Goal: Transaction & Acquisition: Purchase product/service

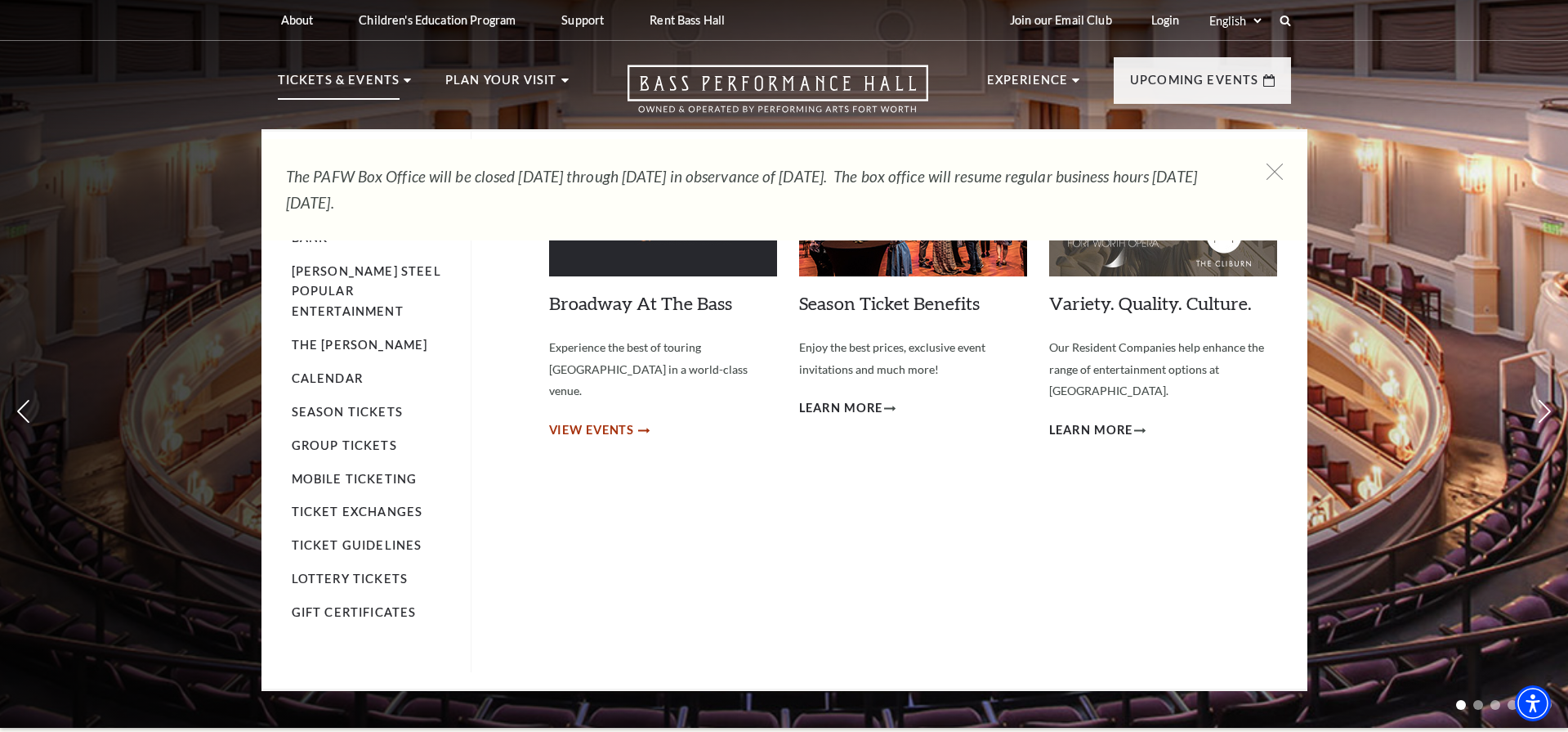
click at [595, 420] on span "View Events" at bounding box center [592, 430] width 85 height 20
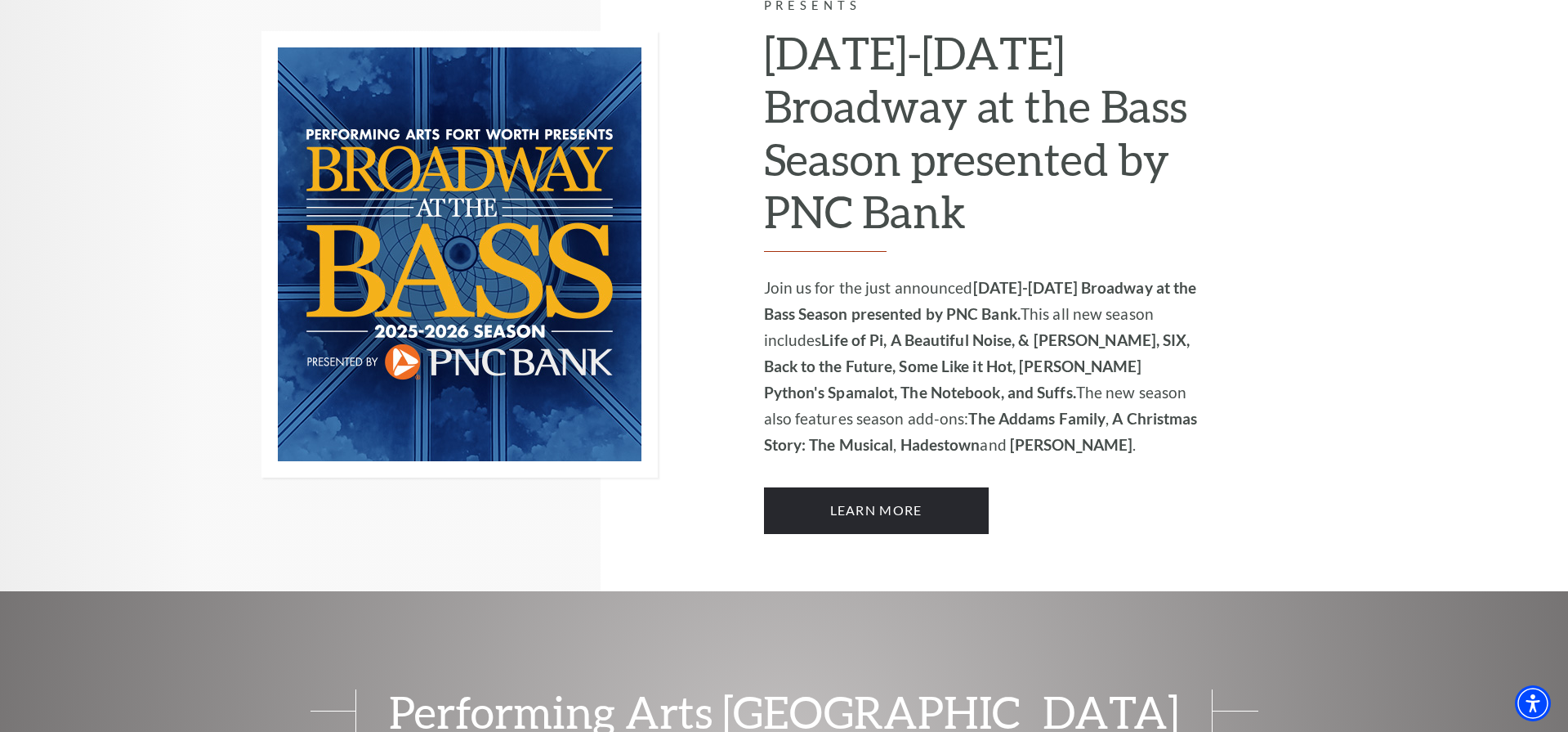
scroll to position [1169, 0]
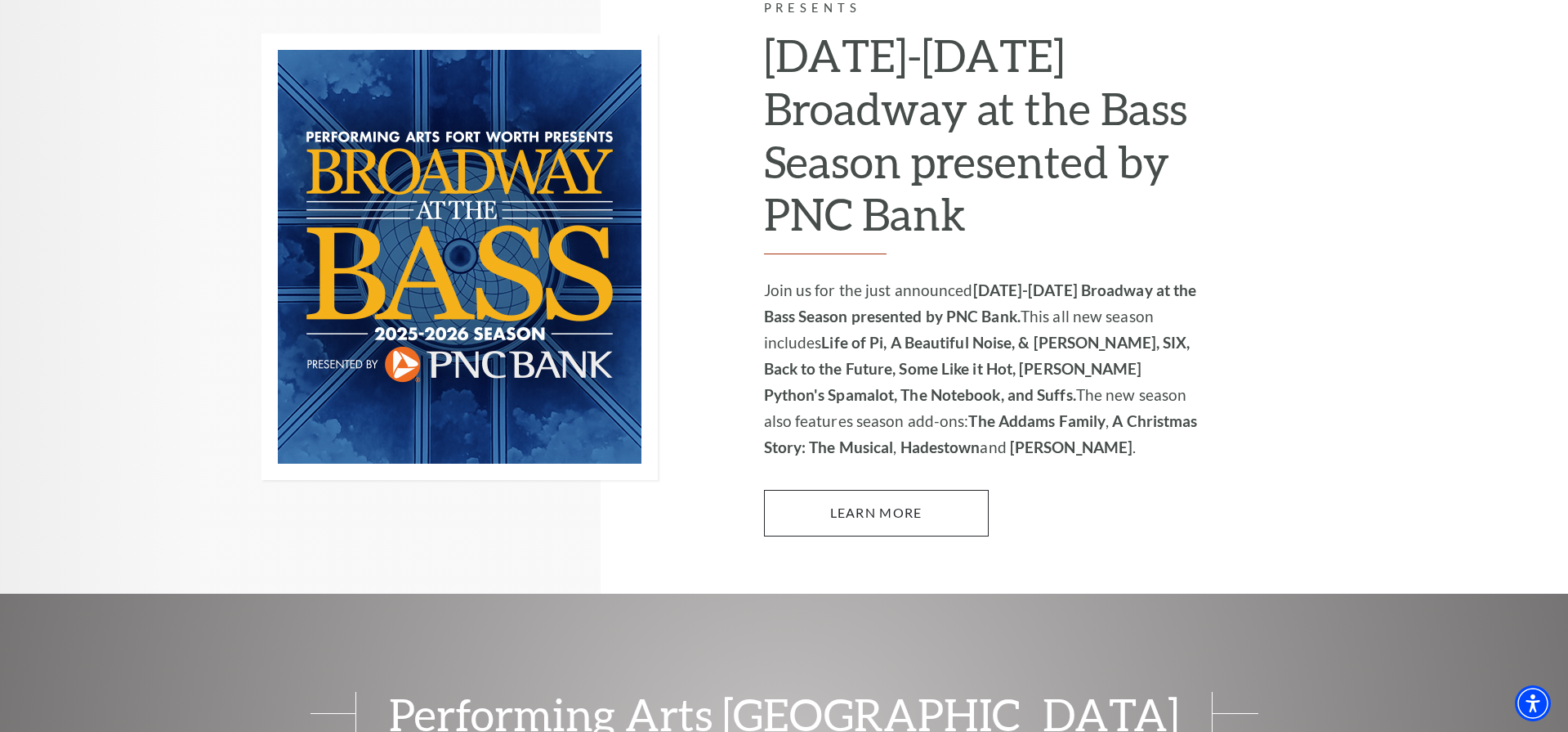
click at [859, 489] on link "Learn More" at bounding box center [876, 512] width 225 height 46
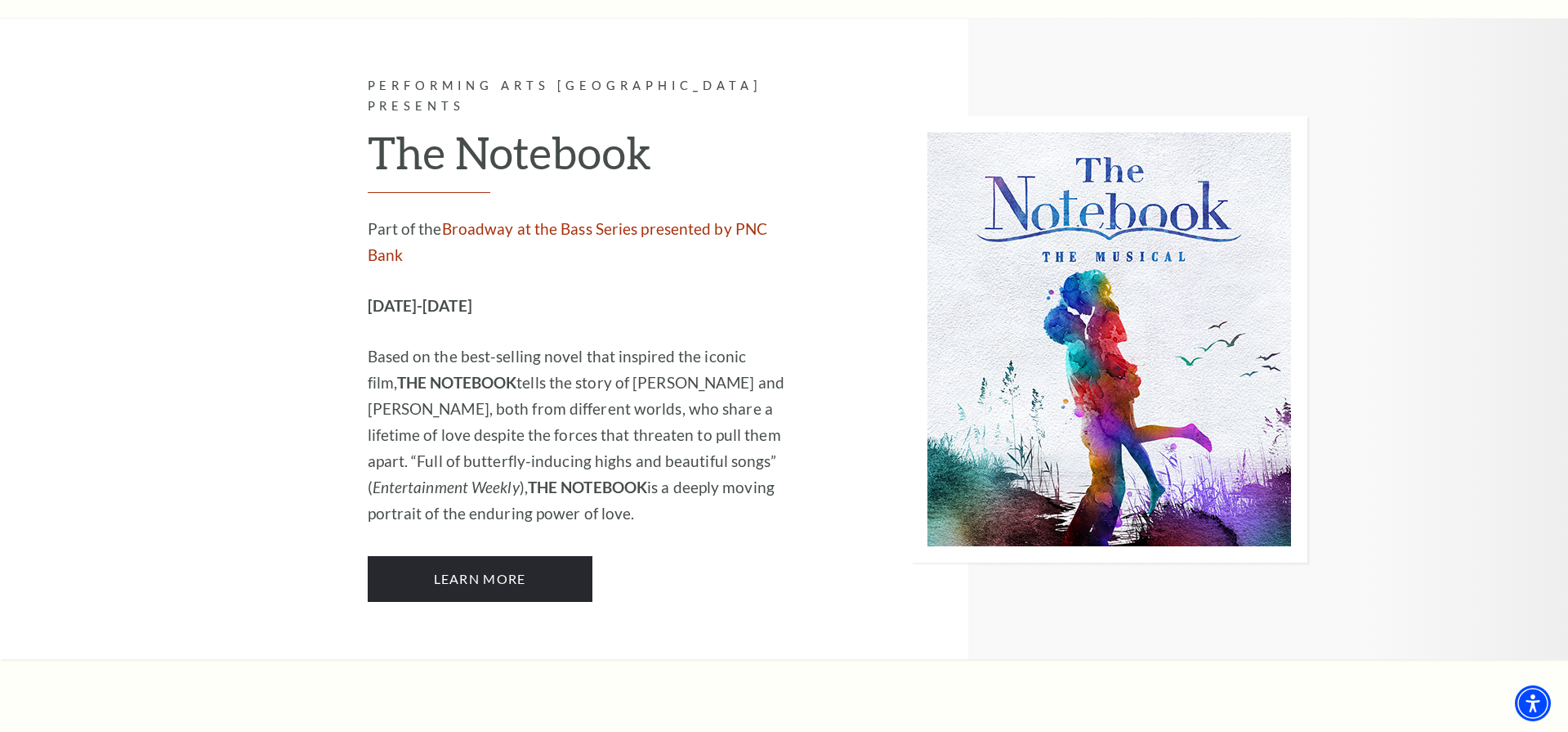
scroll to position [10437, 0]
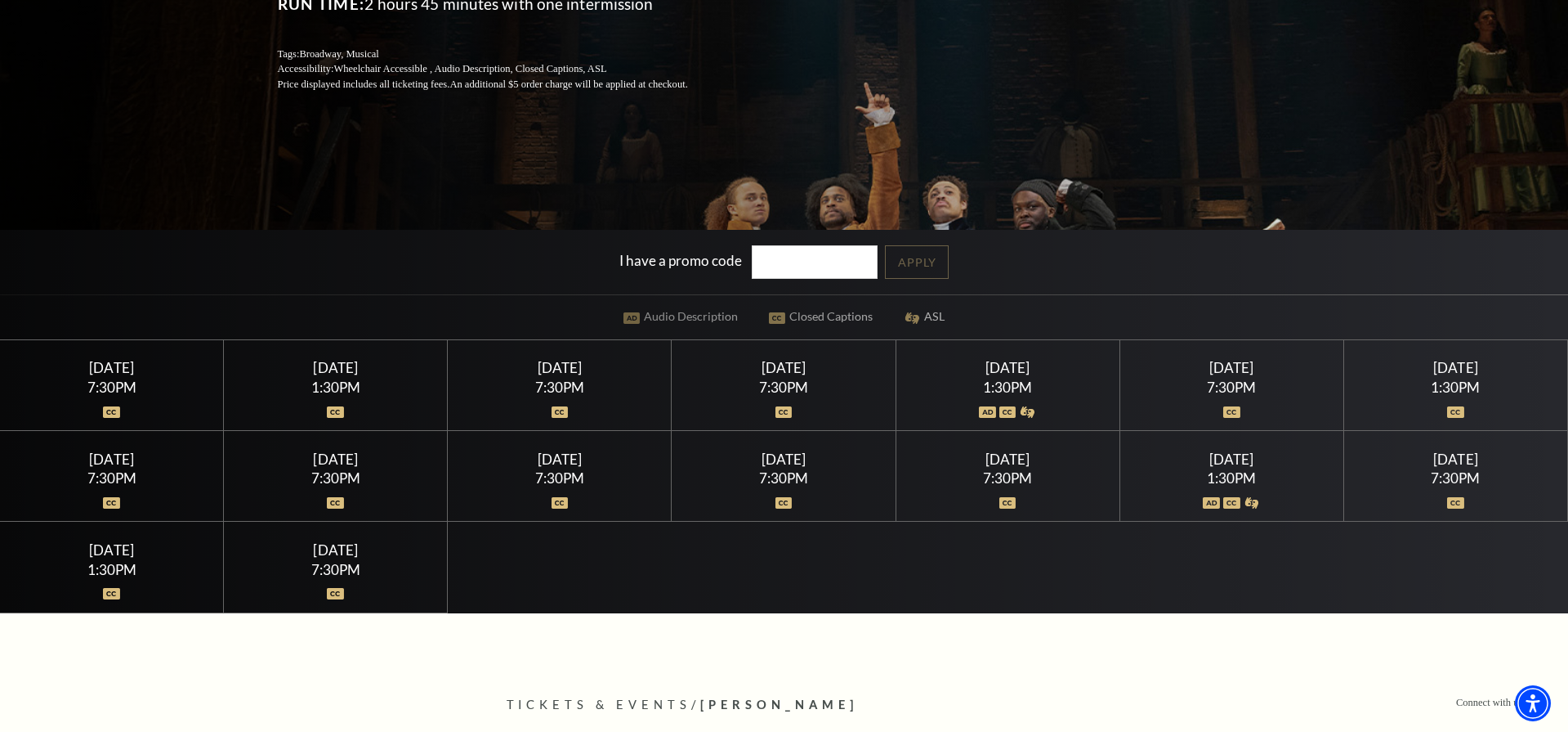
scroll to position [361, 0]
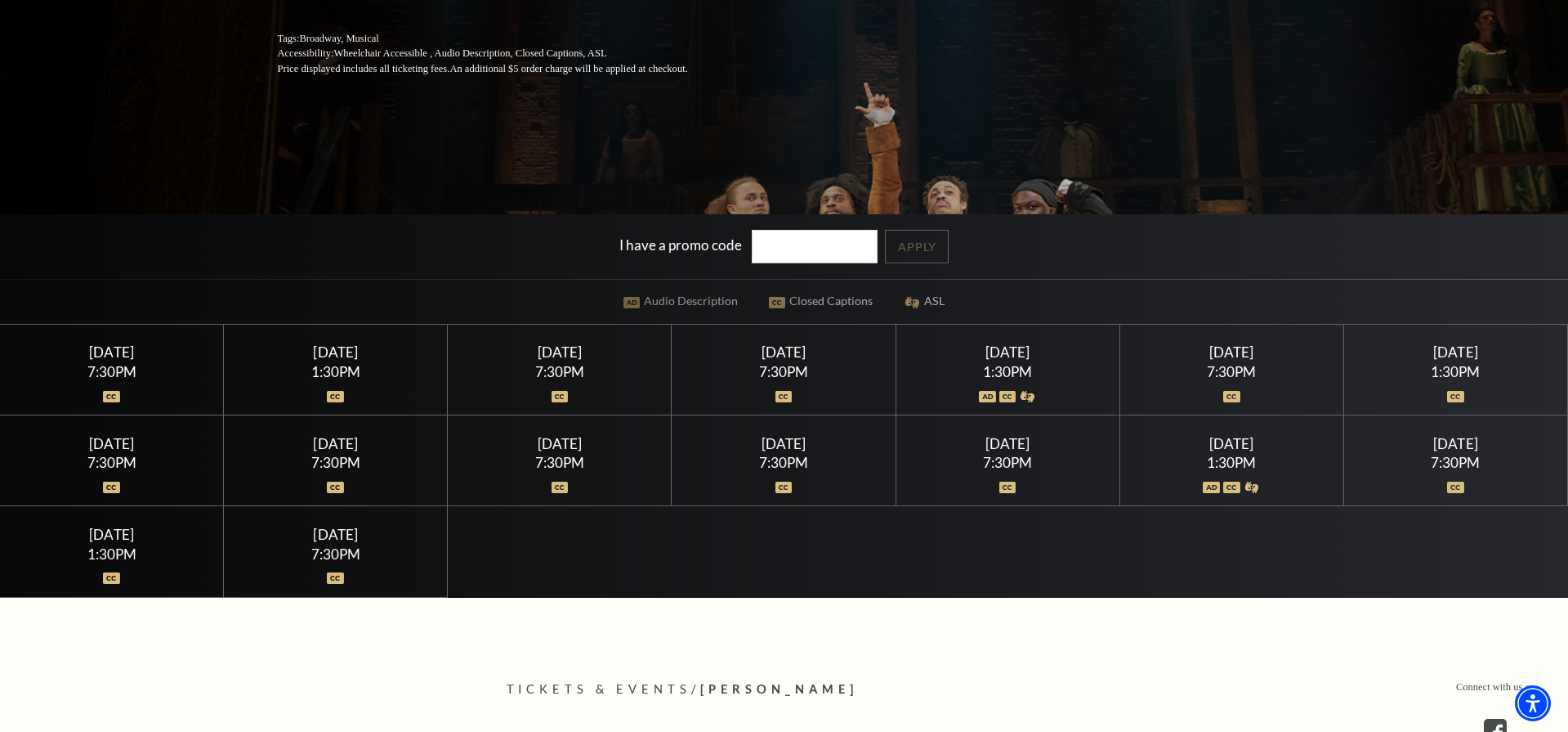
click at [785, 354] on div "Friday July 17" at bounding box center [784, 352] width 184 height 17
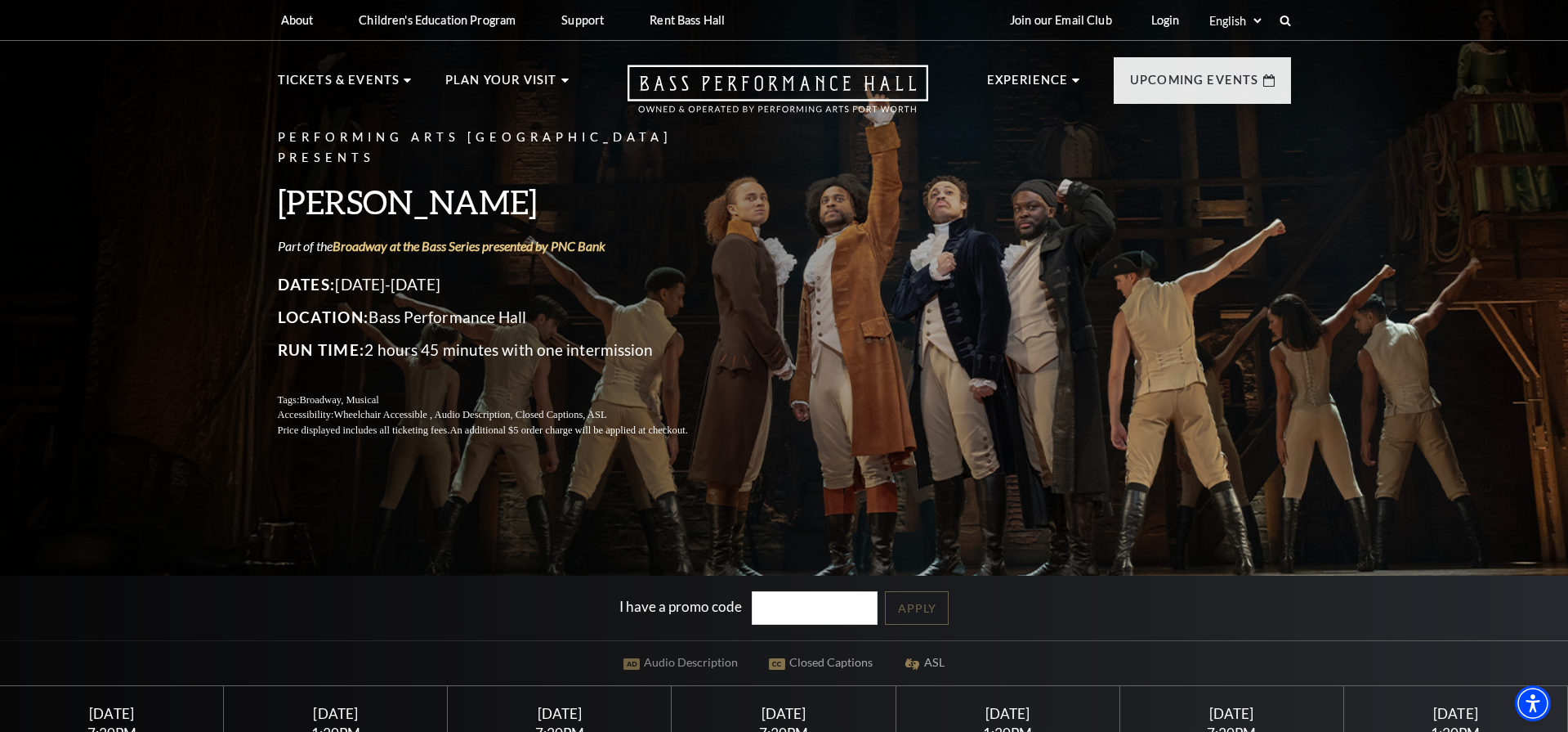
scroll to position [0, 0]
click at [1149, 24] on link "Login" at bounding box center [1166, 20] width 55 height 40
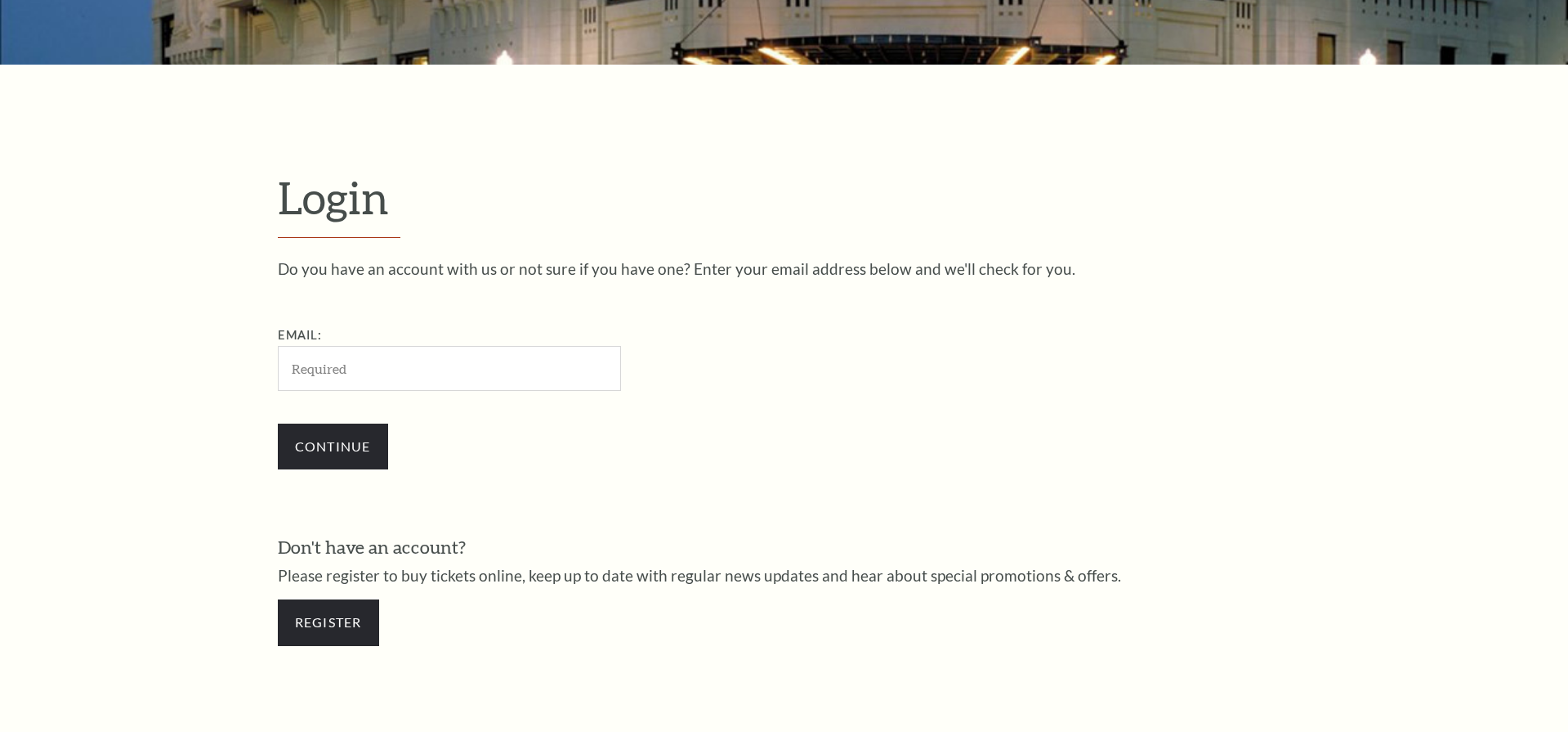
scroll to position [378, 0]
type input "[EMAIL_ADDRESS][DOMAIN_NAME]"
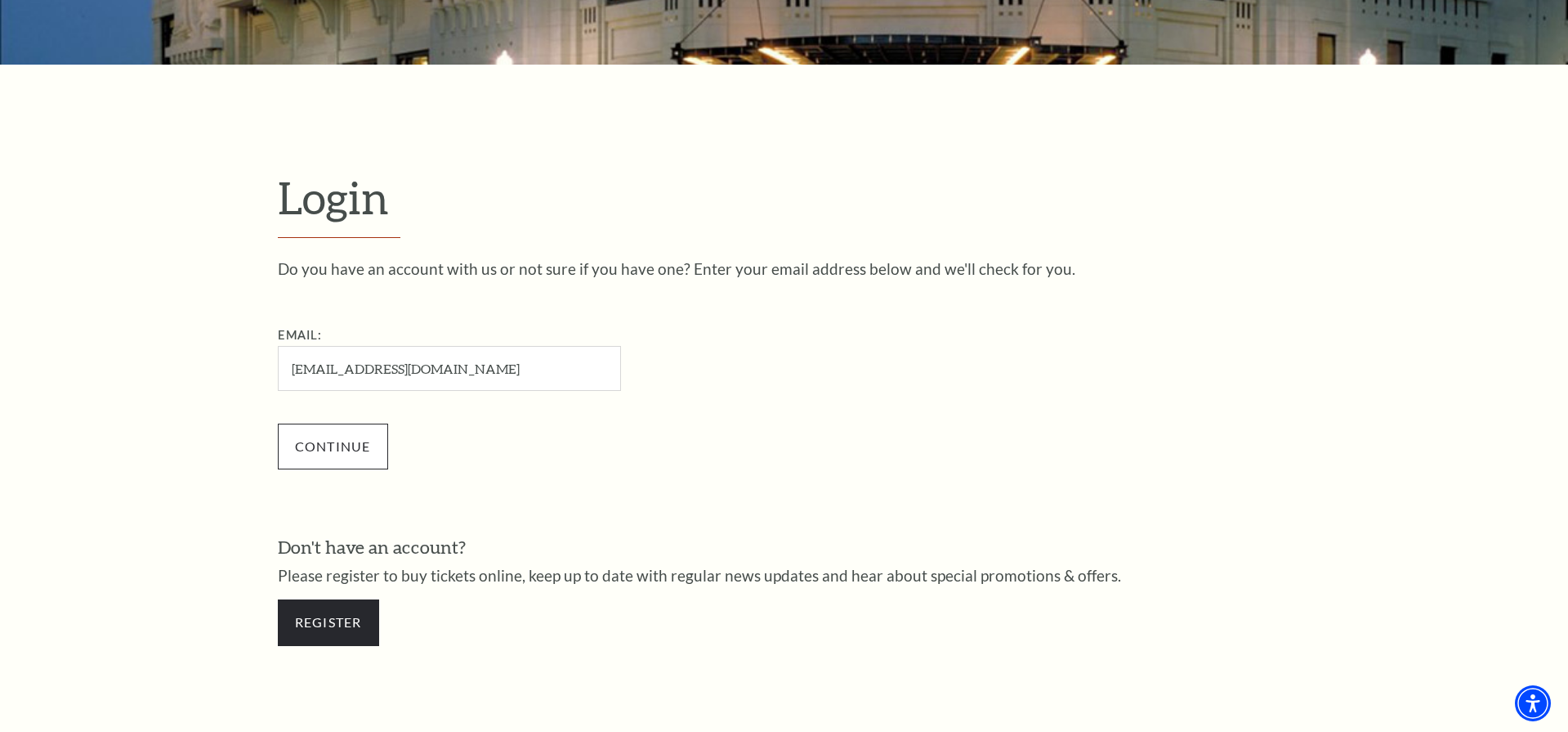
click at [331, 440] on input "Continue" at bounding box center [332, 447] width 110 height 46
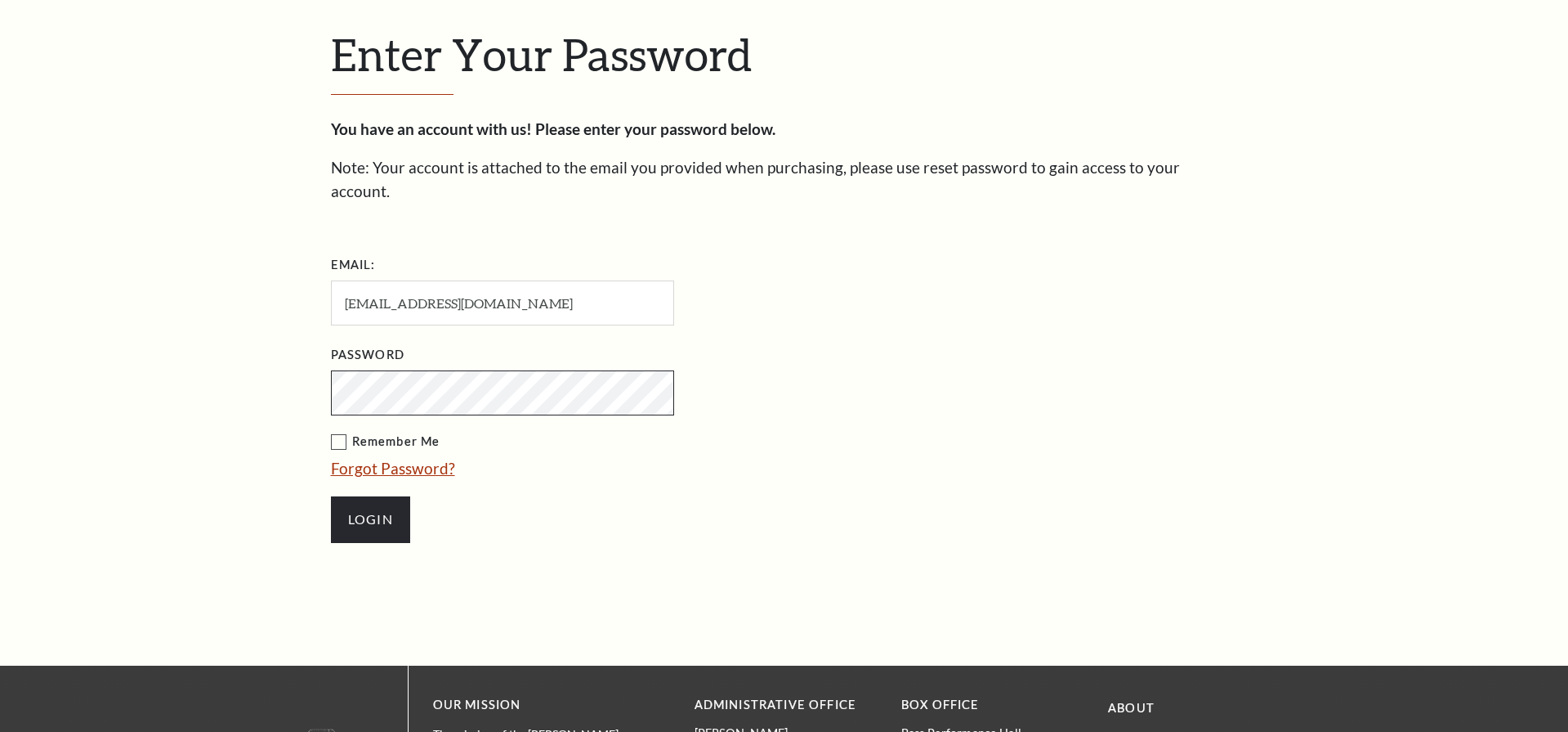
scroll to position [537, 0]
click at [370, 496] on input "Login" at bounding box center [371, 519] width 79 height 46
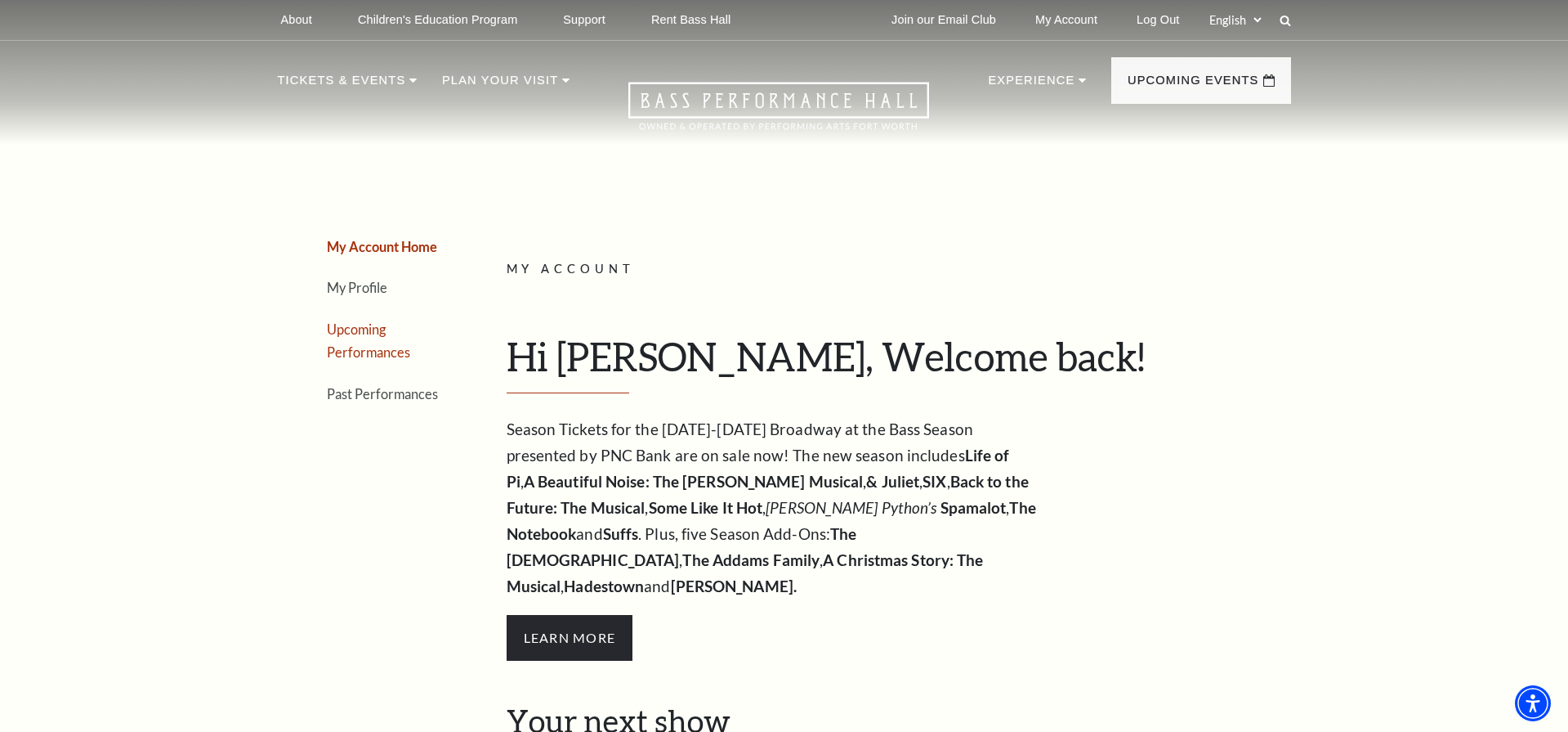
click at [362, 335] on link "Upcoming Performances" at bounding box center [369, 341] width 84 height 39
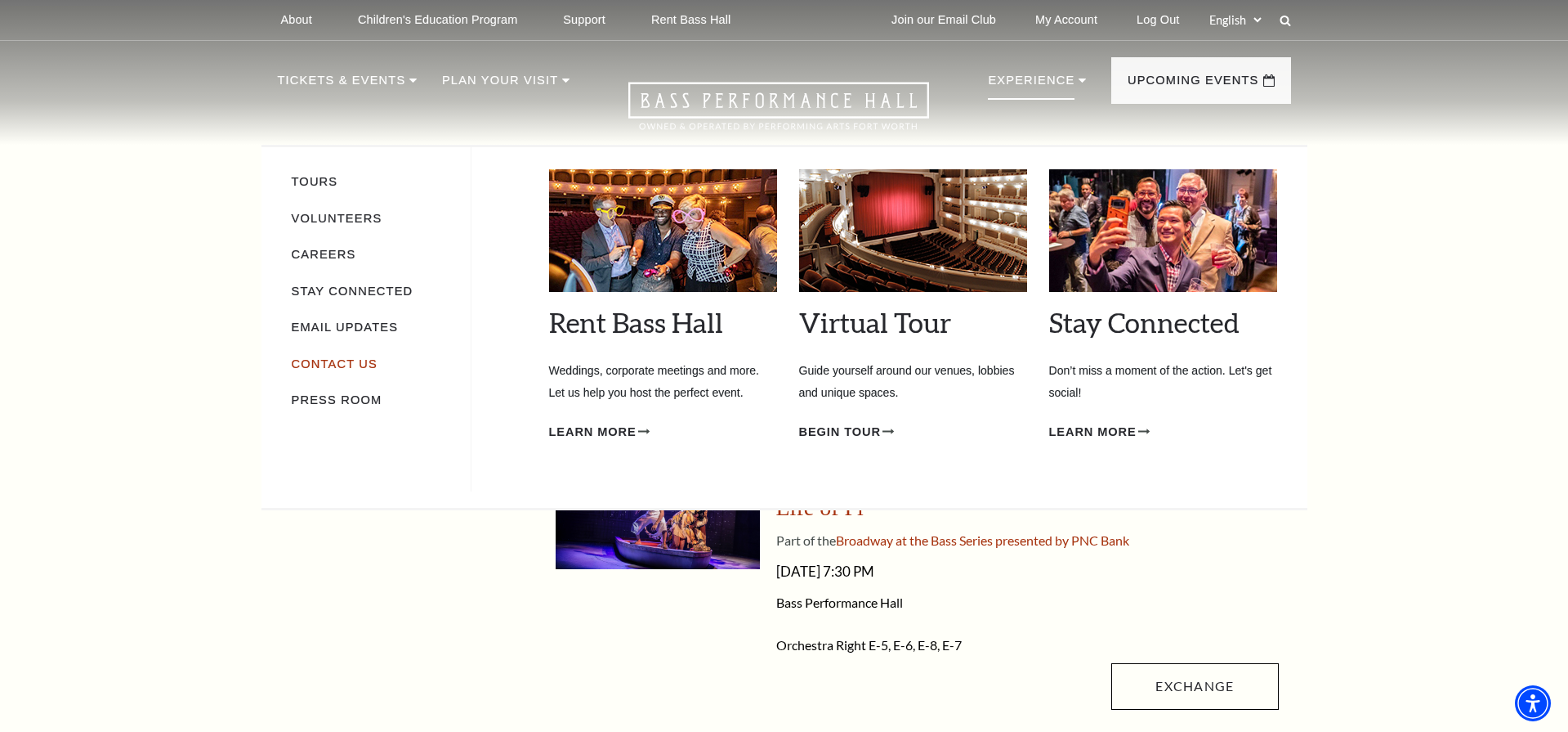
click at [334, 358] on link "Contact Us" at bounding box center [335, 363] width 85 height 13
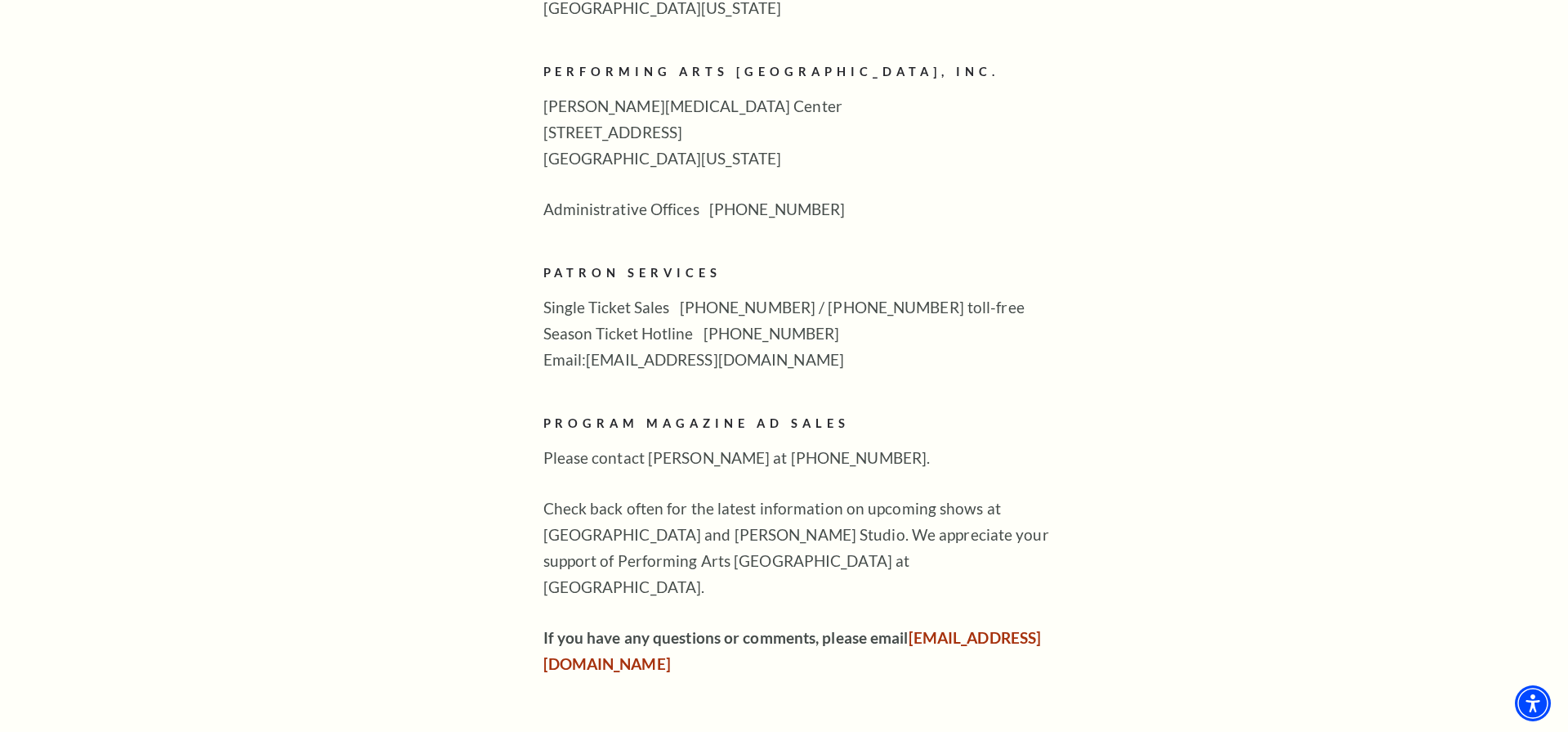
scroll to position [870, 0]
click at [618, 627] on link "boxoffice@basshall.com" at bounding box center [793, 649] width 499 height 45
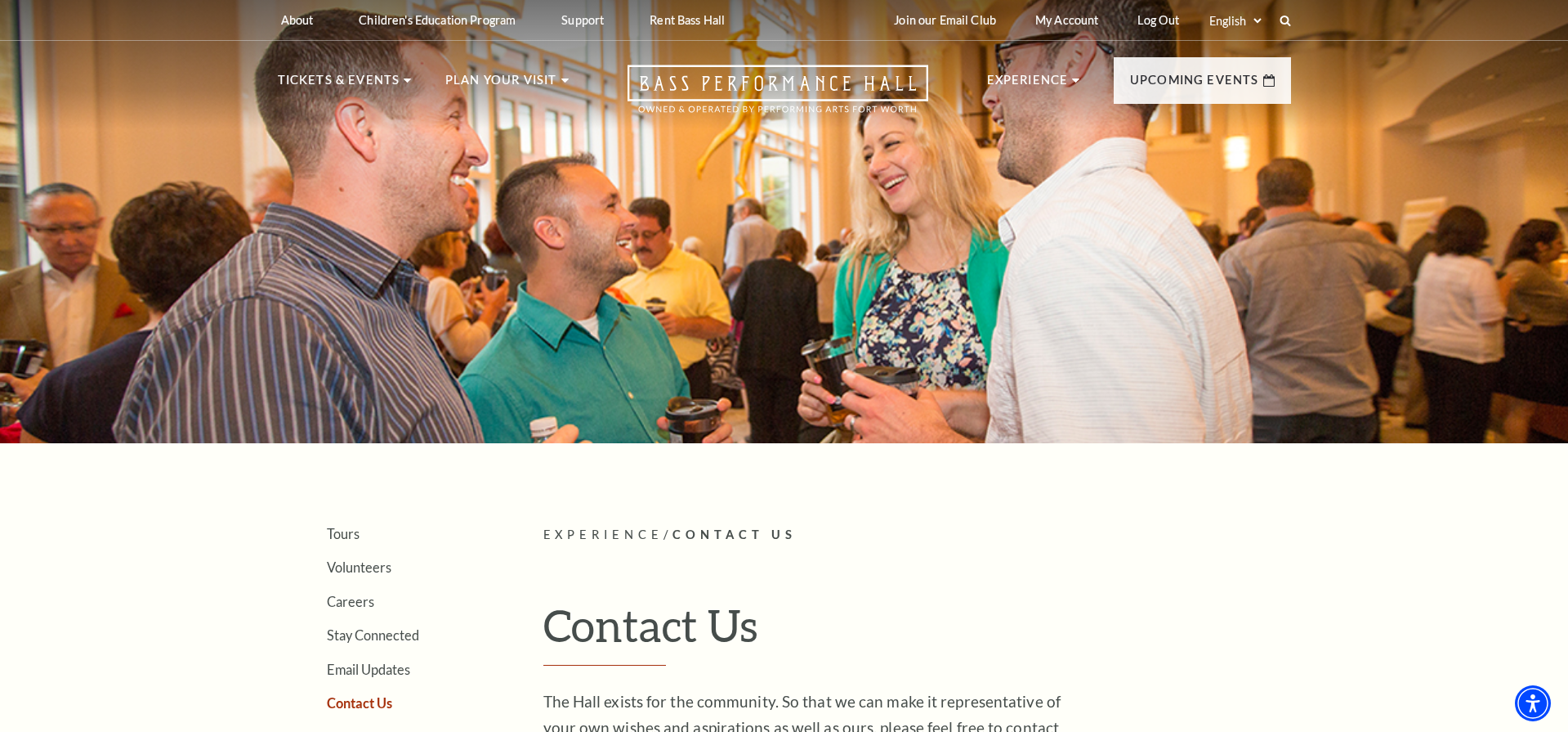
scroll to position [0, 0]
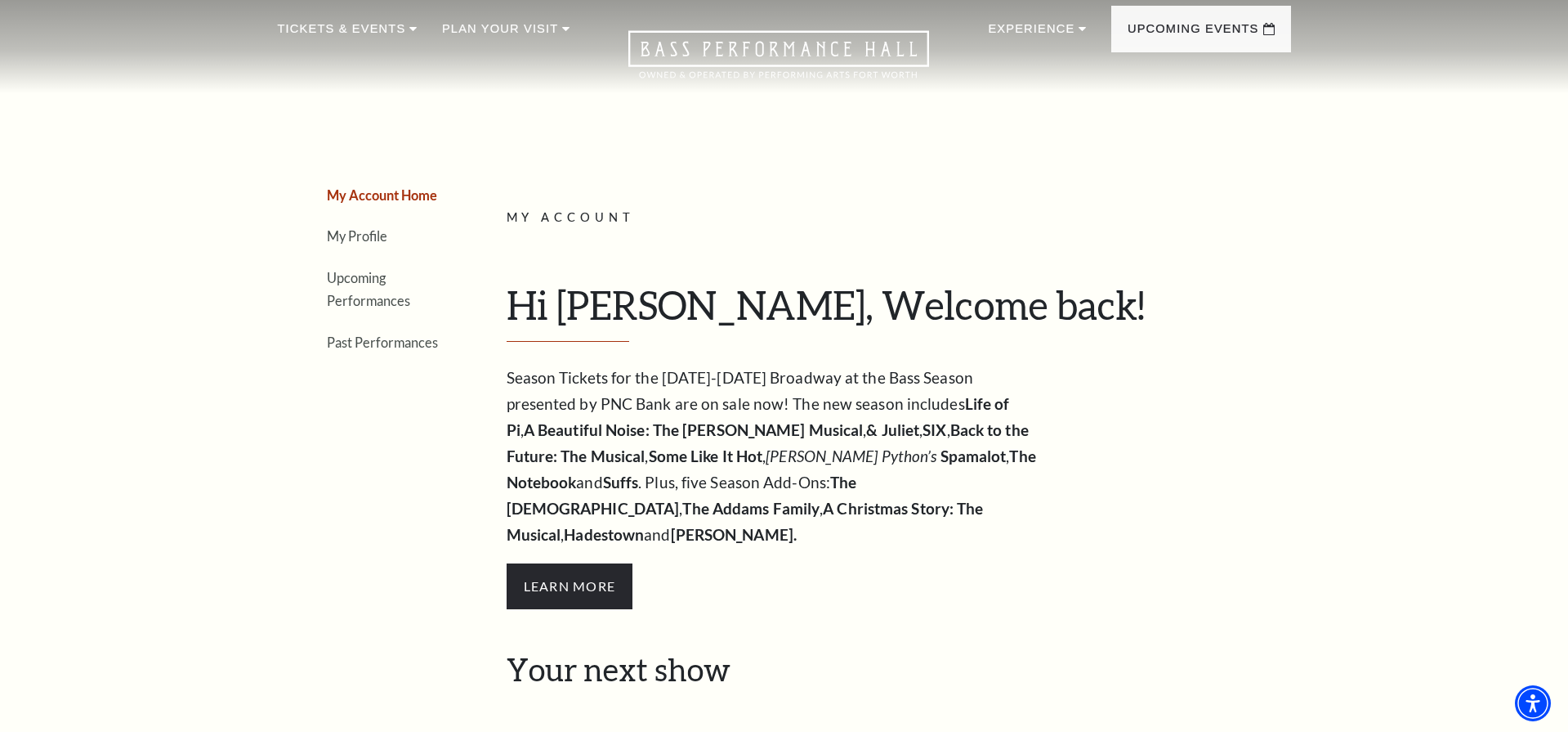
scroll to position [34, 0]
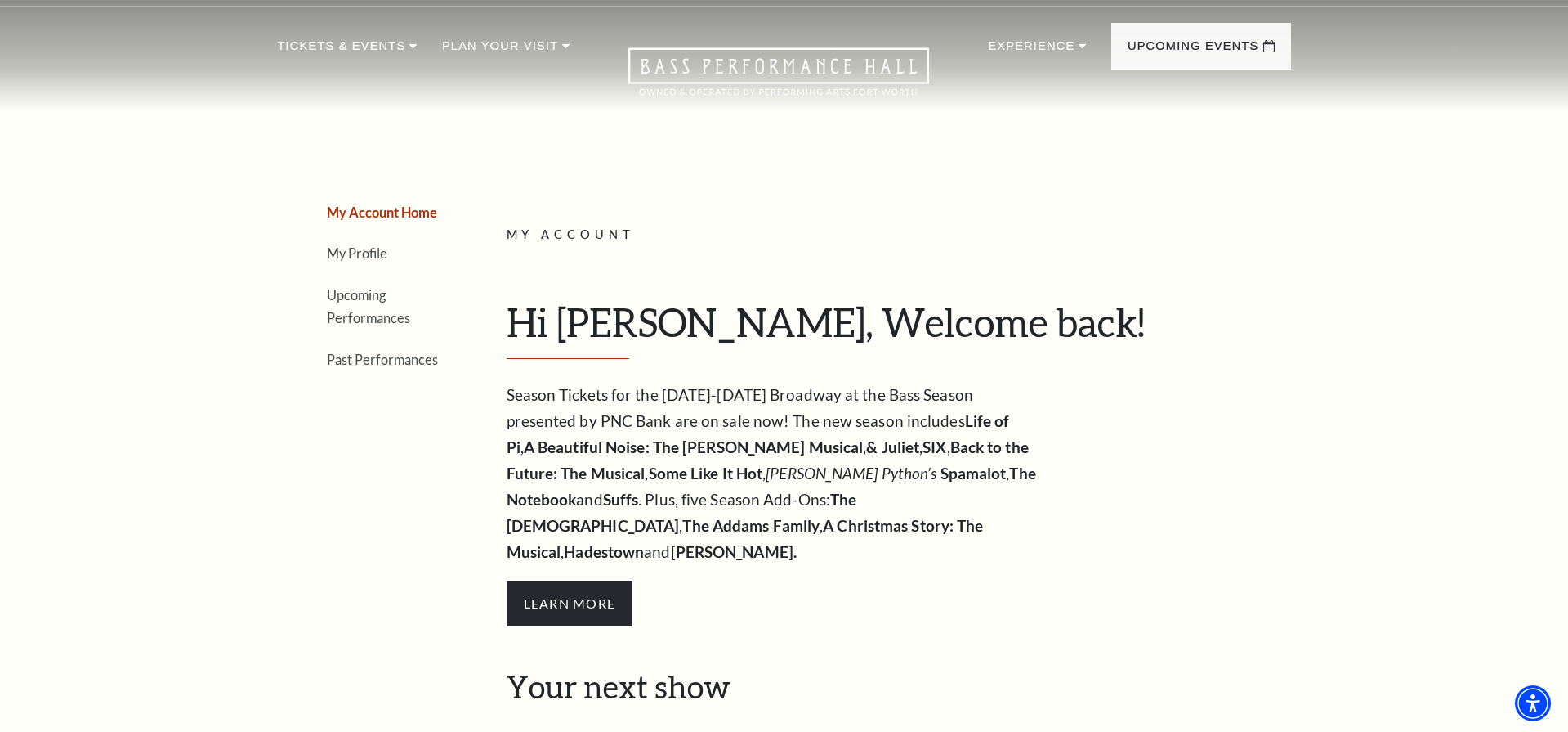
click at [366, 305] on li "Upcoming Performances" at bounding box center [386, 306] width 119 height 47
click at [361, 312] on link "Upcoming Performances" at bounding box center [369, 307] width 84 height 39
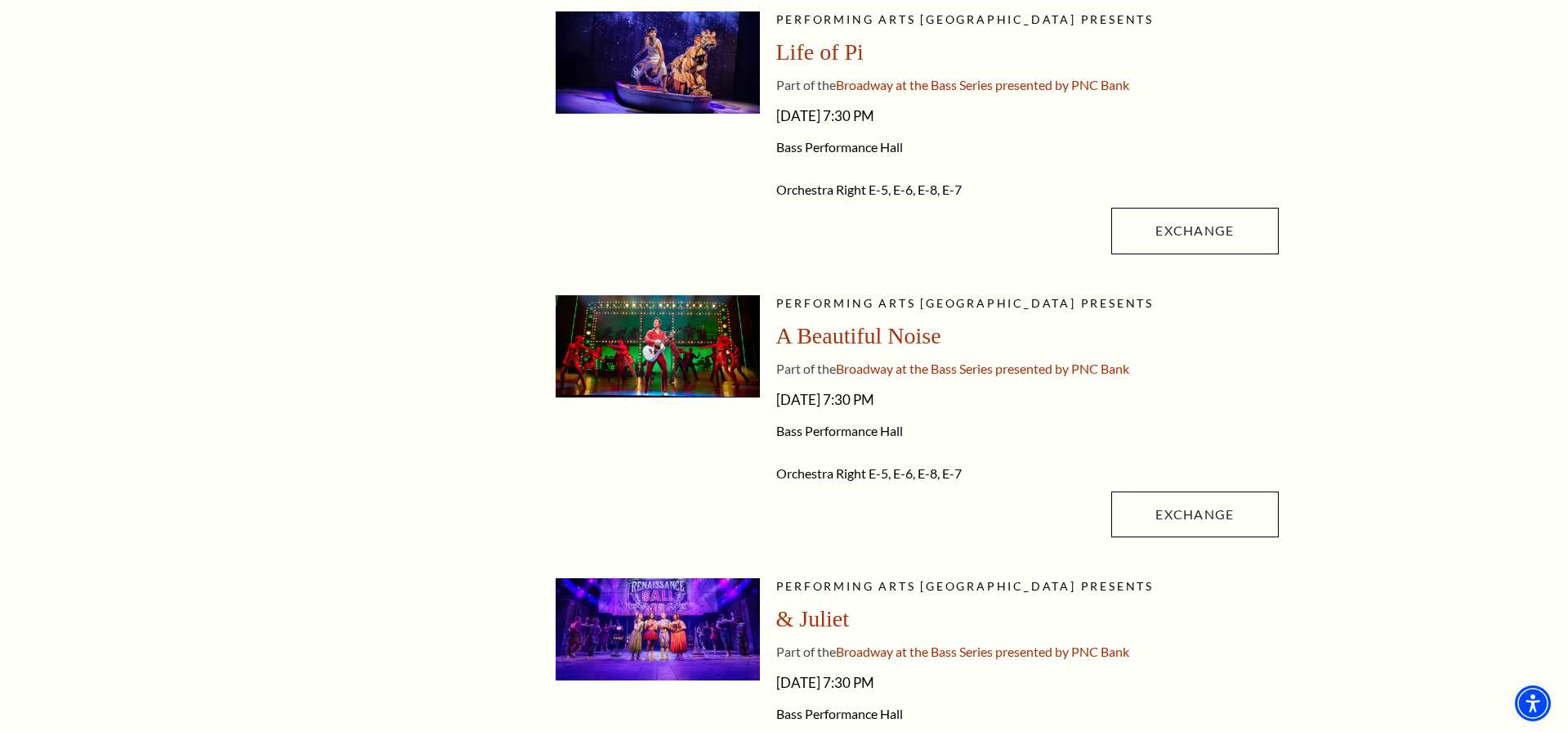
scroll to position [456, 0]
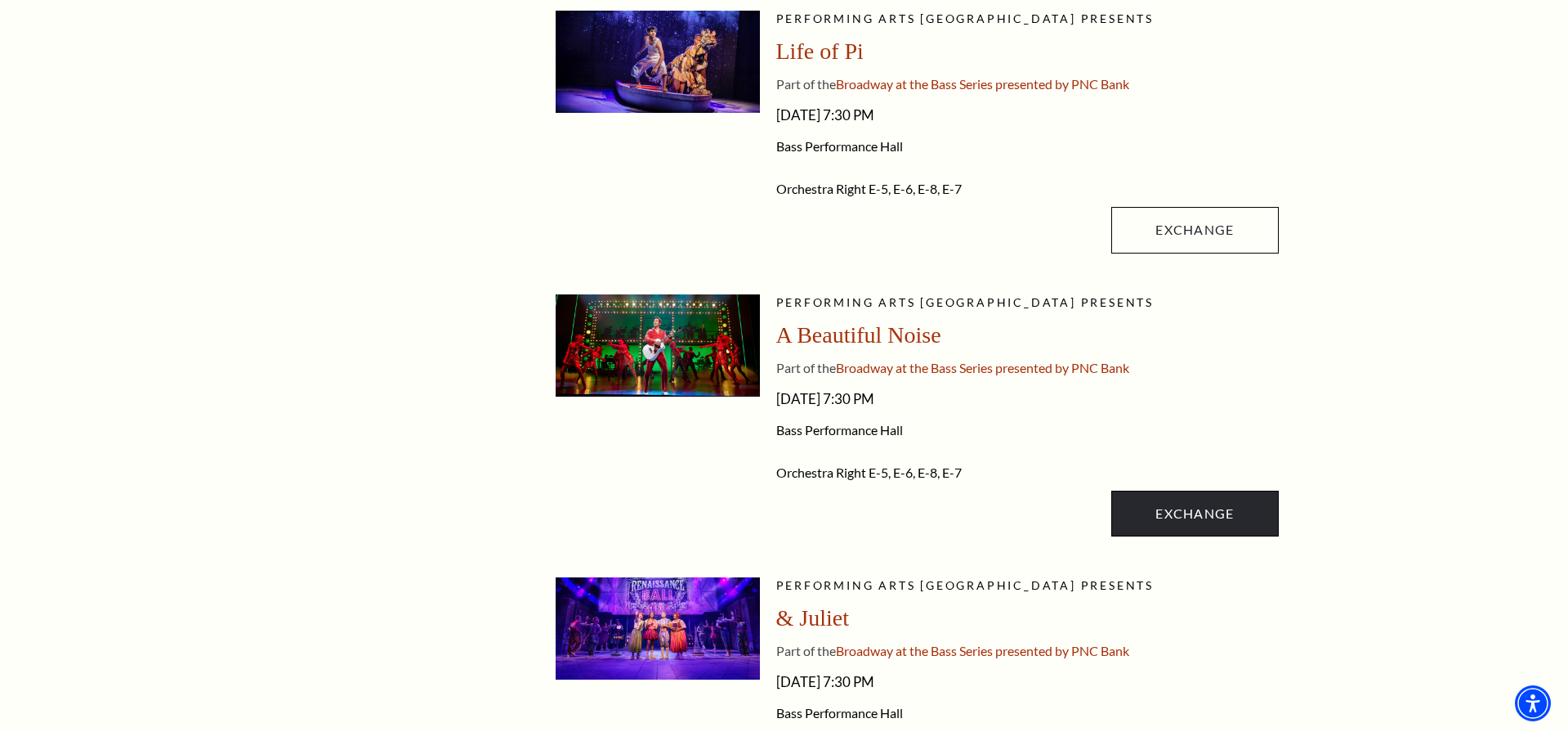
click at [1177, 510] on link "Exchange" at bounding box center [1195, 513] width 167 height 46
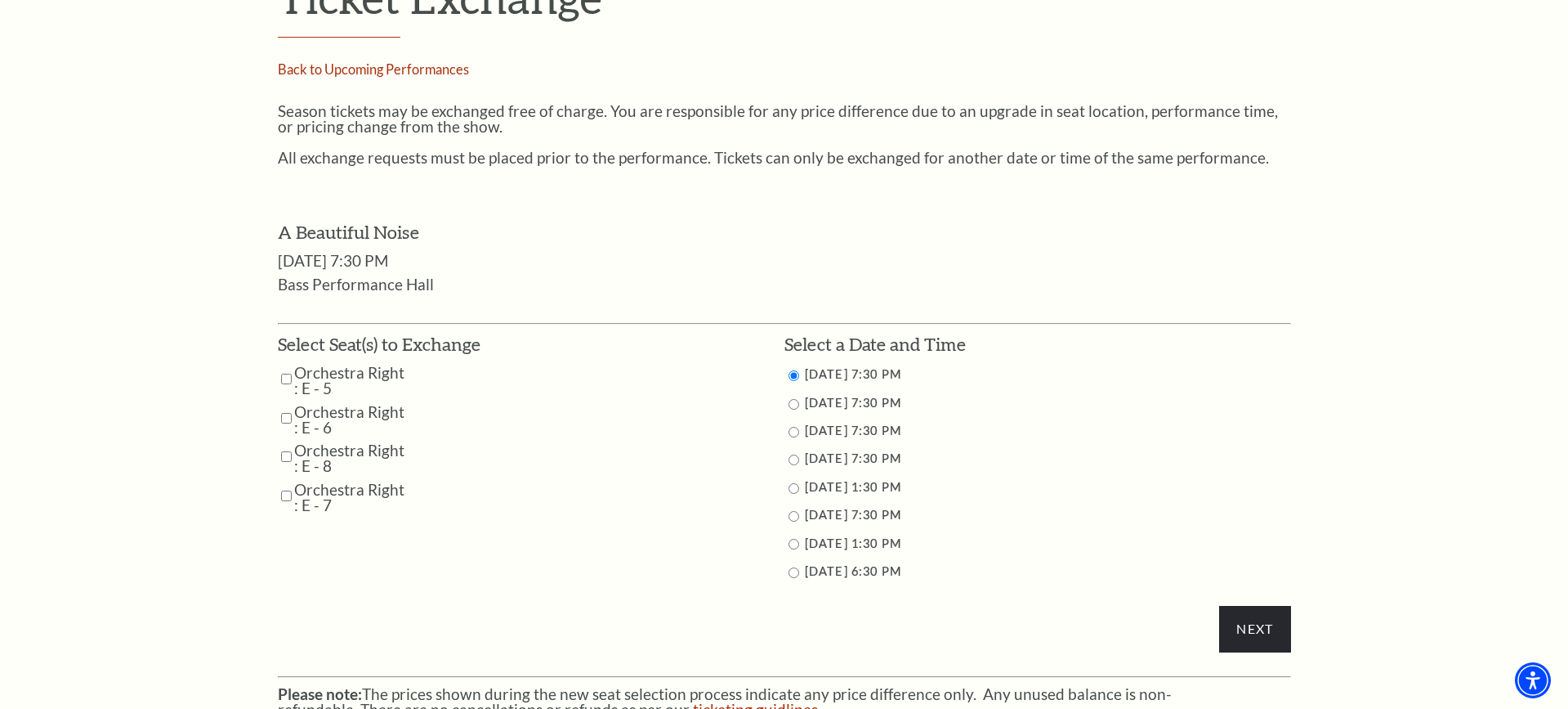
scroll to position [728, 0]
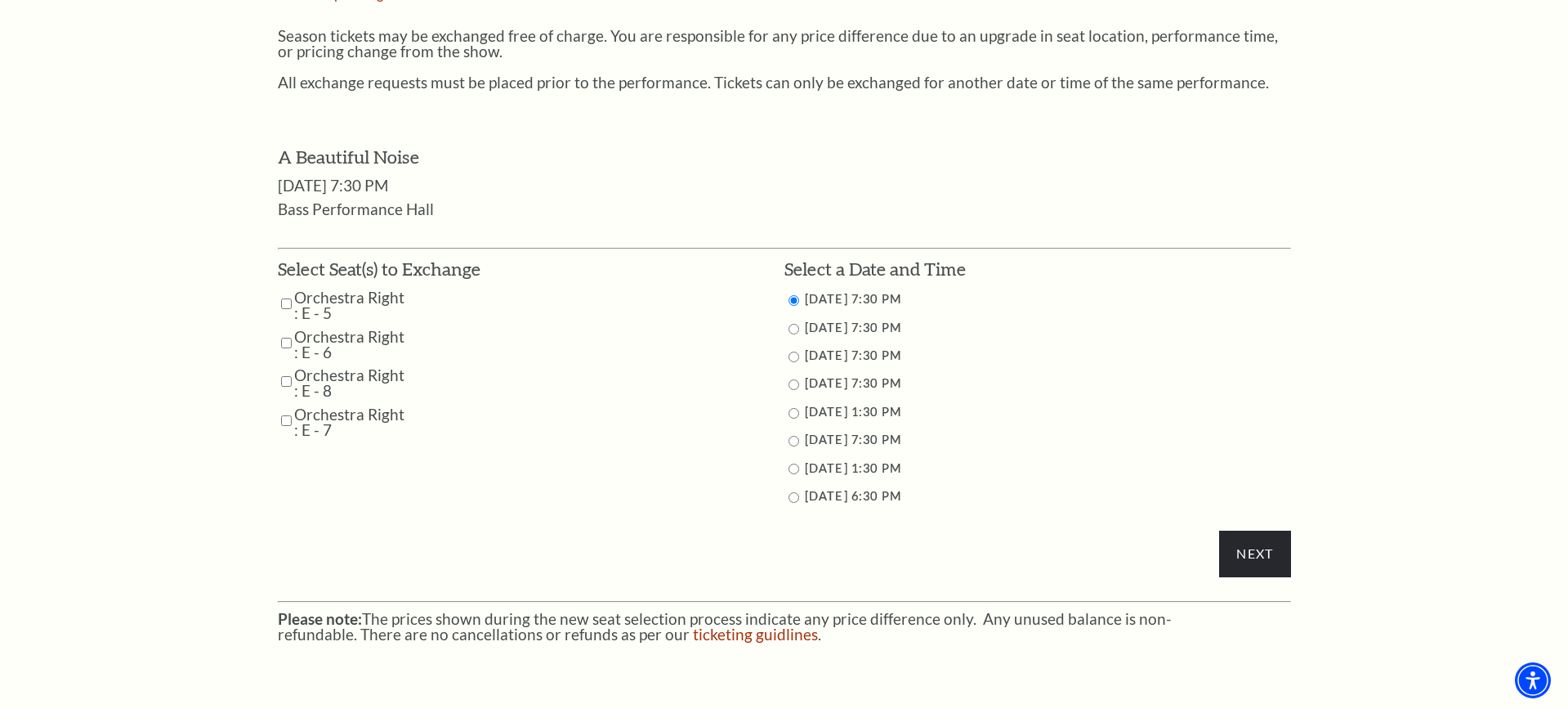
click at [285, 293] on input "Orchestra Right : E - 5" at bounding box center [286, 303] width 10 height 28
checkbox input "true"
click at [283, 329] on input "Orchestra Right : E - 6" at bounding box center [286, 343] width 10 height 28
checkbox input "true"
click at [285, 371] on input "Orchestra Right : E - 8" at bounding box center [286, 381] width 10 height 28
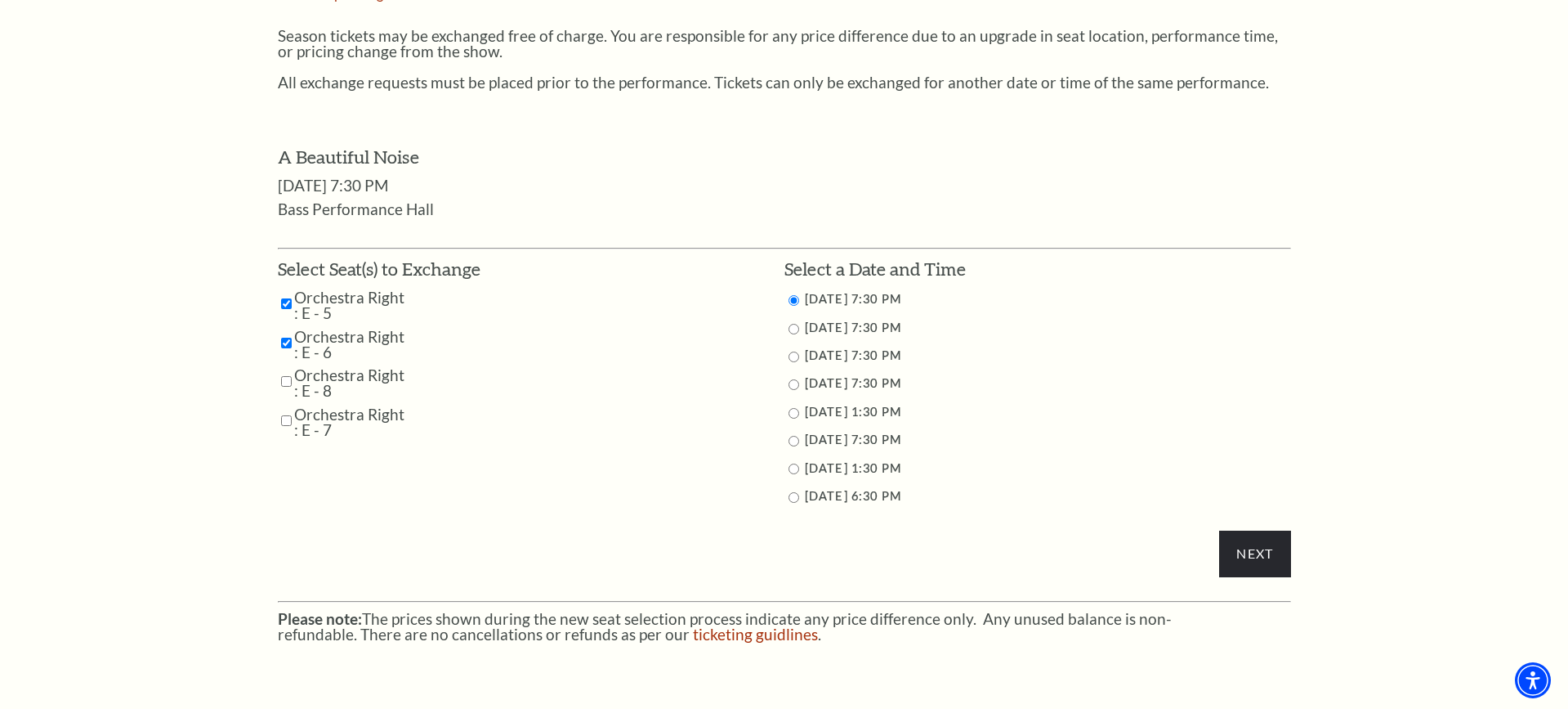
checkbox input "true"
click at [283, 407] on input "Orchestra Right : E - 7" at bounding box center [286, 420] width 10 height 28
checkbox input "true"
click at [789, 324] on input "10/29/2025 7:30 PM" at bounding box center [794, 329] width 10 height 10
radio input "true"
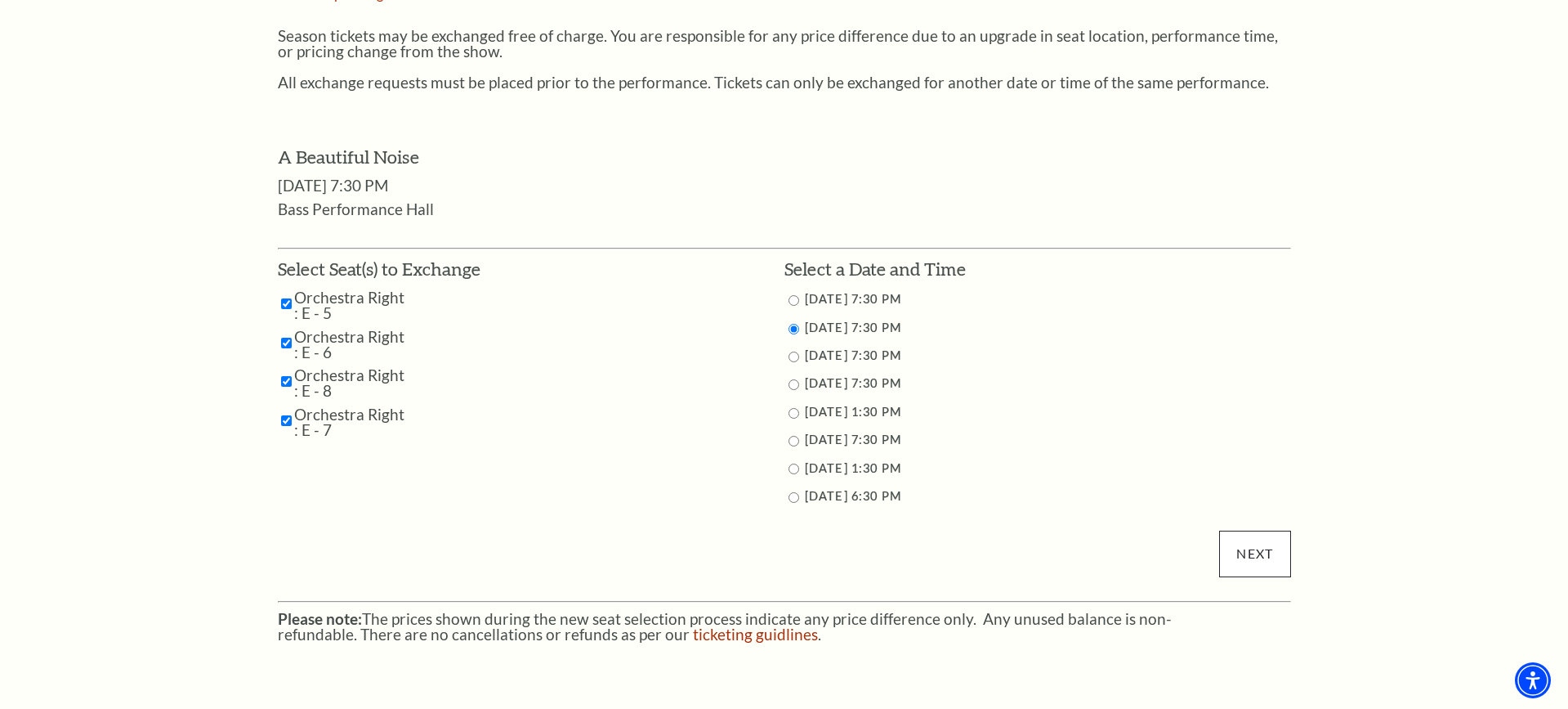
click at [1242, 537] on input "Next" at bounding box center [1255, 554] width 71 height 46
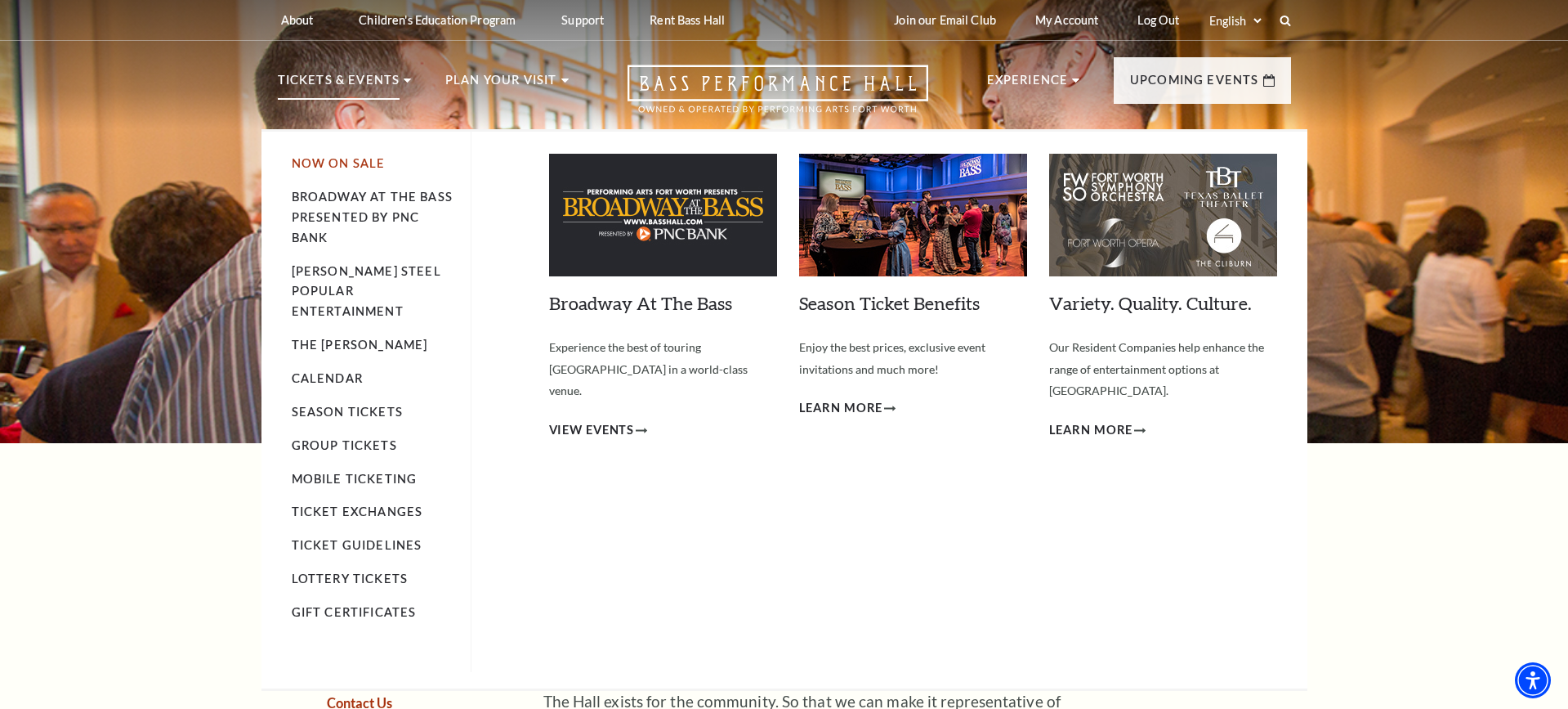
click at [322, 161] on link "Now On Sale" at bounding box center [339, 163] width 94 height 14
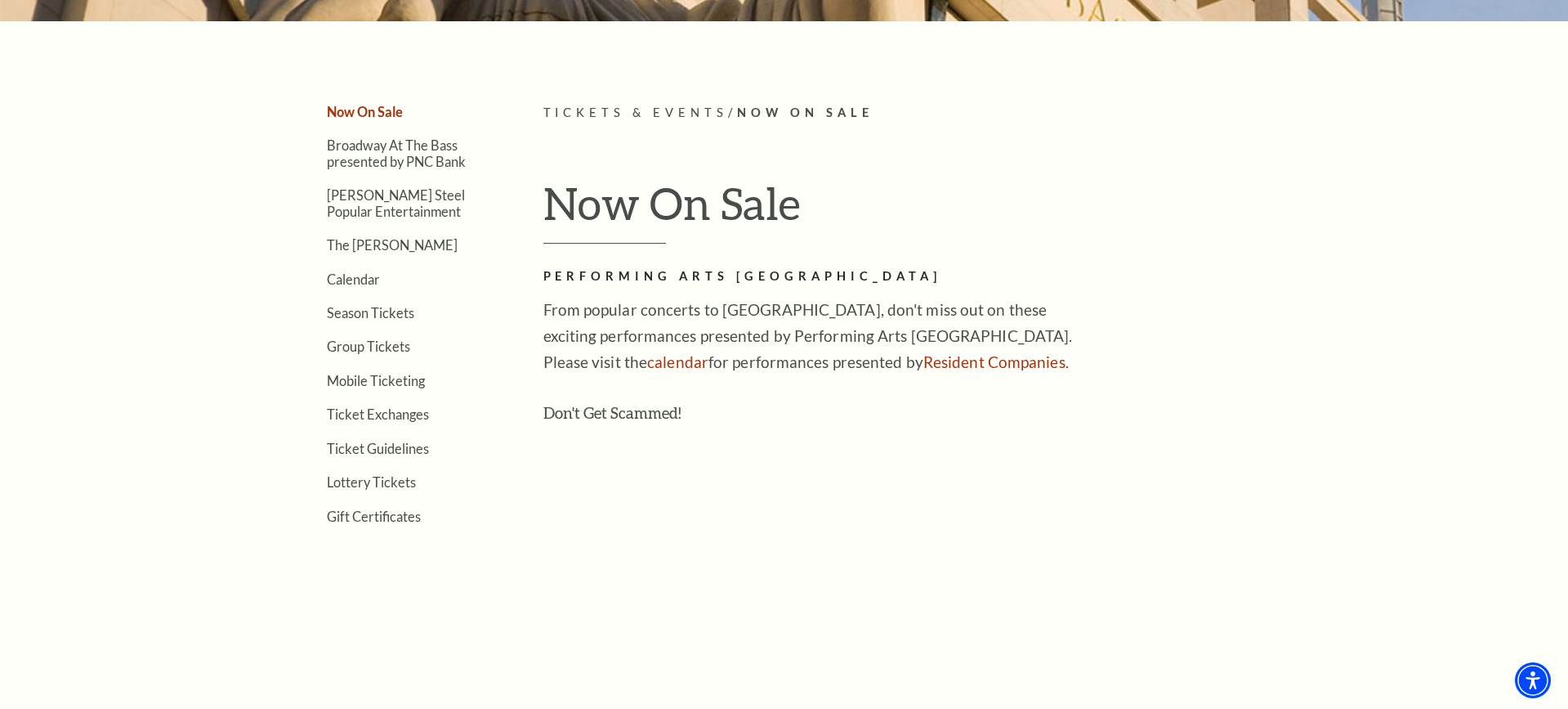
scroll to position [416, 0]
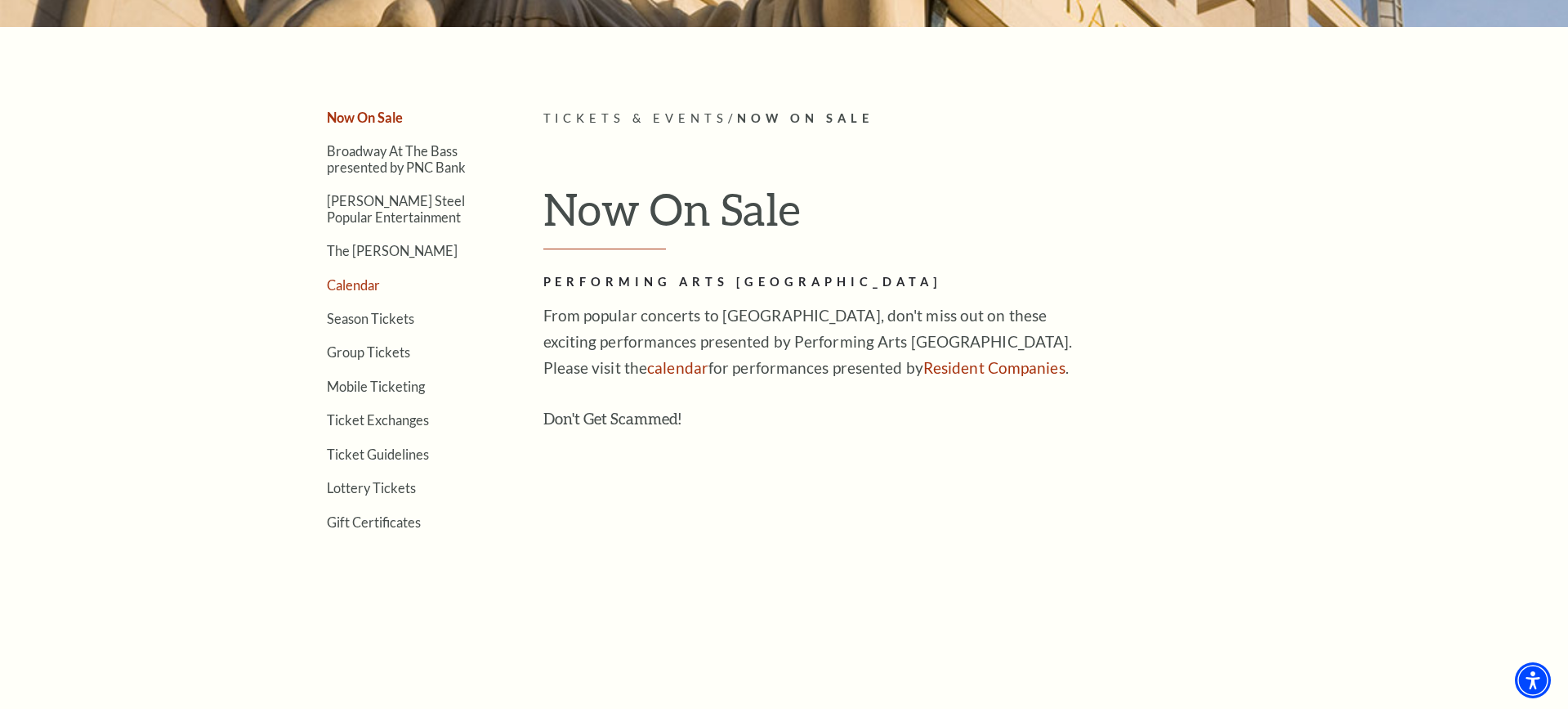
click at [352, 282] on link "Calendar" at bounding box center [354, 284] width 53 height 15
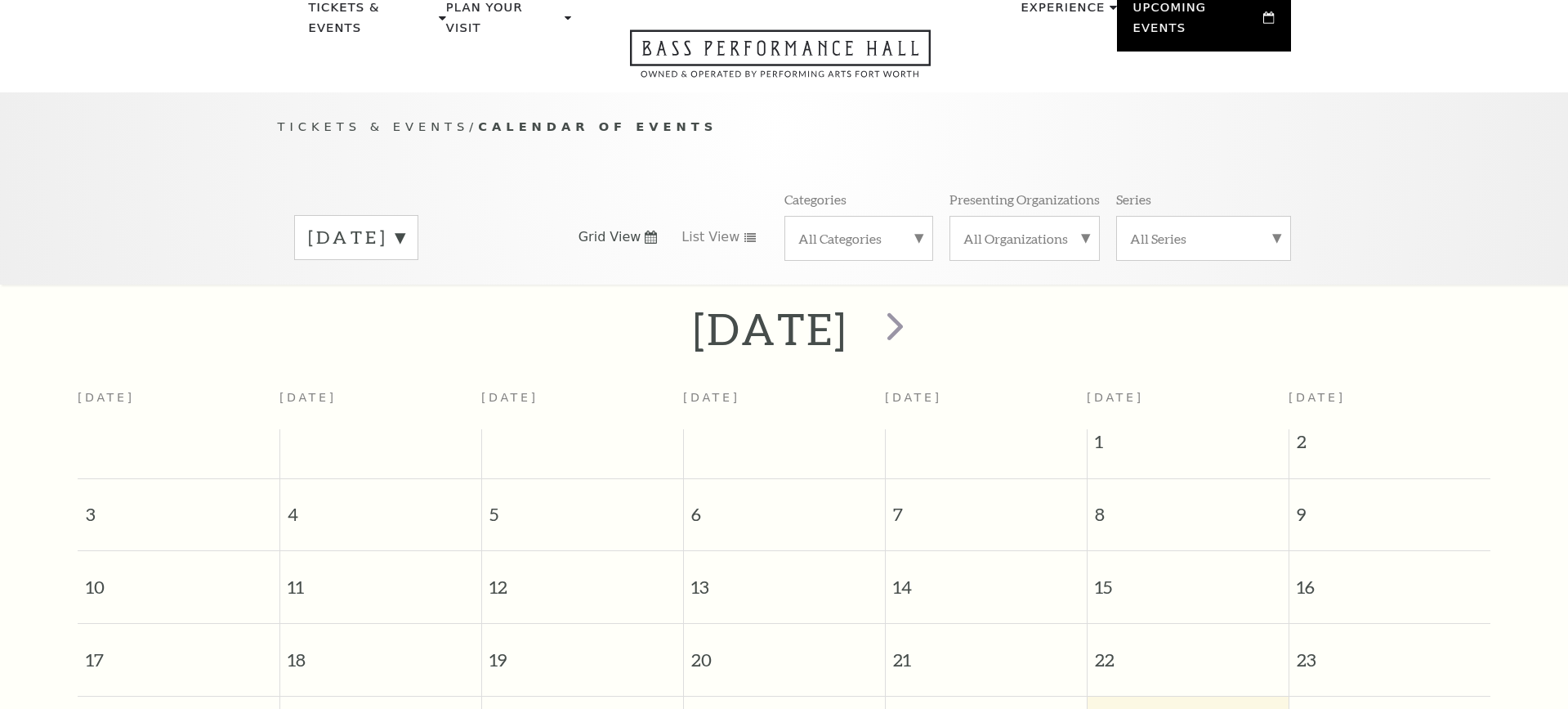
scroll to position [144, 0]
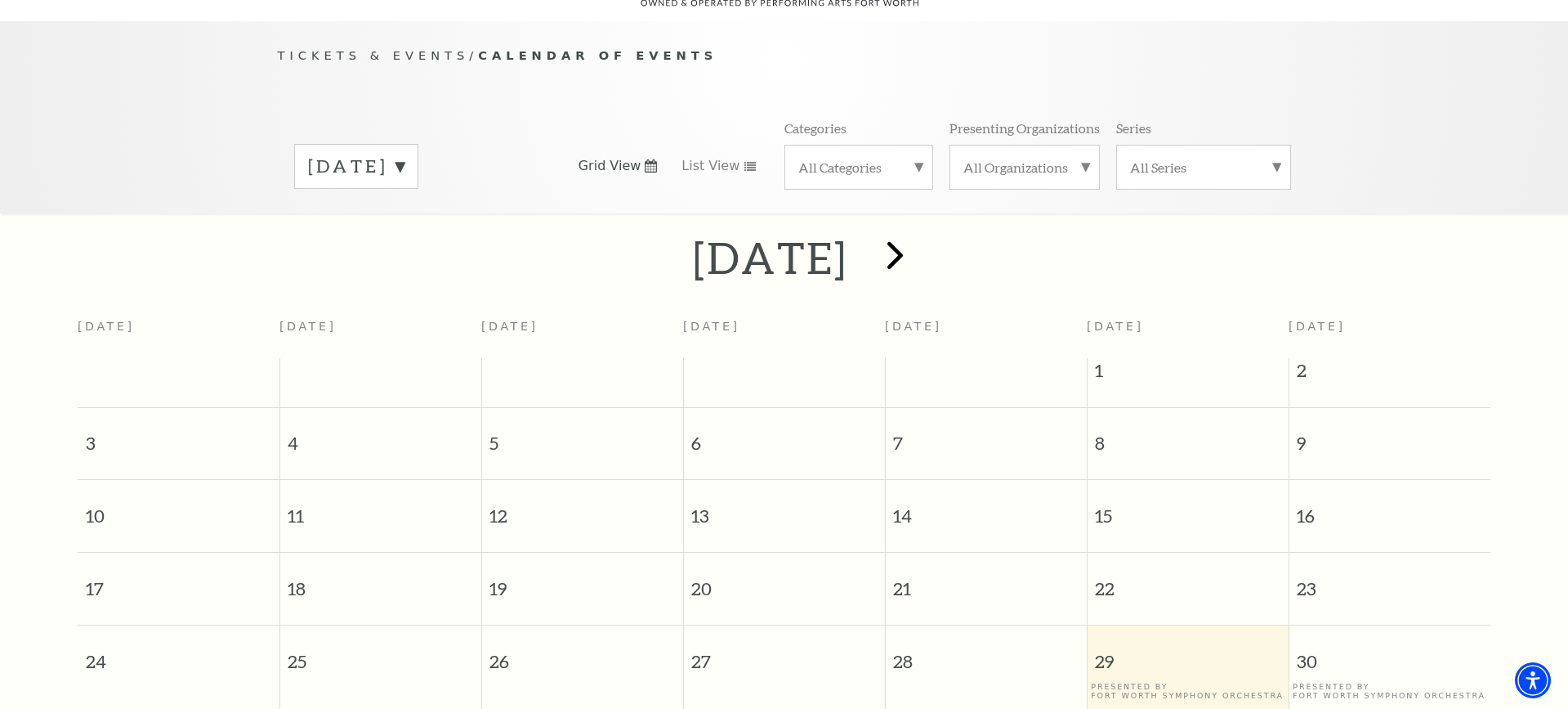
click at [919, 232] on span "next" at bounding box center [895, 255] width 47 height 47
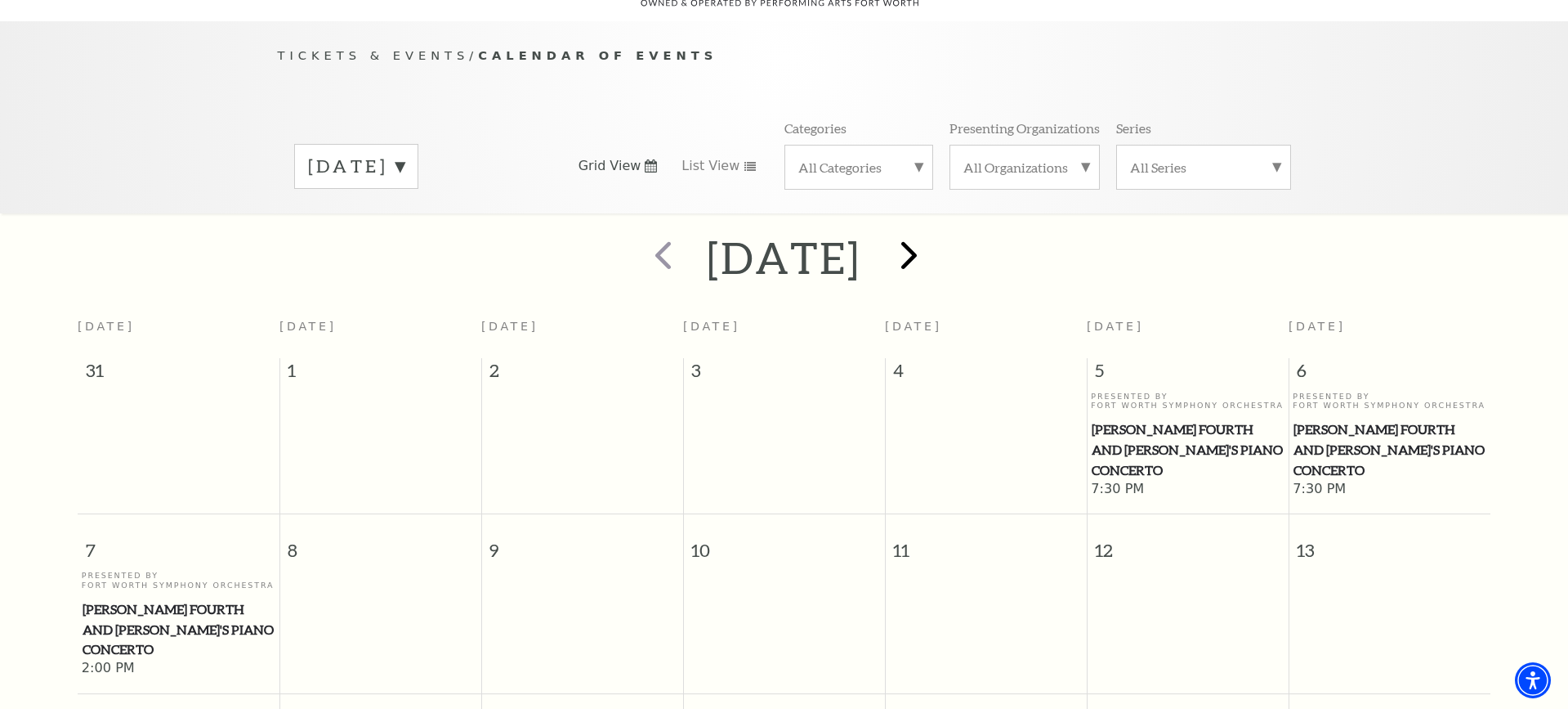
click at [933, 231] on span "next" at bounding box center [909, 255] width 47 height 47
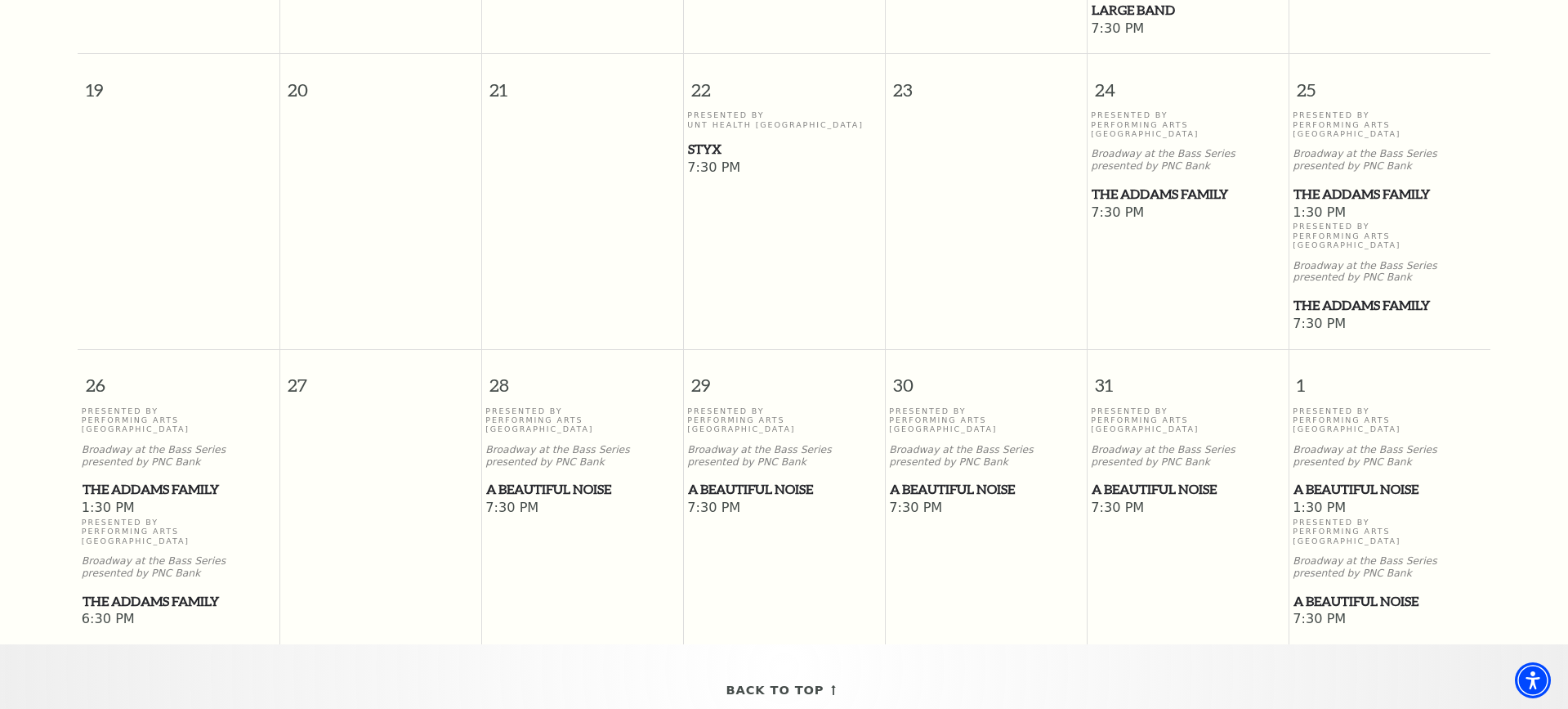
scroll to position [1064, 0]
click at [737, 486] on span "A Beautiful Noise" at bounding box center [784, 489] width 192 height 21
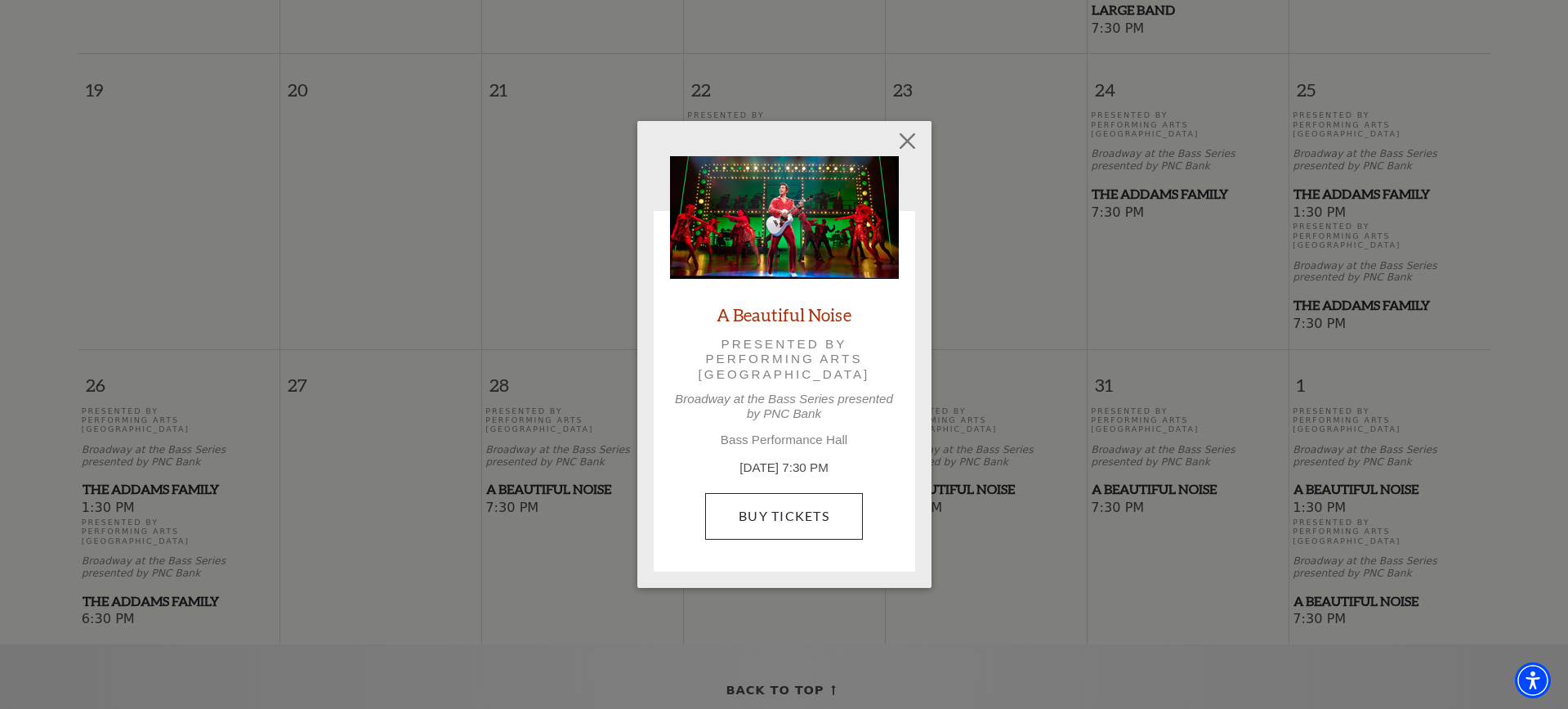
click at [769, 512] on link "Buy Tickets" at bounding box center [784, 516] width 158 height 46
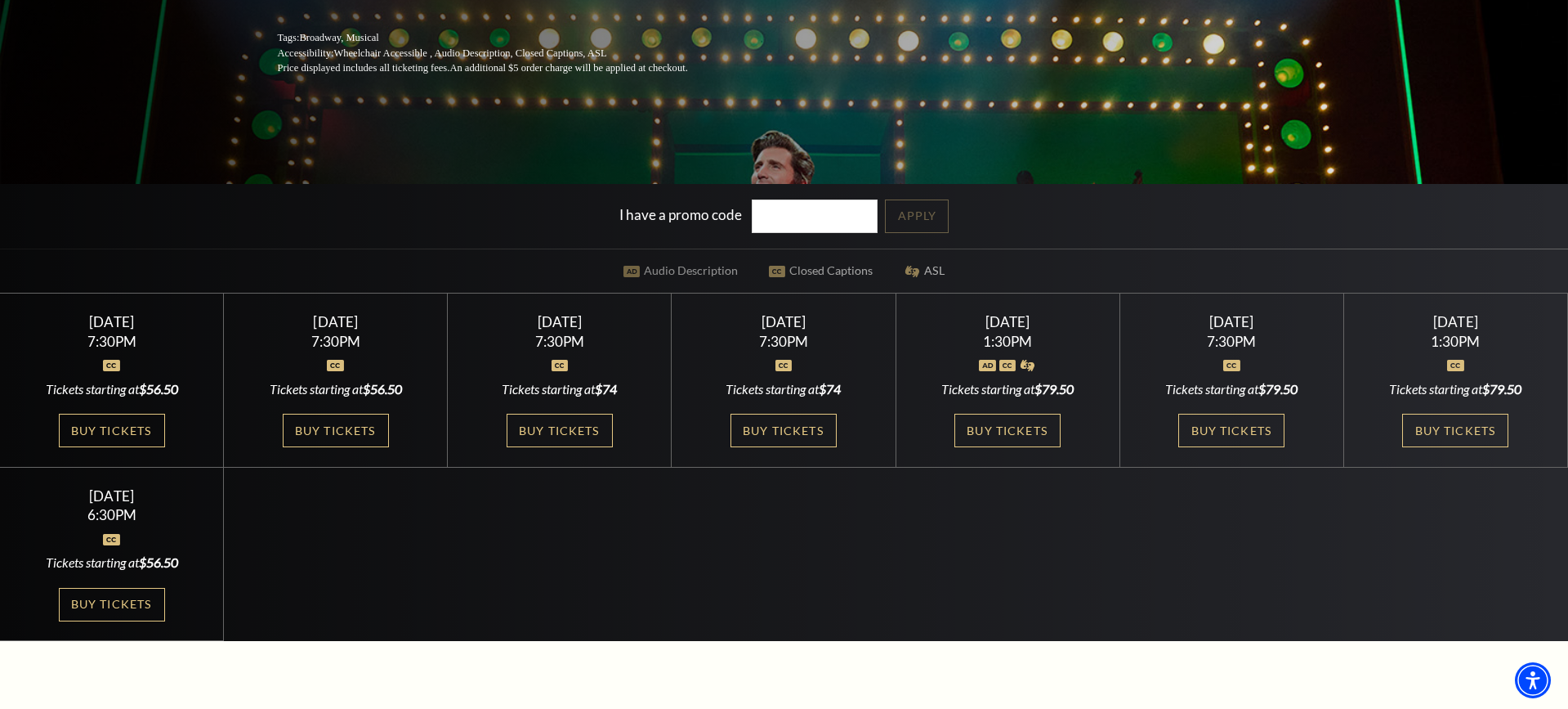
scroll to position [396, 0]
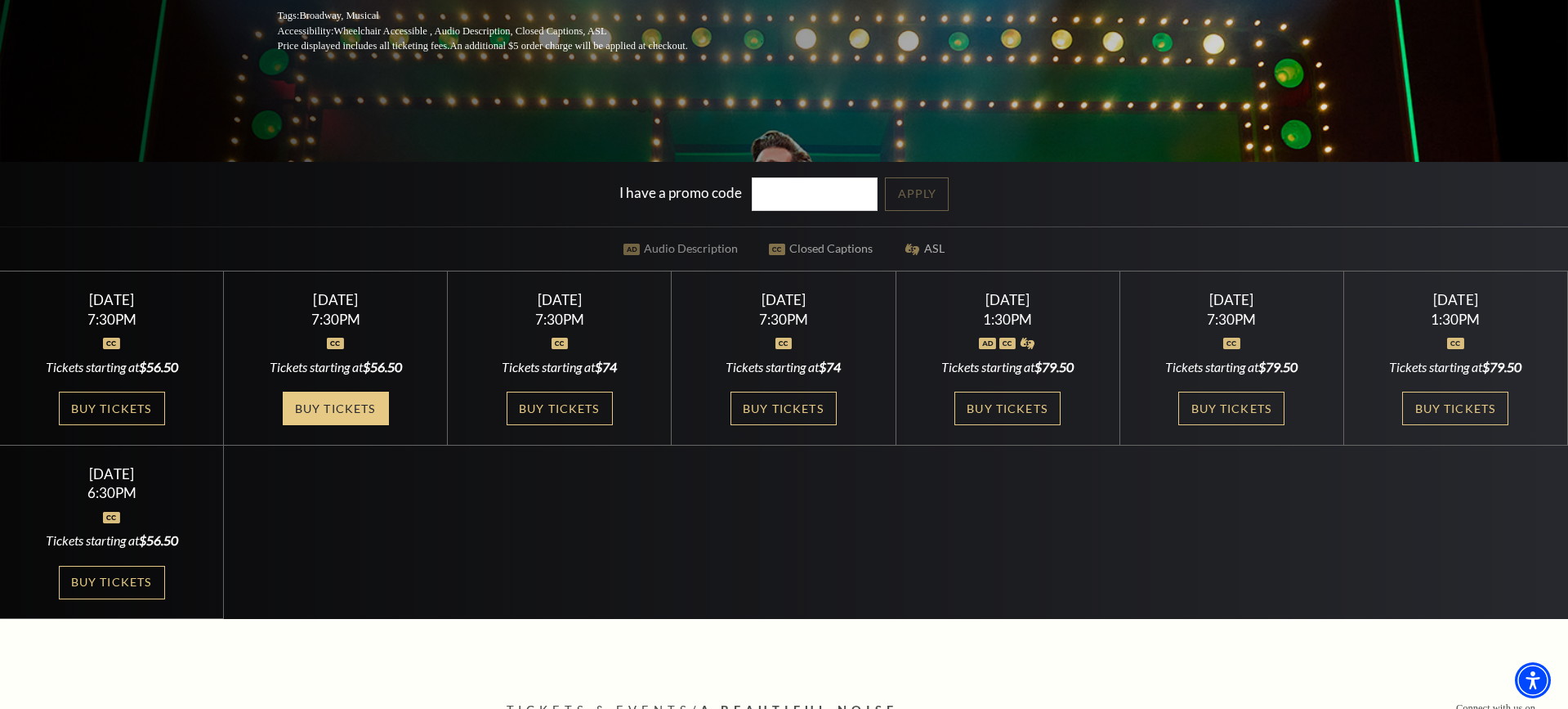
click at [325, 402] on link "Buy Tickets" at bounding box center [336, 407] width 106 height 33
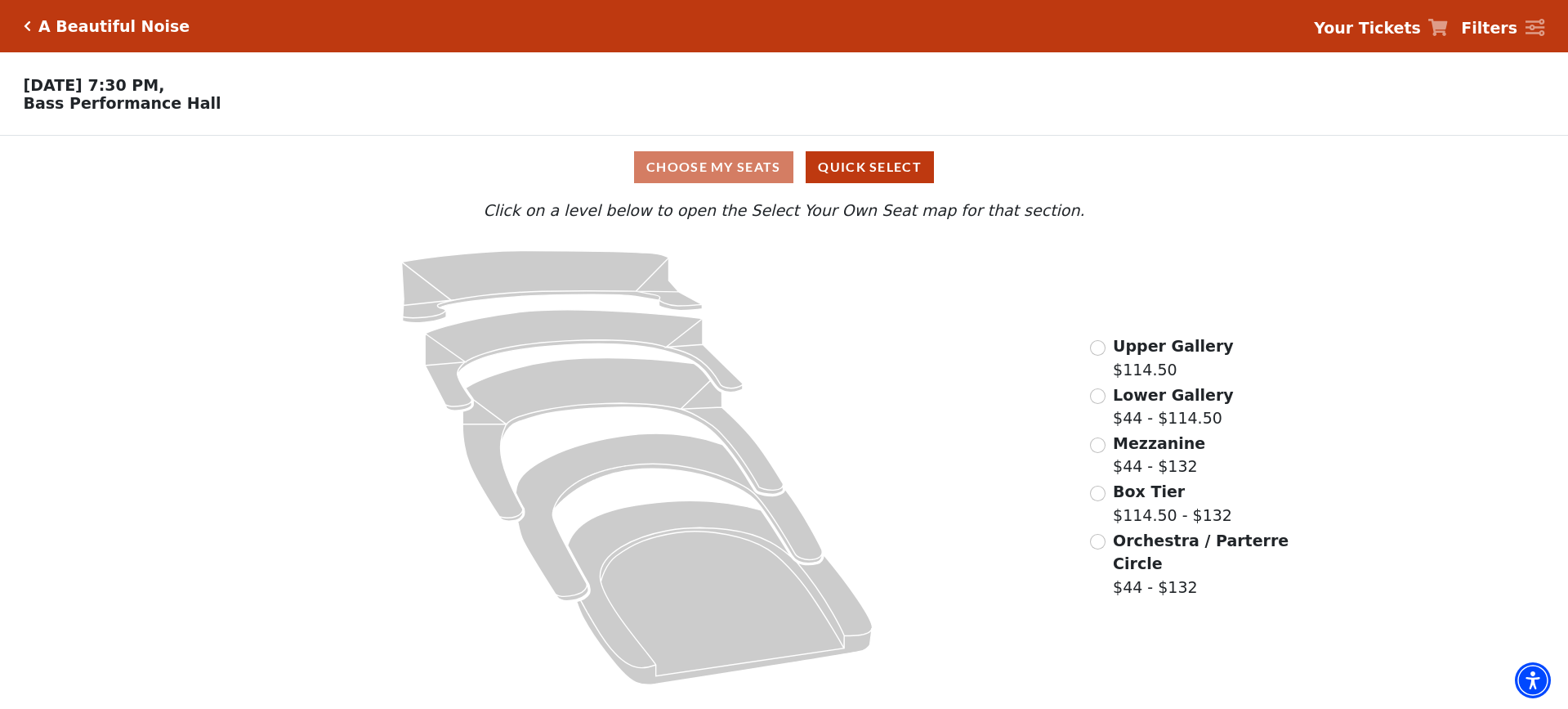
click at [1098, 490] on input "Box Tier$114.50 - $132\a" at bounding box center [1098, 493] width 15 height 15
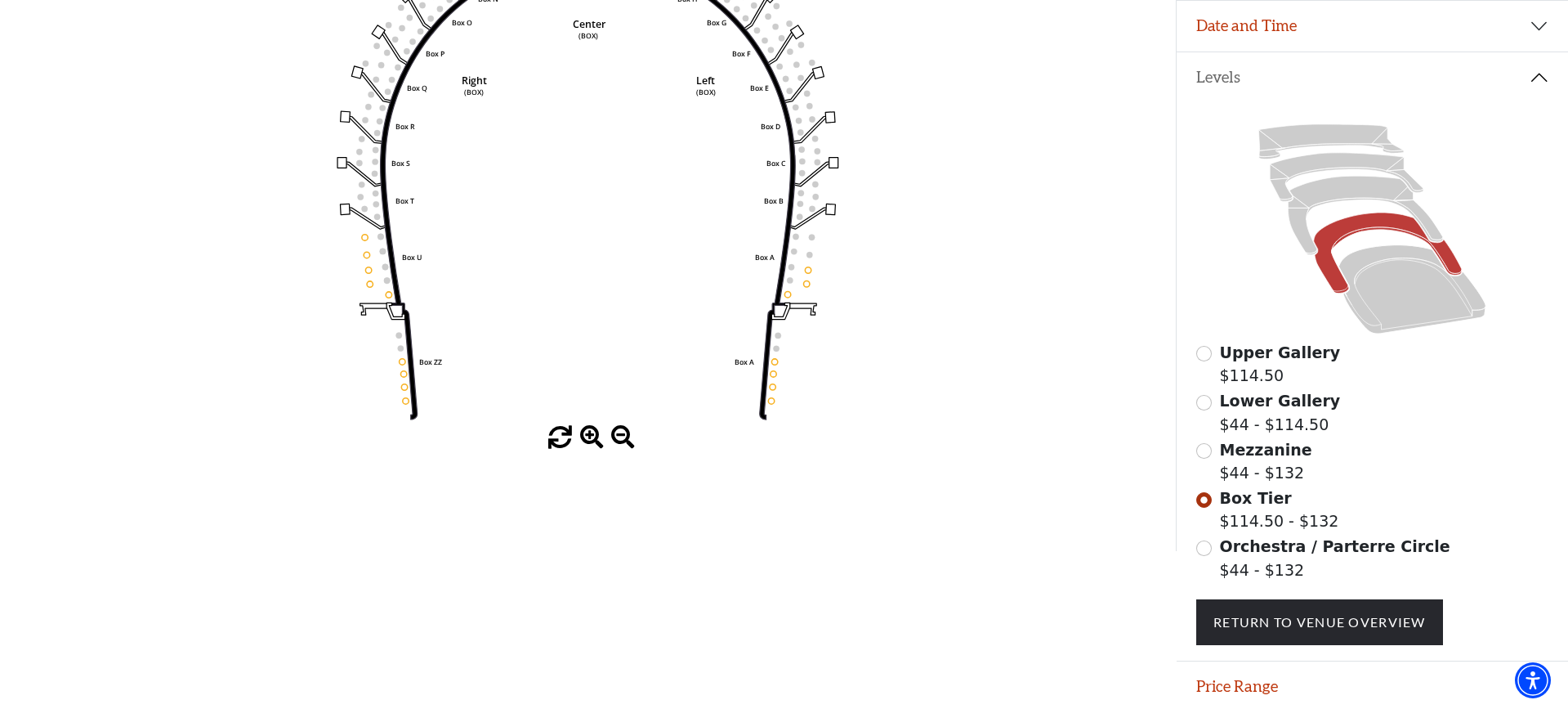
scroll to position [297, 0]
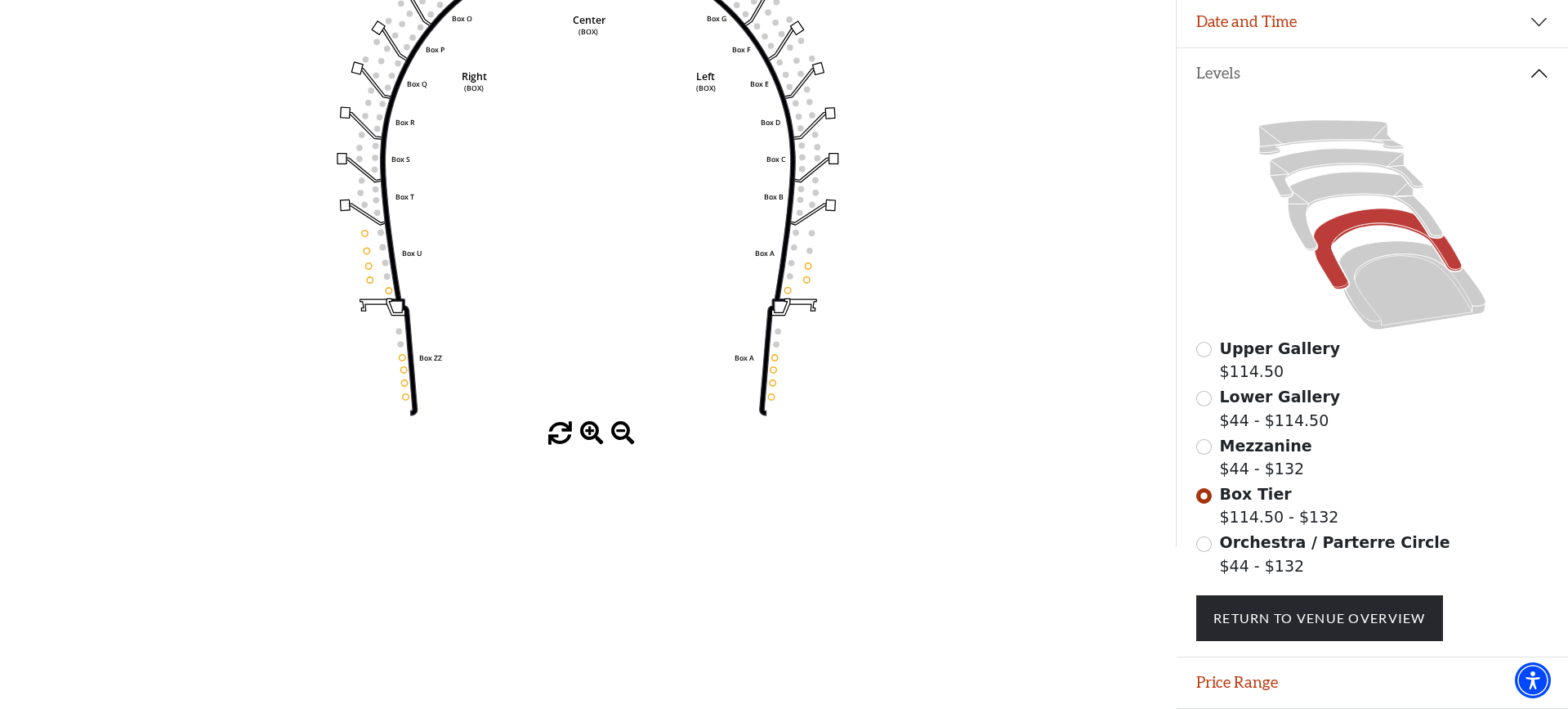
click at [1202, 542] on input "Orchestra / Parterre Circle$44 - $132\a" at bounding box center [1204, 544] width 15 height 15
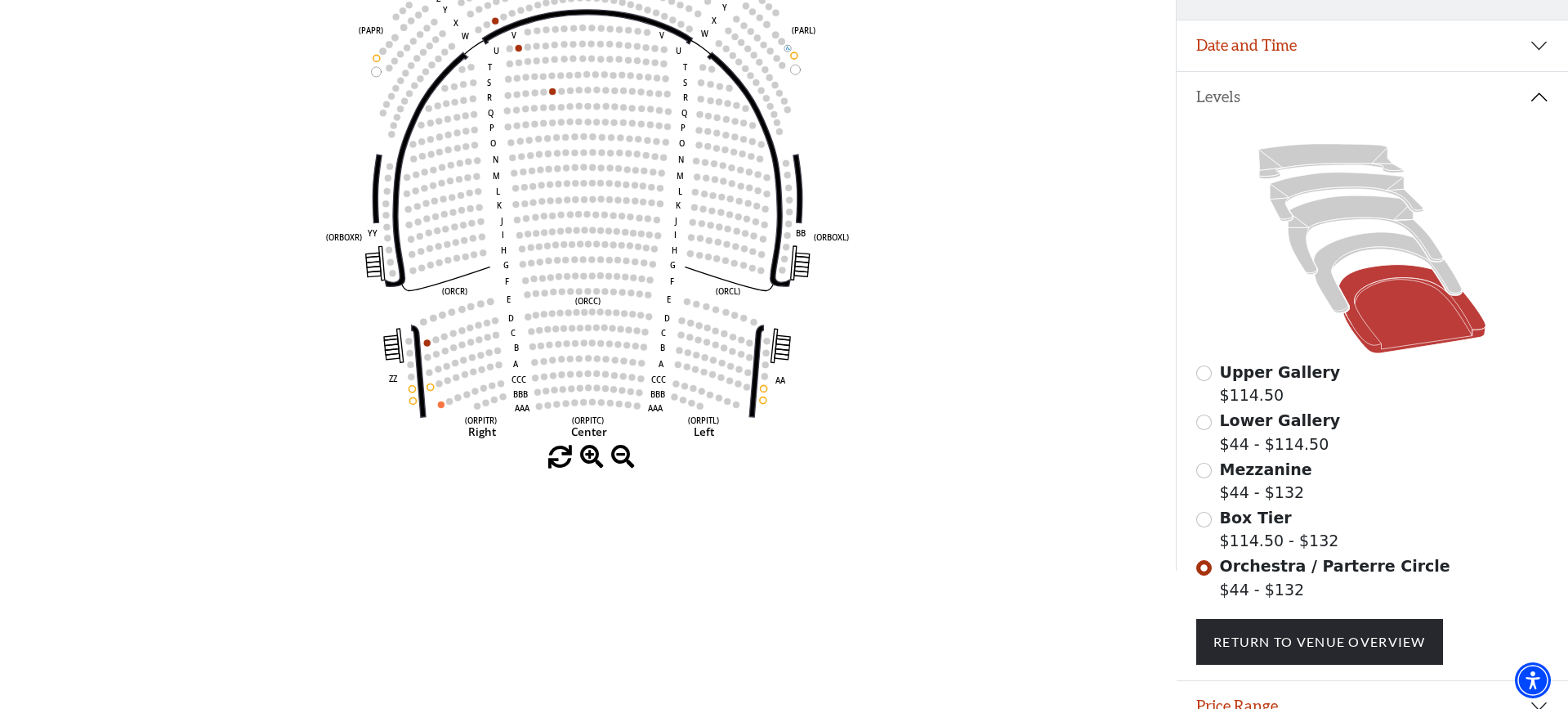
scroll to position [286, 0]
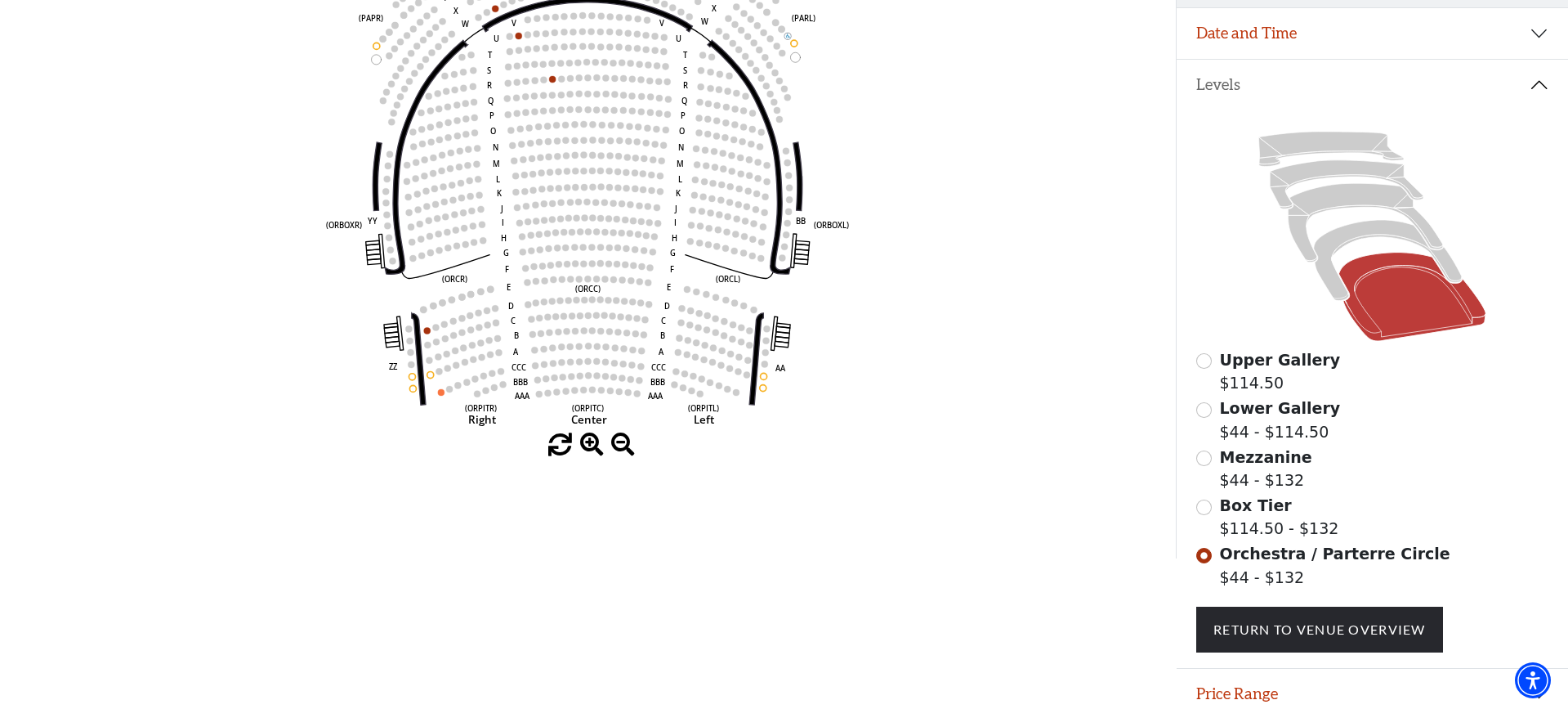
click at [1202, 504] on input "Box Tier$114.50 - $132\a" at bounding box center [1204, 507] width 15 height 15
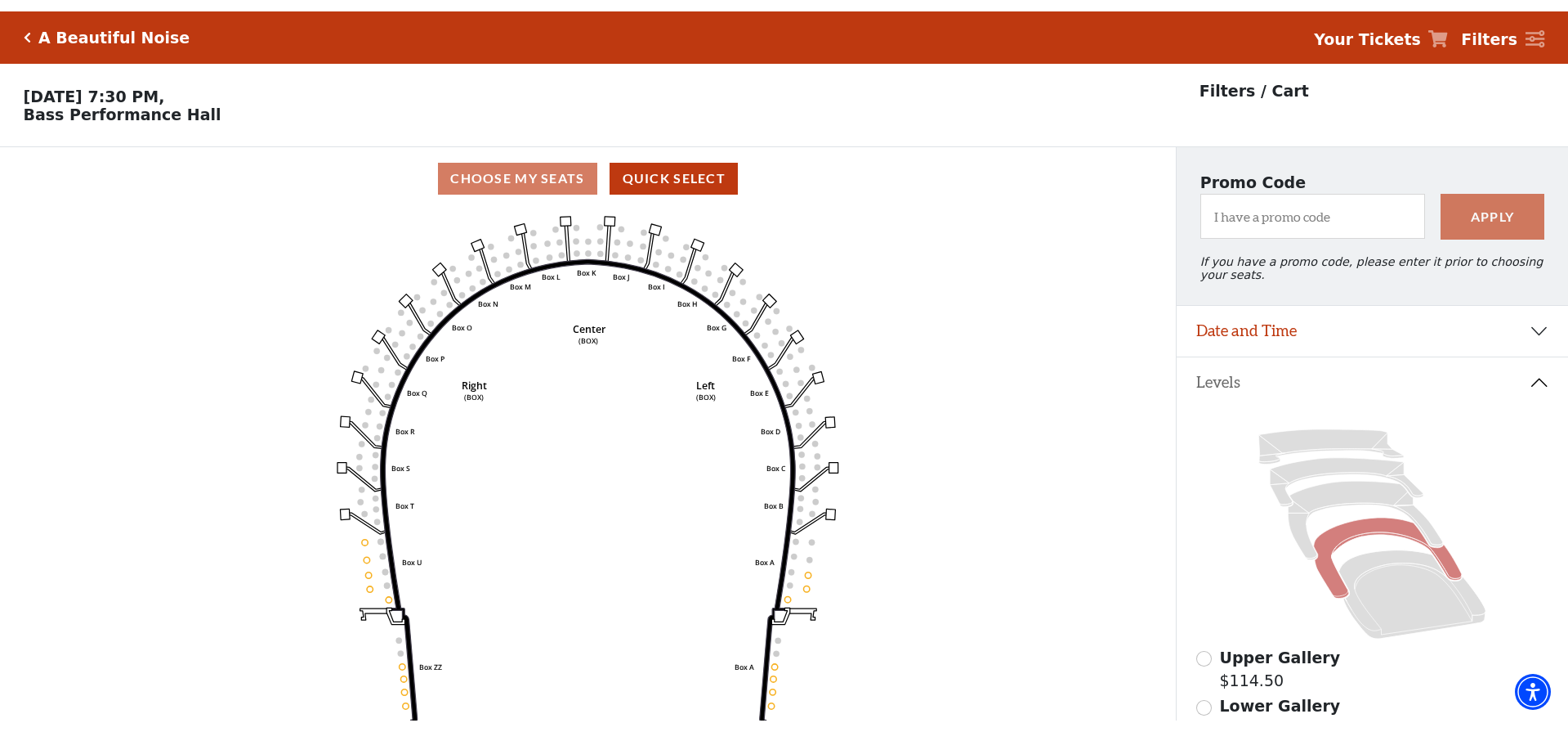
scroll to position [0, 0]
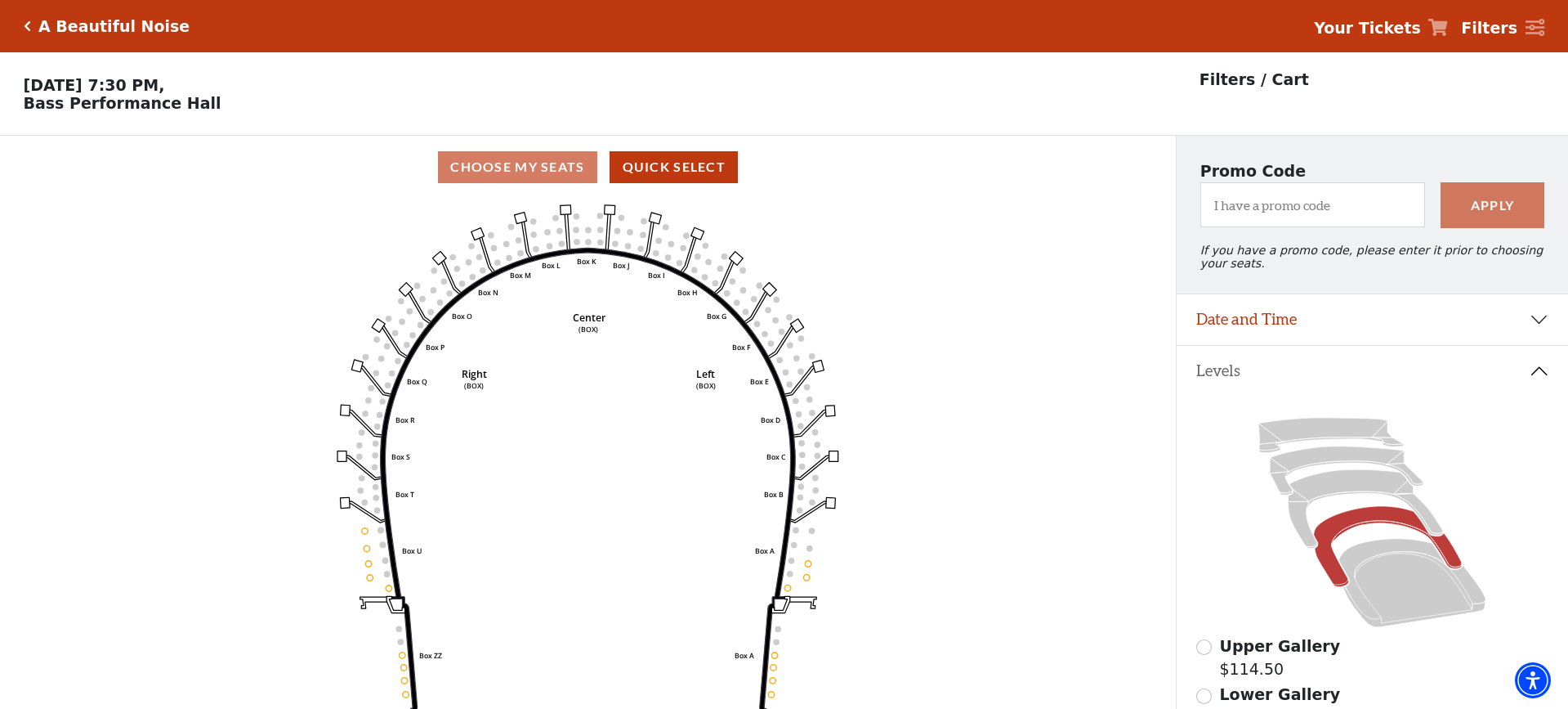
click at [1376, 27] on strong "Your Tickets" at bounding box center [1367, 27] width 107 height 18
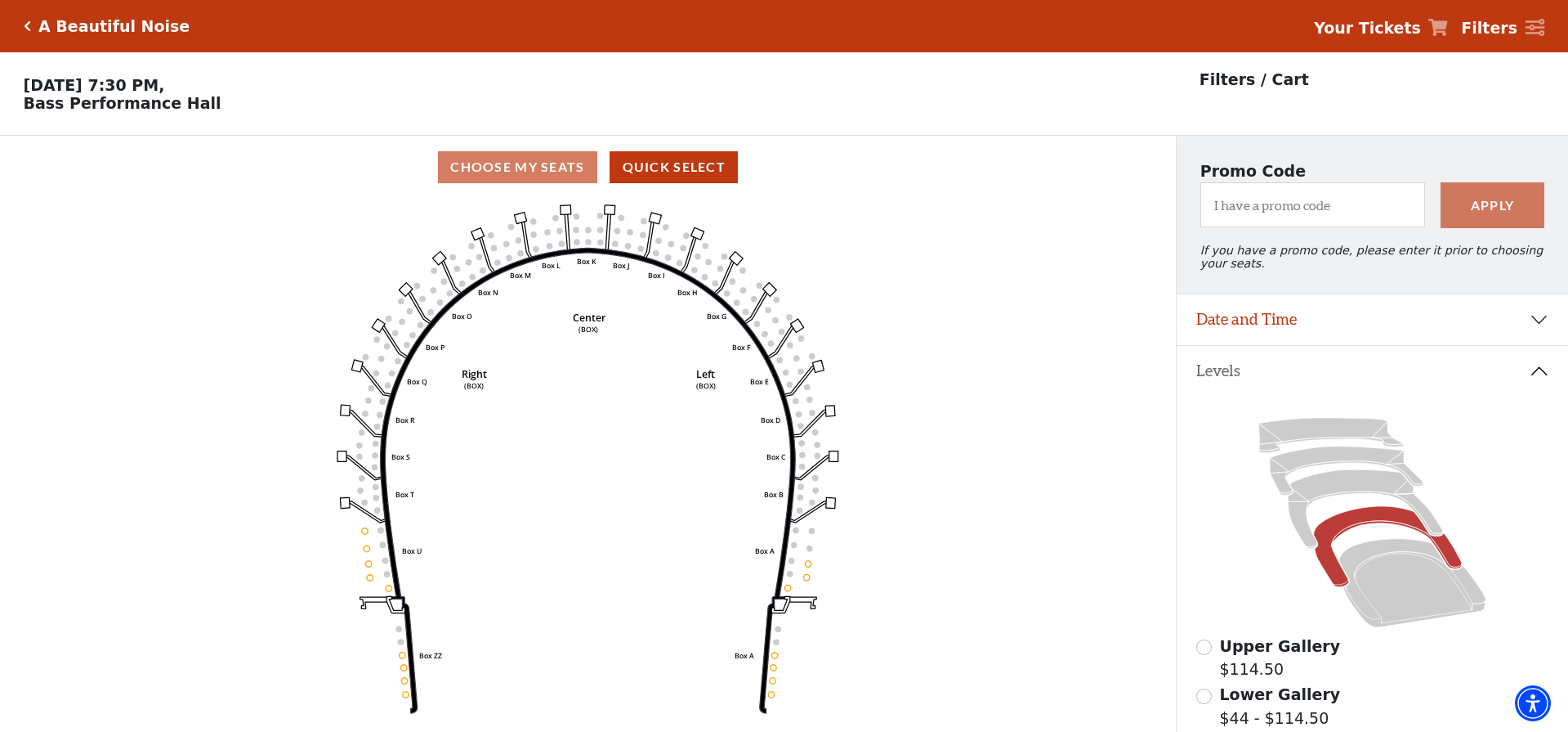
click at [44, 27] on h5 "A Beautiful Noise" at bounding box center [114, 26] width 151 height 19
click at [26, 26] on icon "Click here to go back to filters" at bounding box center [27, 26] width 8 height 11
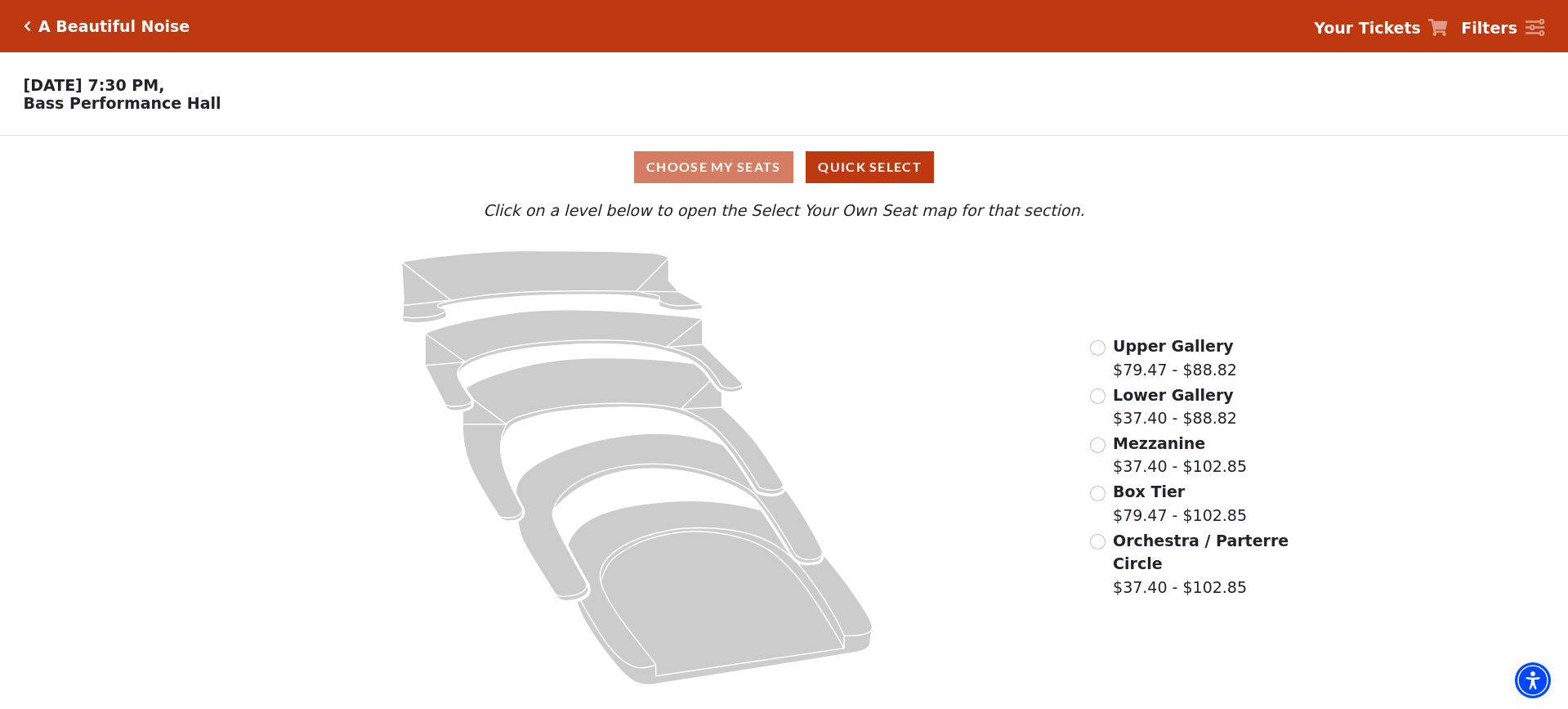
click at [1094, 490] on input "Box Tier$79.47 - $102.85\a" at bounding box center [1098, 493] width 15 height 15
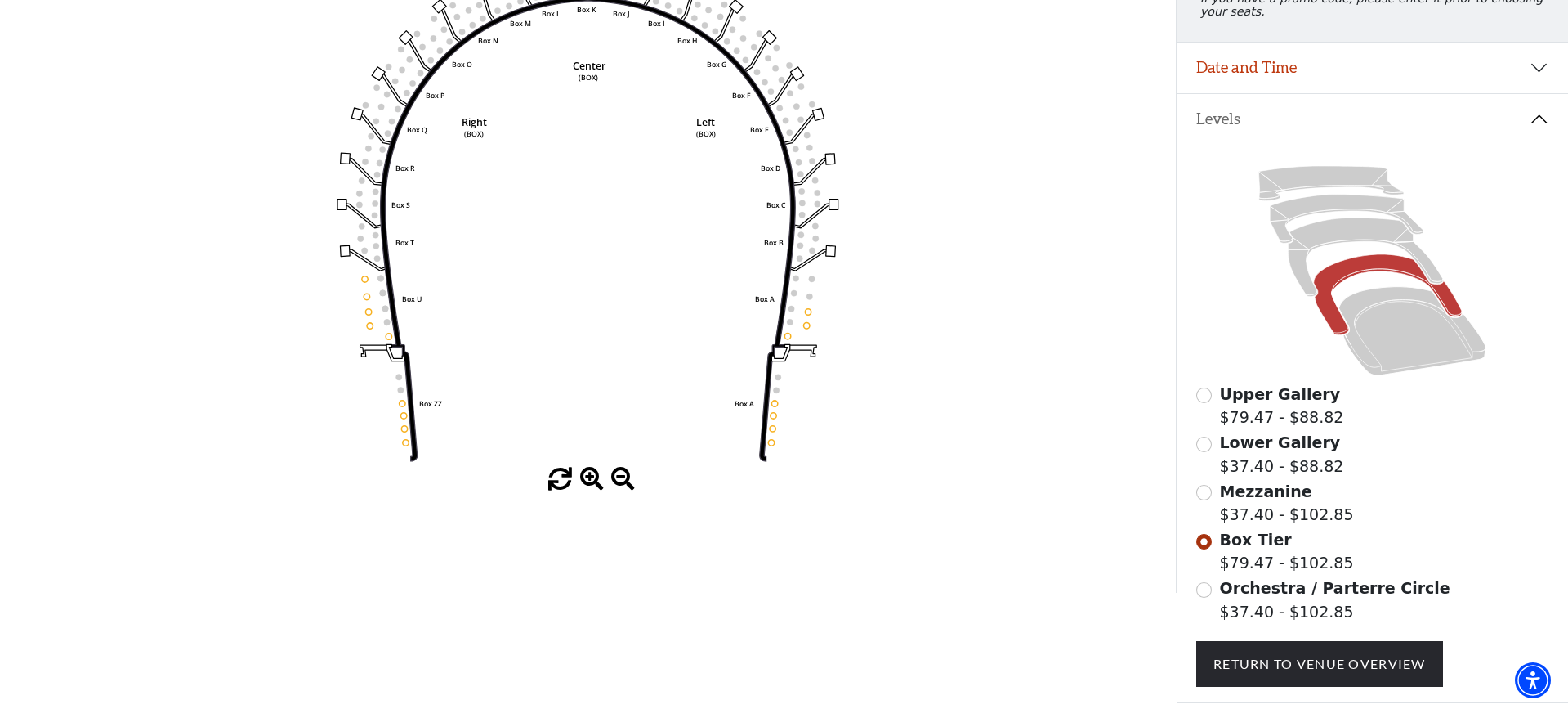
scroll to position [263, 0]
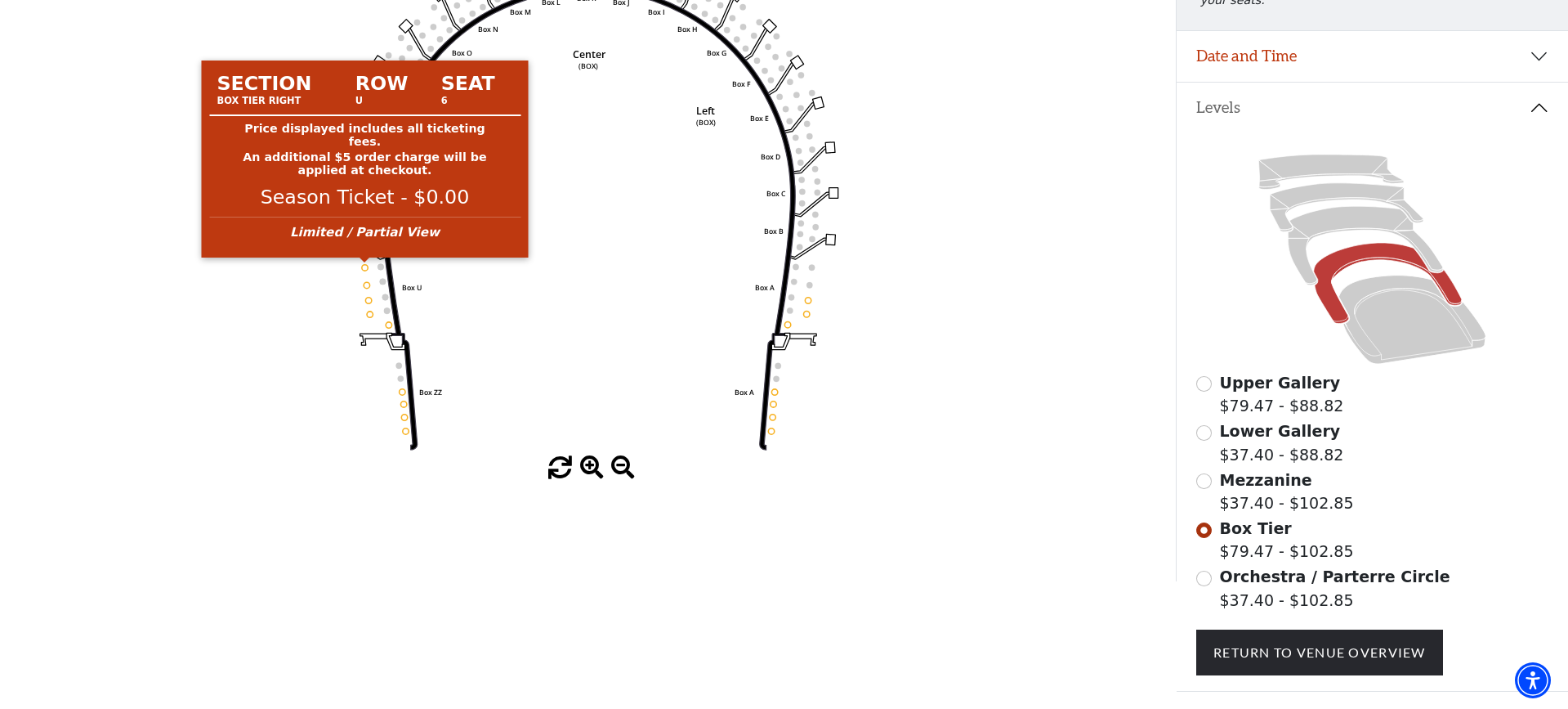
click at [366, 267] on circle at bounding box center [365, 267] width 6 height 6
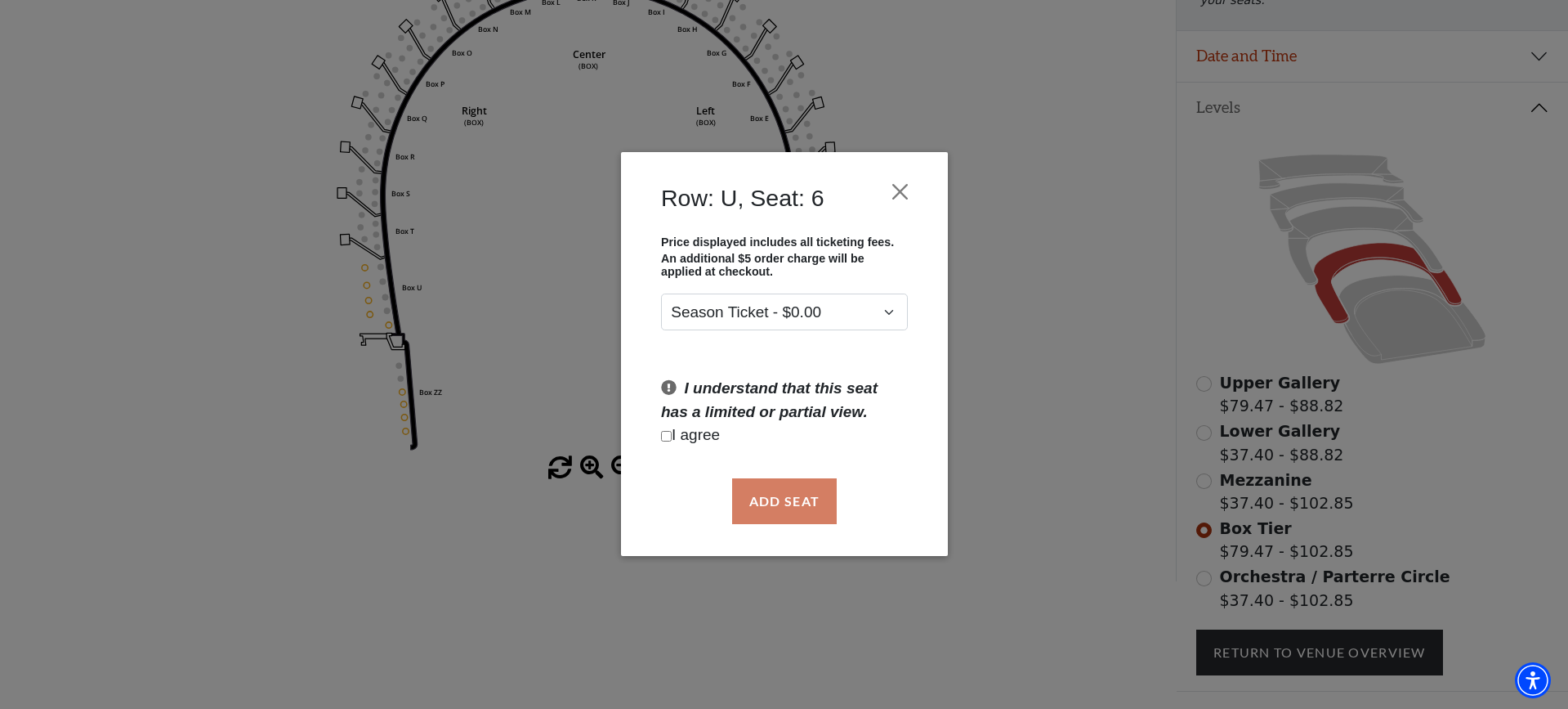
click at [366, 285] on div "Row: U, Seat: 6 Price displayed includes all ticketing fees. An additional $5 o…" at bounding box center [784, 354] width 1568 height 709
click at [667, 436] on input "Checkbox field" at bounding box center [666, 436] width 10 height 10
checkbox input "true"
click at [781, 500] on button "Add Seat" at bounding box center [784, 501] width 104 height 46
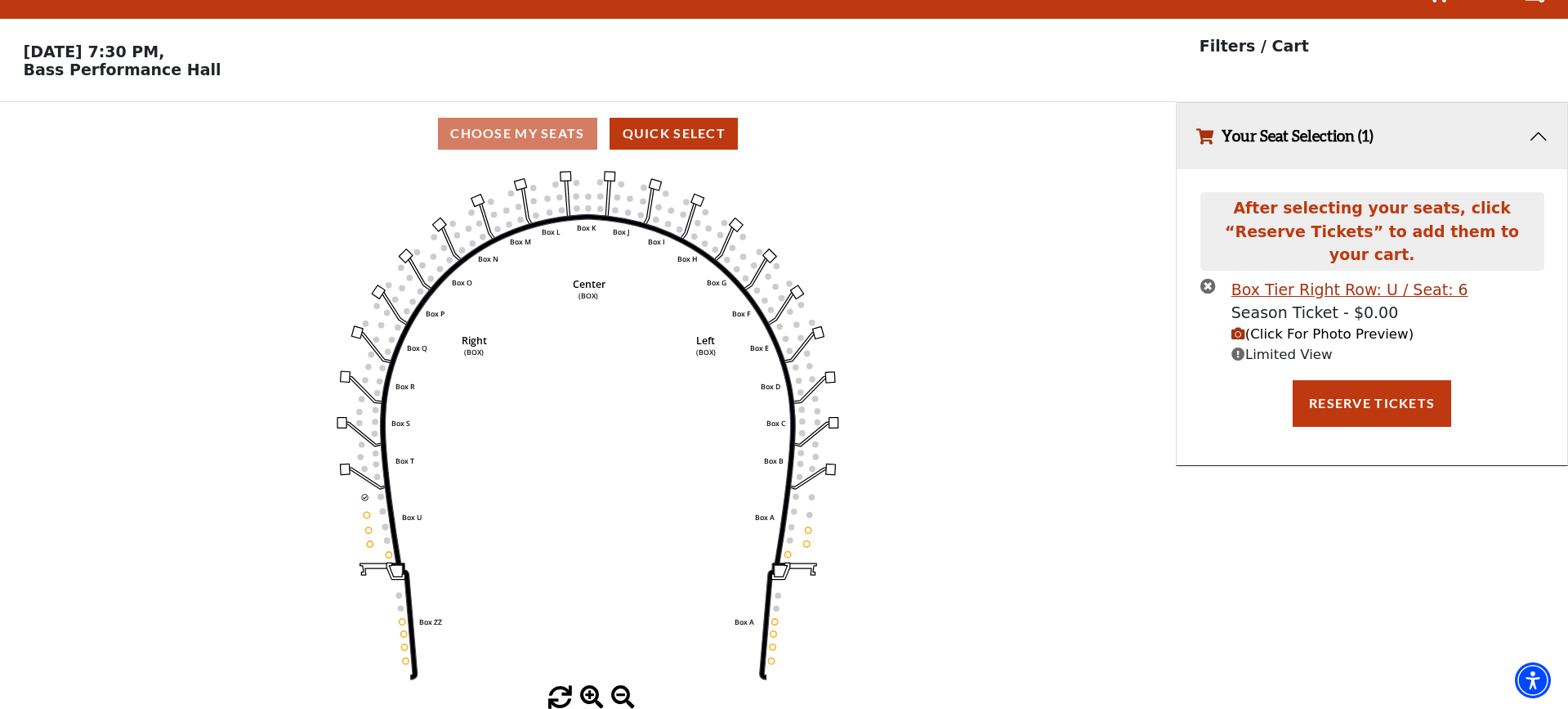
scroll to position [32, 0]
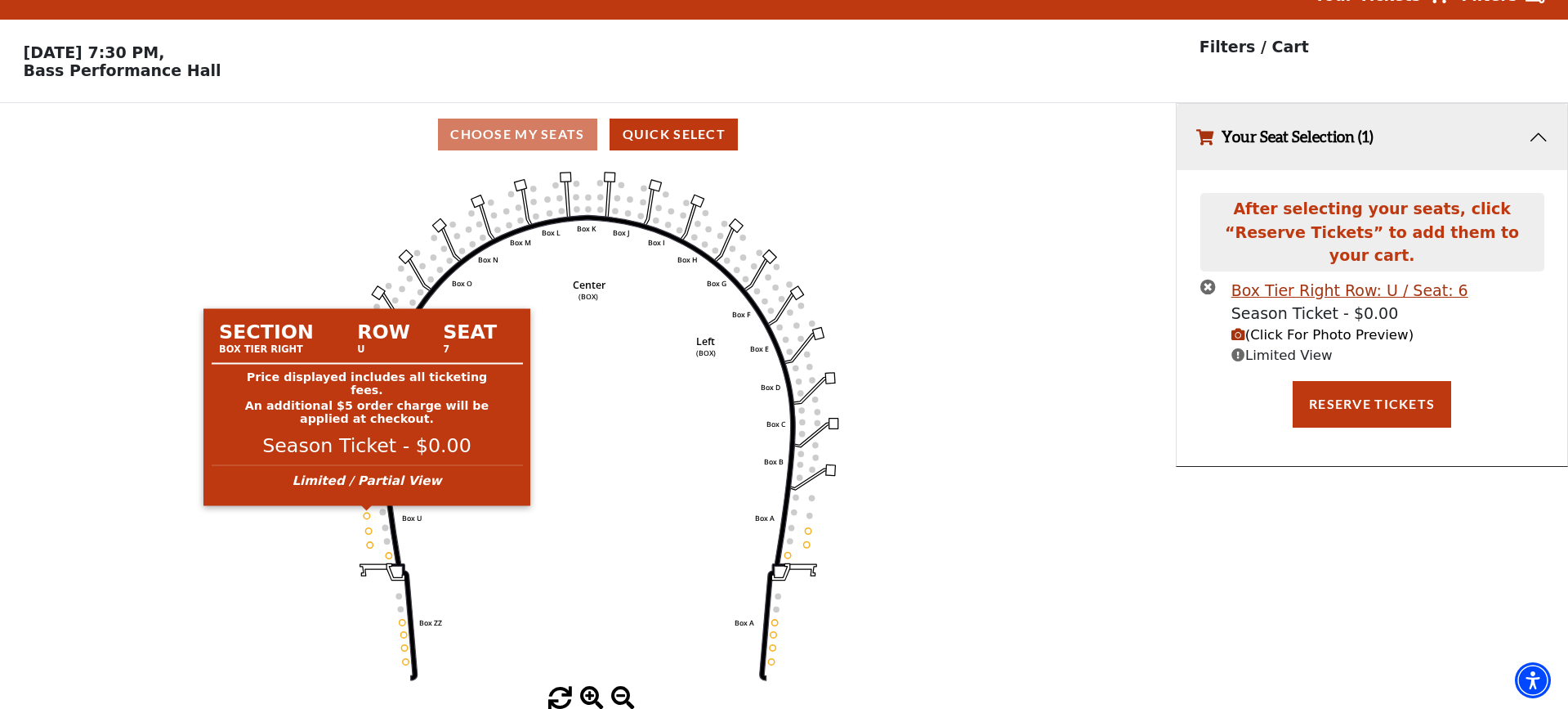
click at [368, 515] on circle at bounding box center [366, 515] width 6 height 6
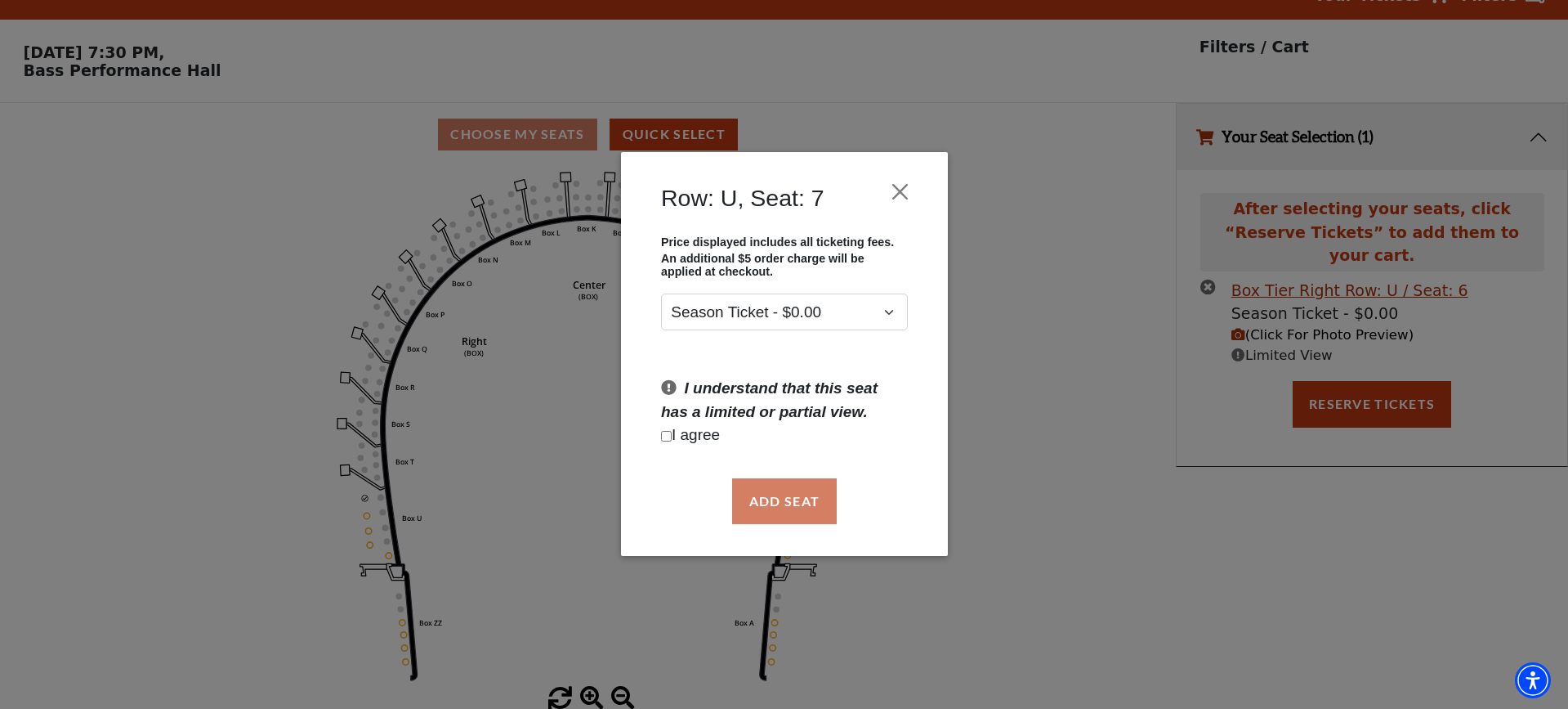
click at [664, 432] on input "Checkbox field" at bounding box center [666, 436] width 10 height 10
checkbox input "true"
click at [764, 499] on button "Add Seat" at bounding box center [784, 501] width 104 height 46
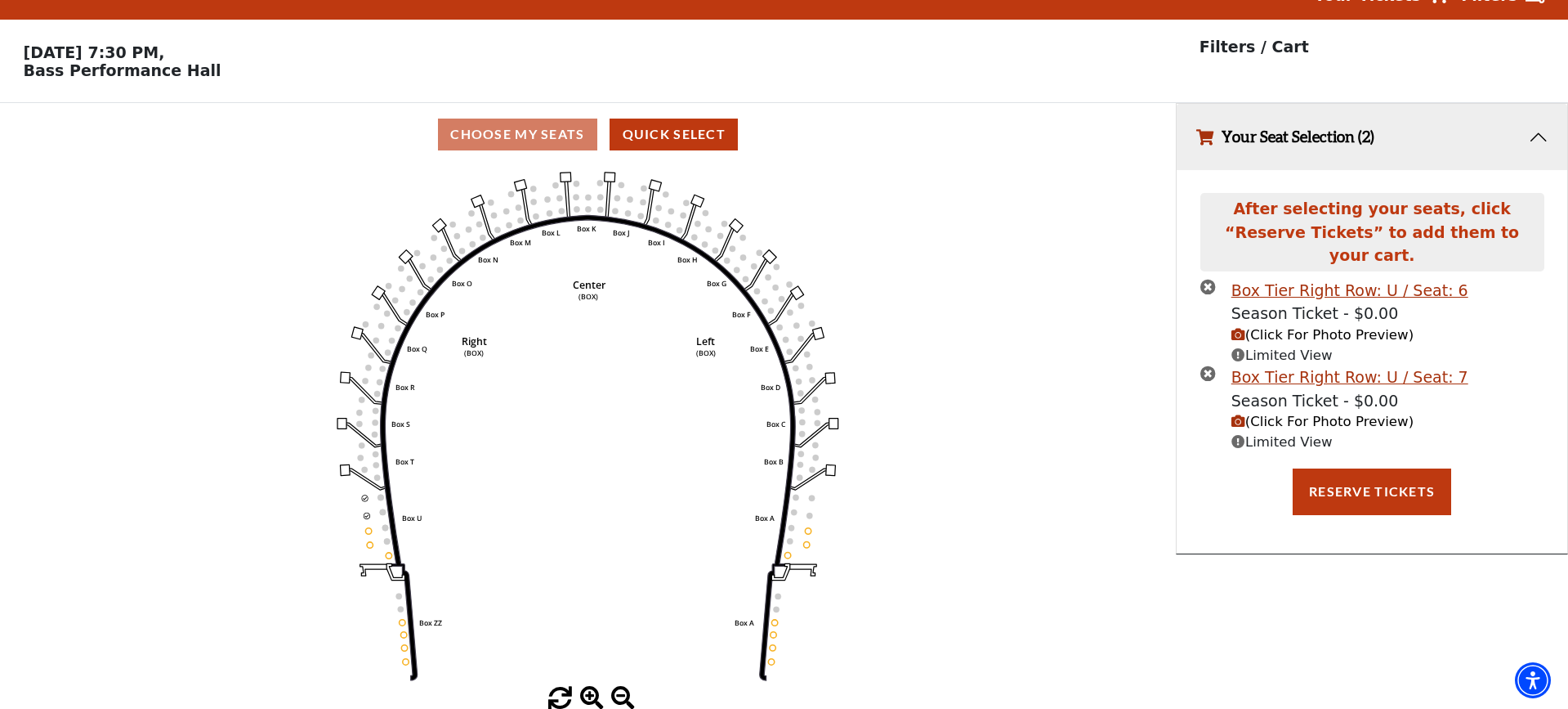
scroll to position [0, 0]
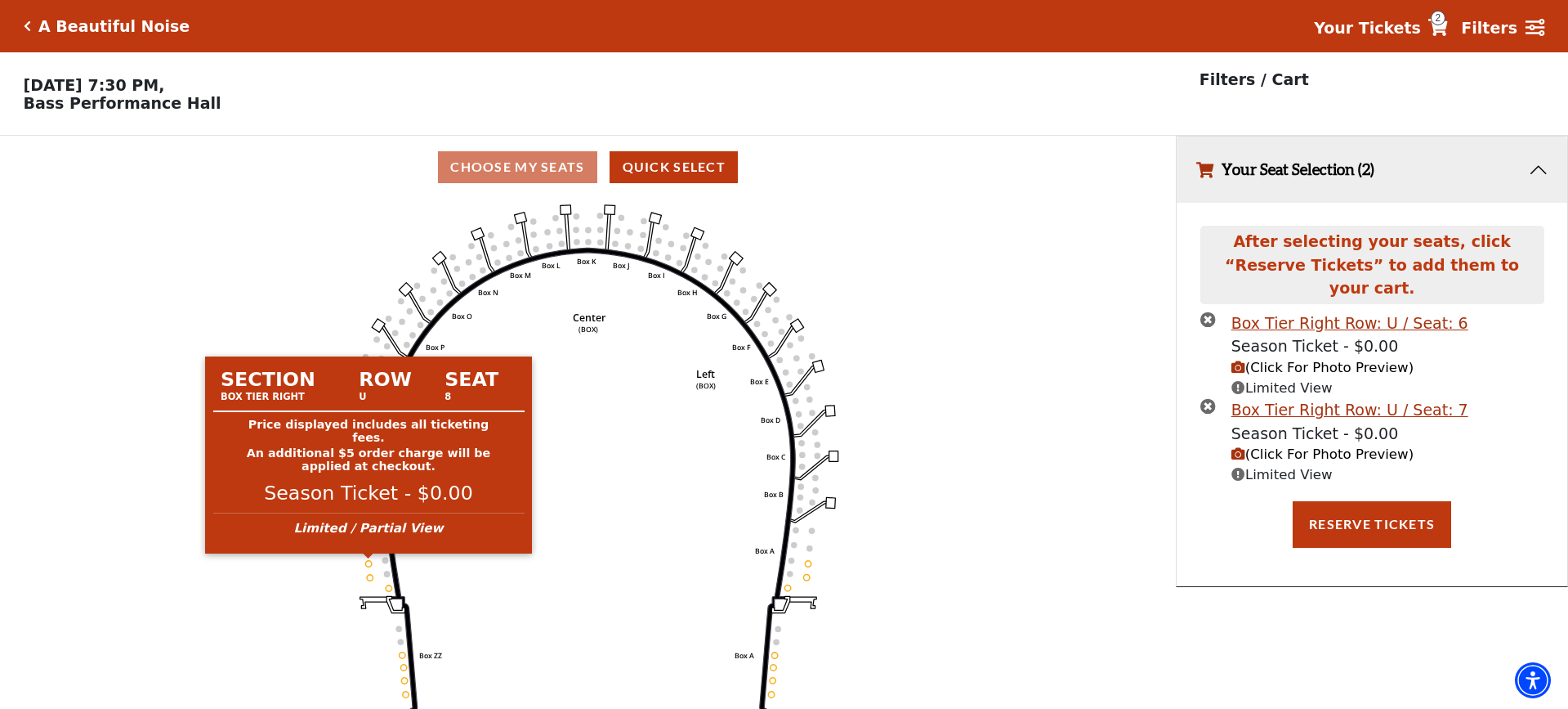
click at [368, 564] on circle at bounding box center [368, 564] width 6 height 6
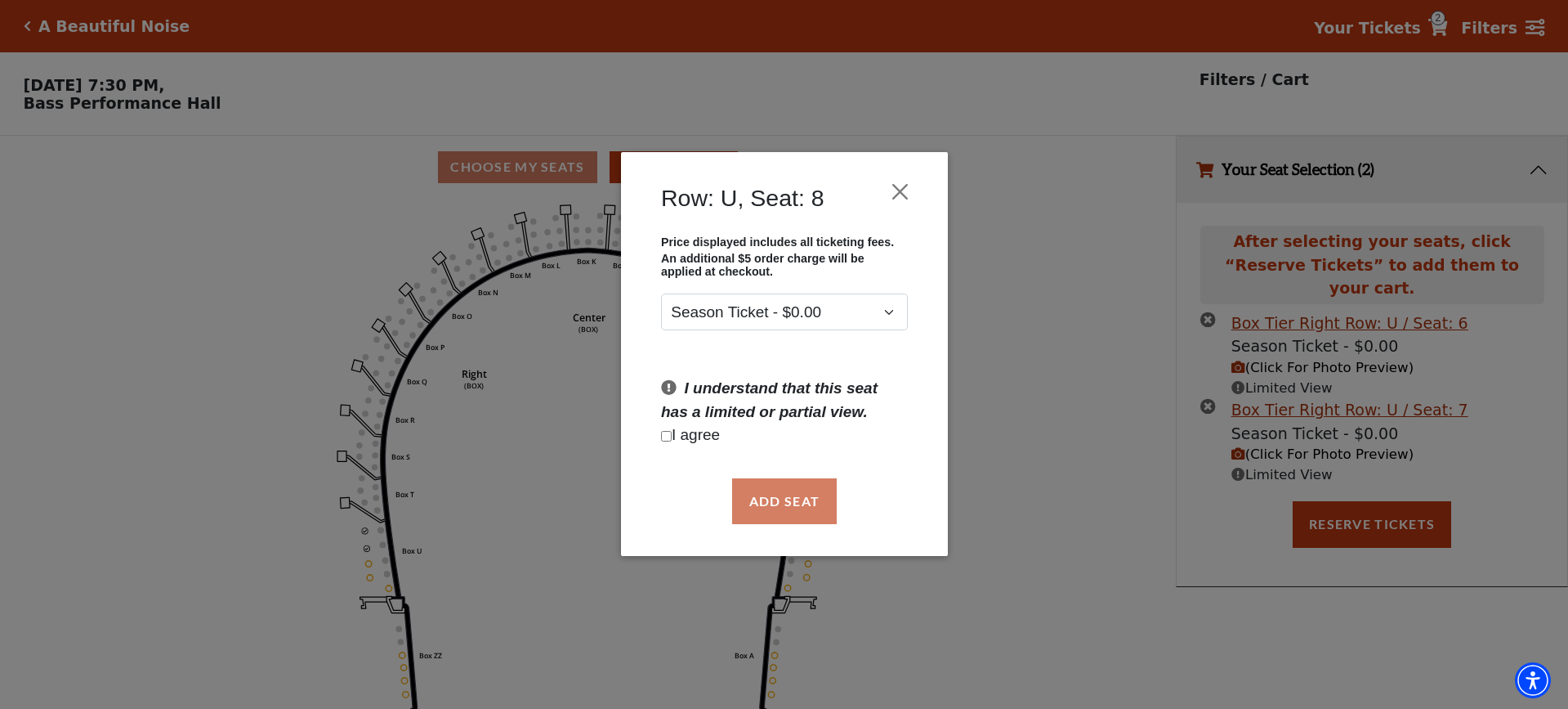
click at [662, 428] on p "I agree" at bounding box center [784, 437] width 247 height 24
click at [666, 436] on input "Checkbox field" at bounding box center [666, 436] width 10 height 10
checkbox input "true"
click at [765, 485] on button "Add Seat" at bounding box center [784, 501] width 104 height 46
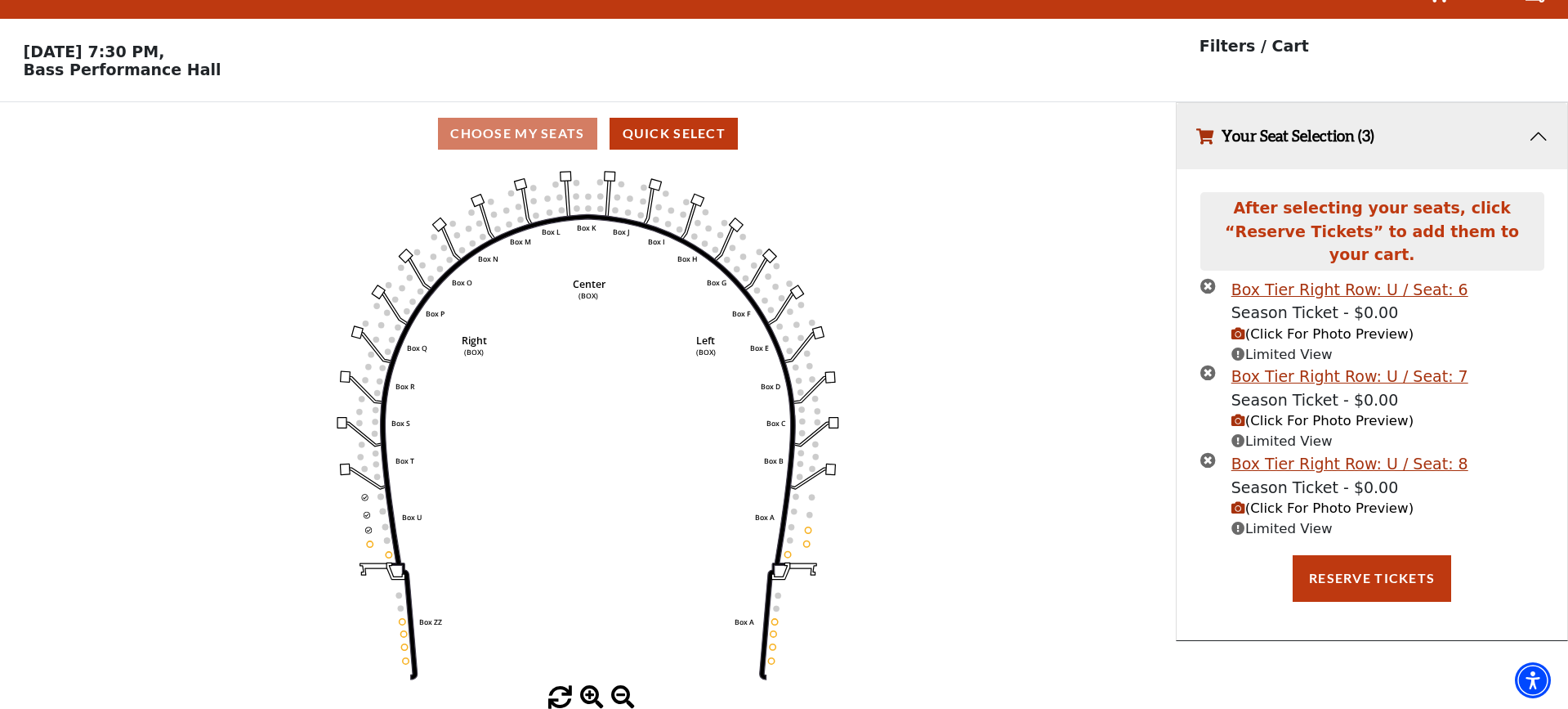
scroll to position [32, 0]
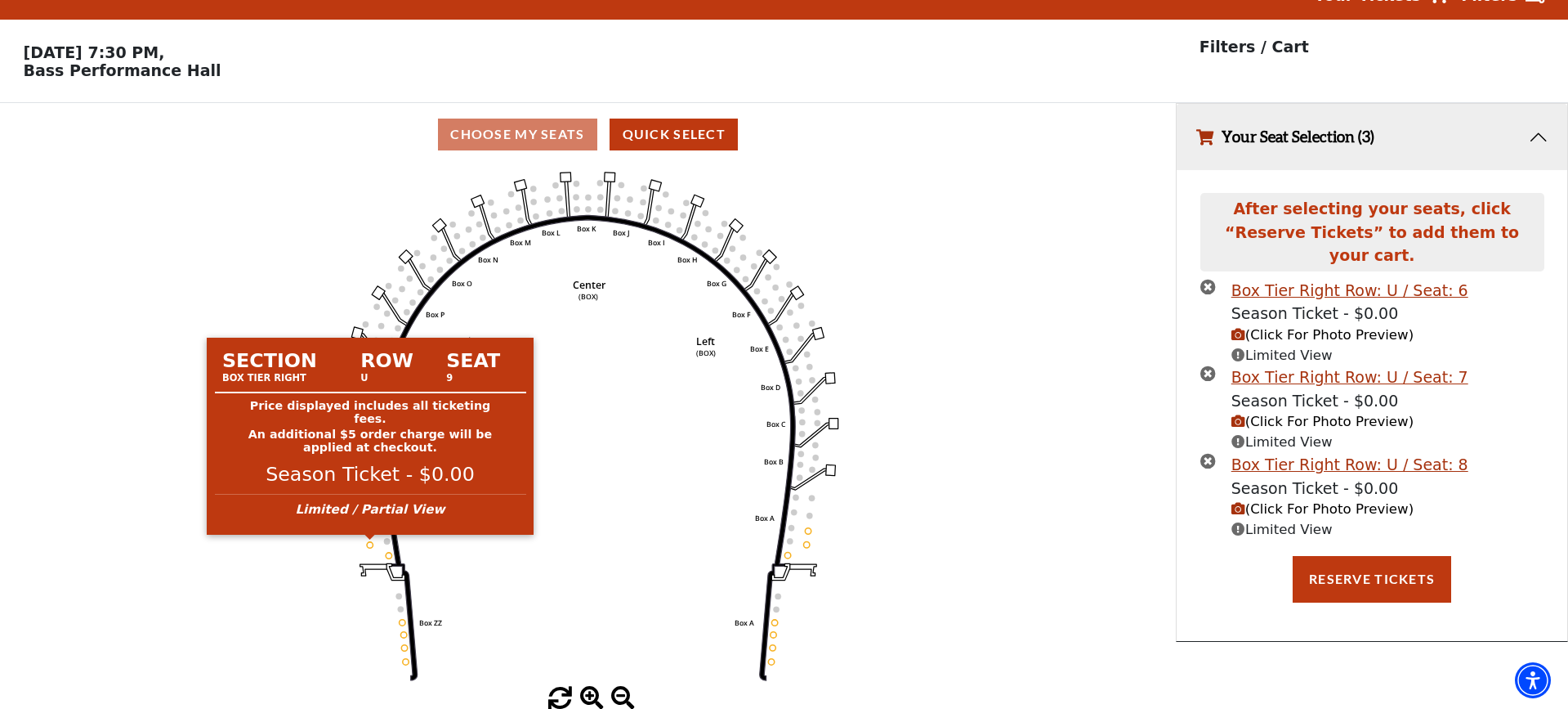
click at [371, 544] on circle at bounding box center [370, 544] width 6 height 6
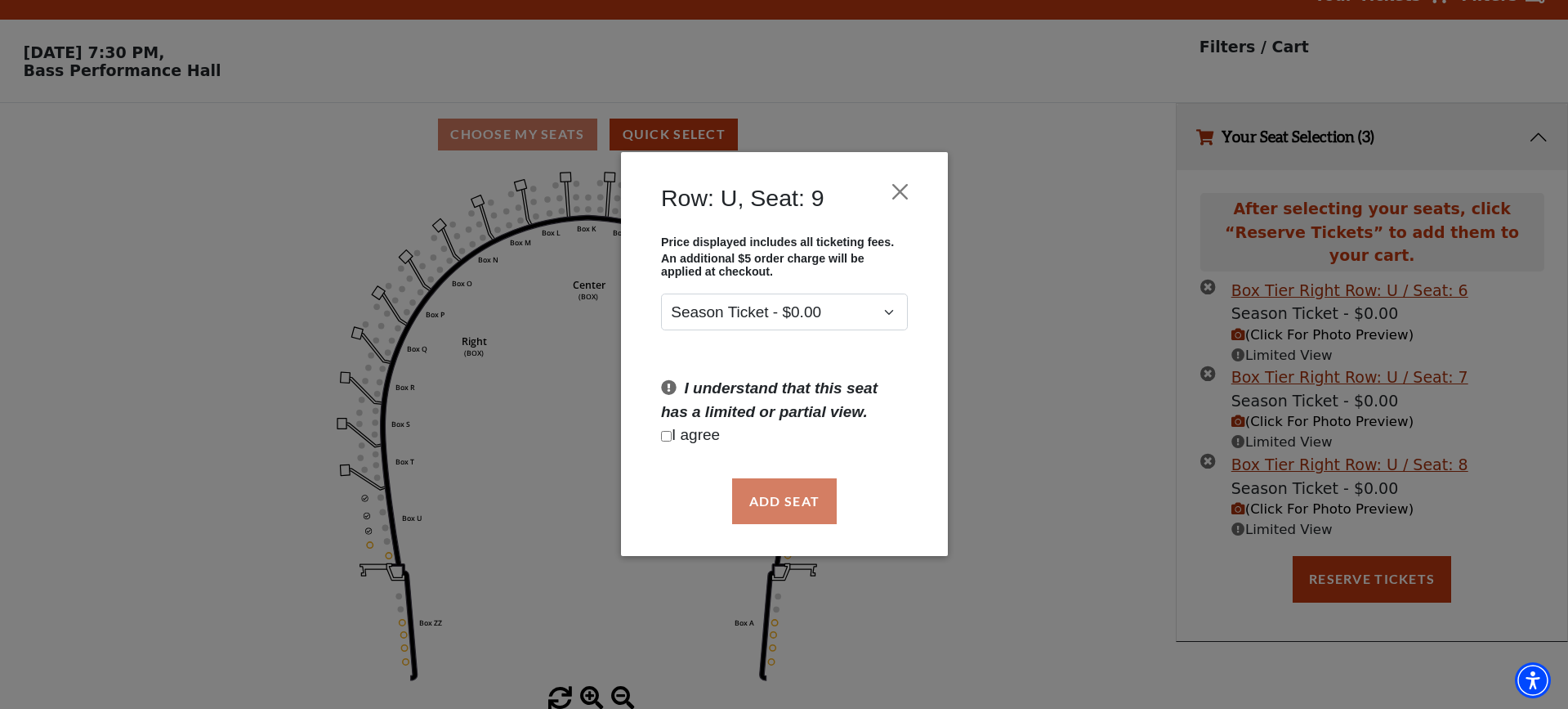
click at [666, 435] on input "Checkbox field" at bounding box center [666, 436] width 10 height 10
checkbox input "true"
click at [773, 498] on button "Add Seat" at bounding box center [784, 501] width 104 height 46
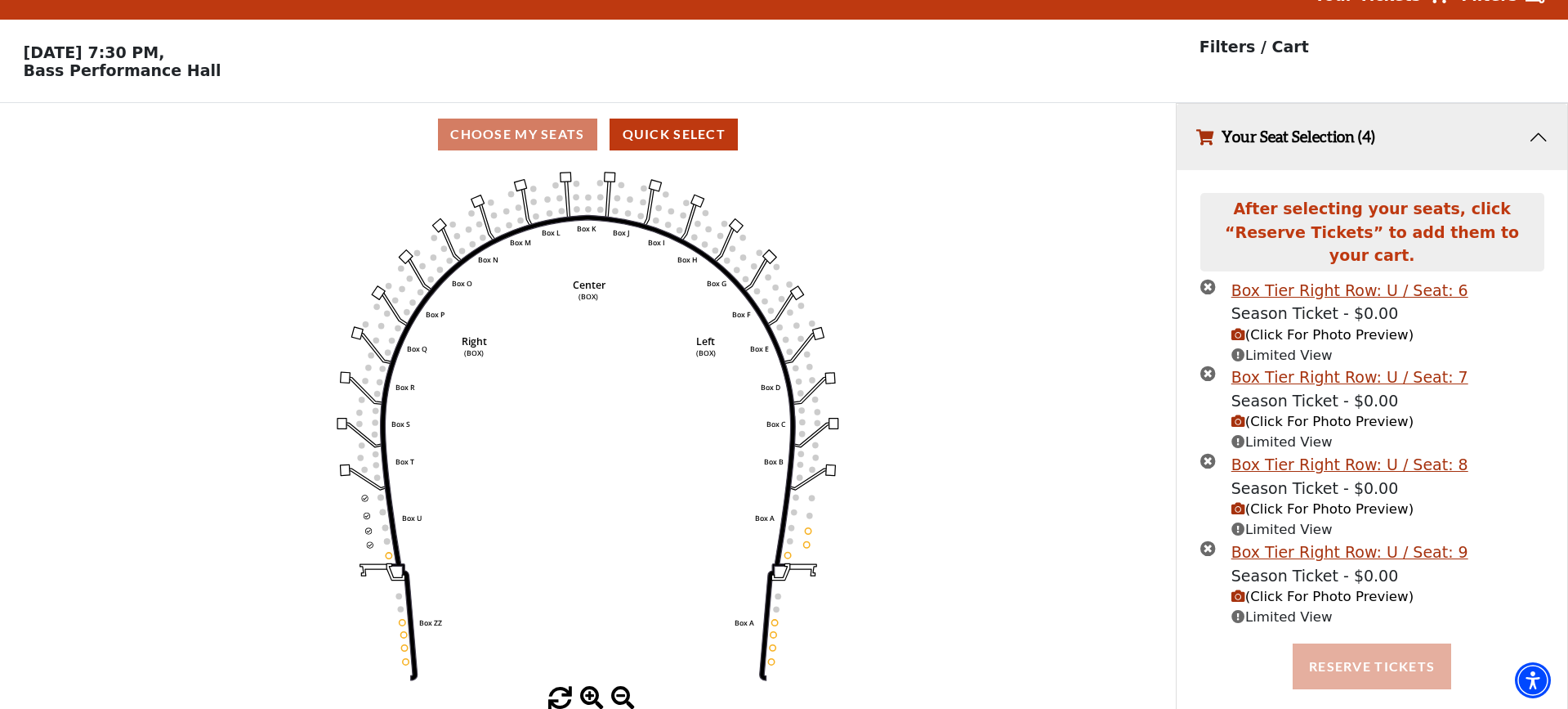
click at [1358, 643] on button "Reserve Tickets" at bounding box center [1372, 666] width 159 height 46
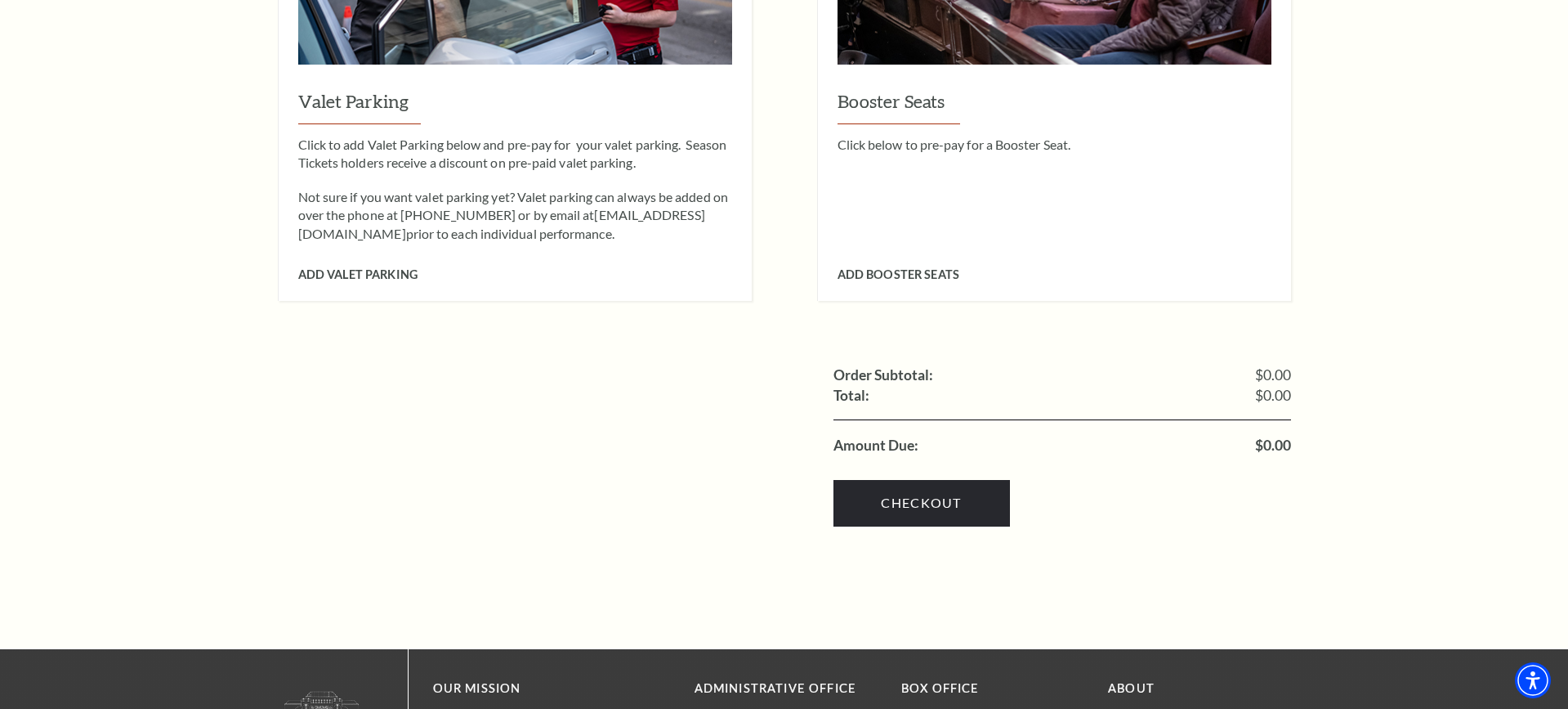
scroll to position [1878, 0]
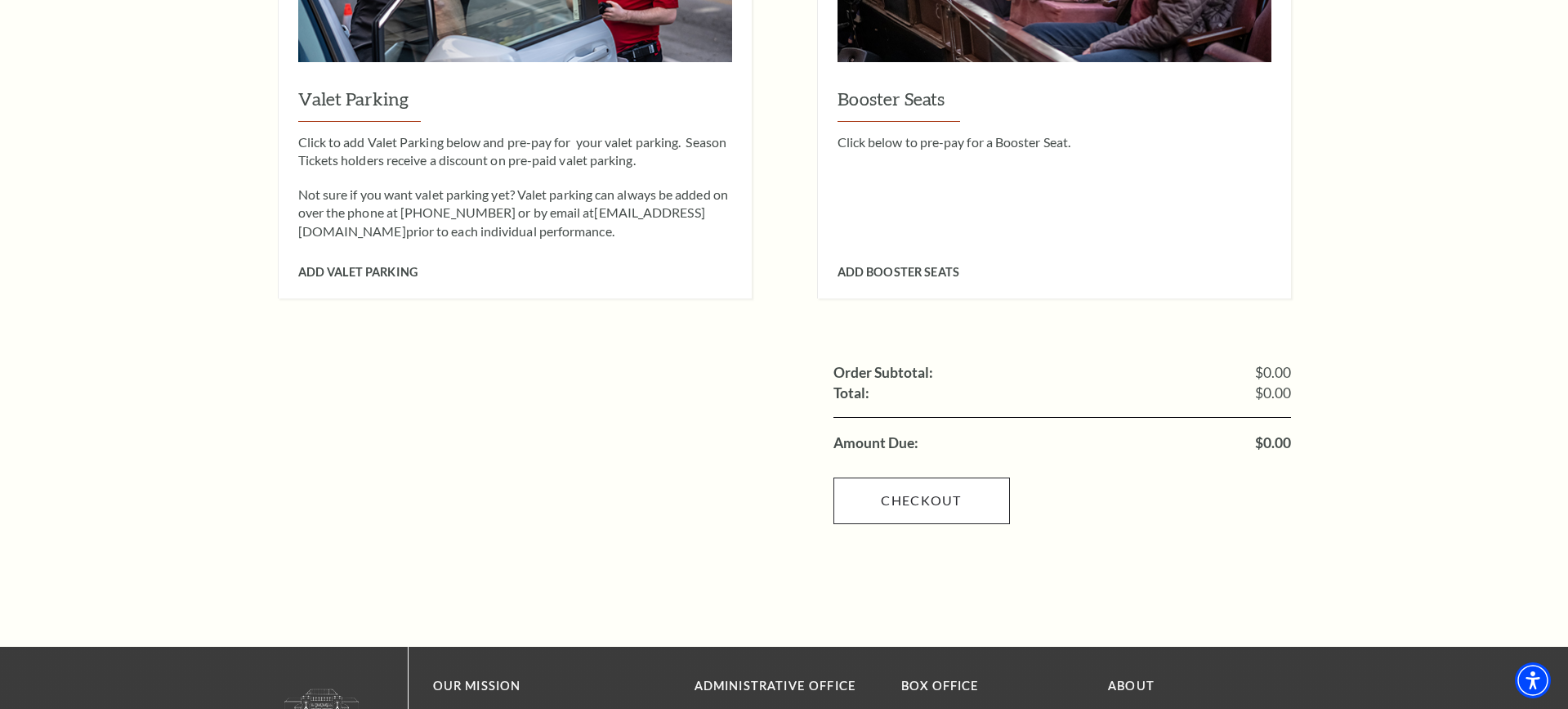
click at [921, 478] on link "Checkout" at bounding box center [921, 501] width 177 height 46
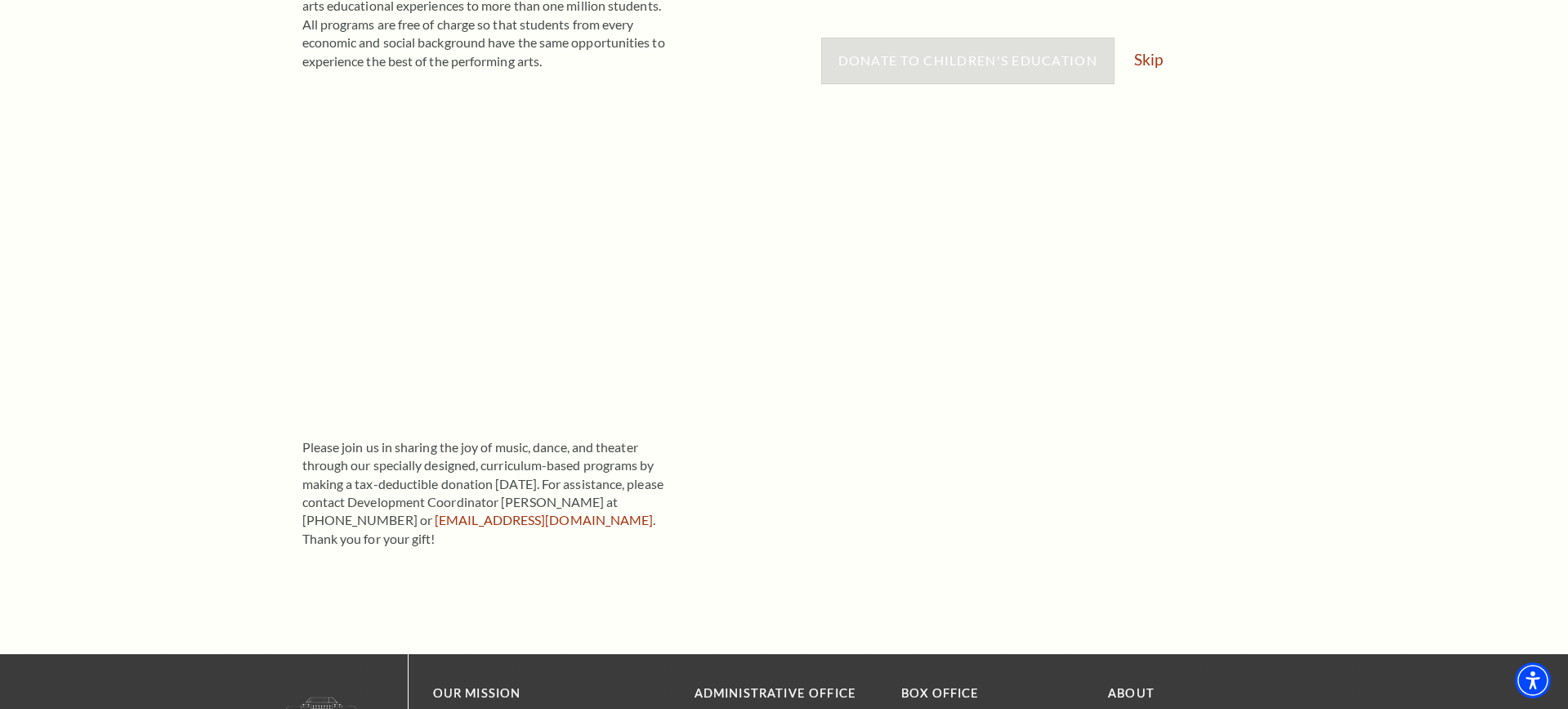
scroll to position [465, 0]
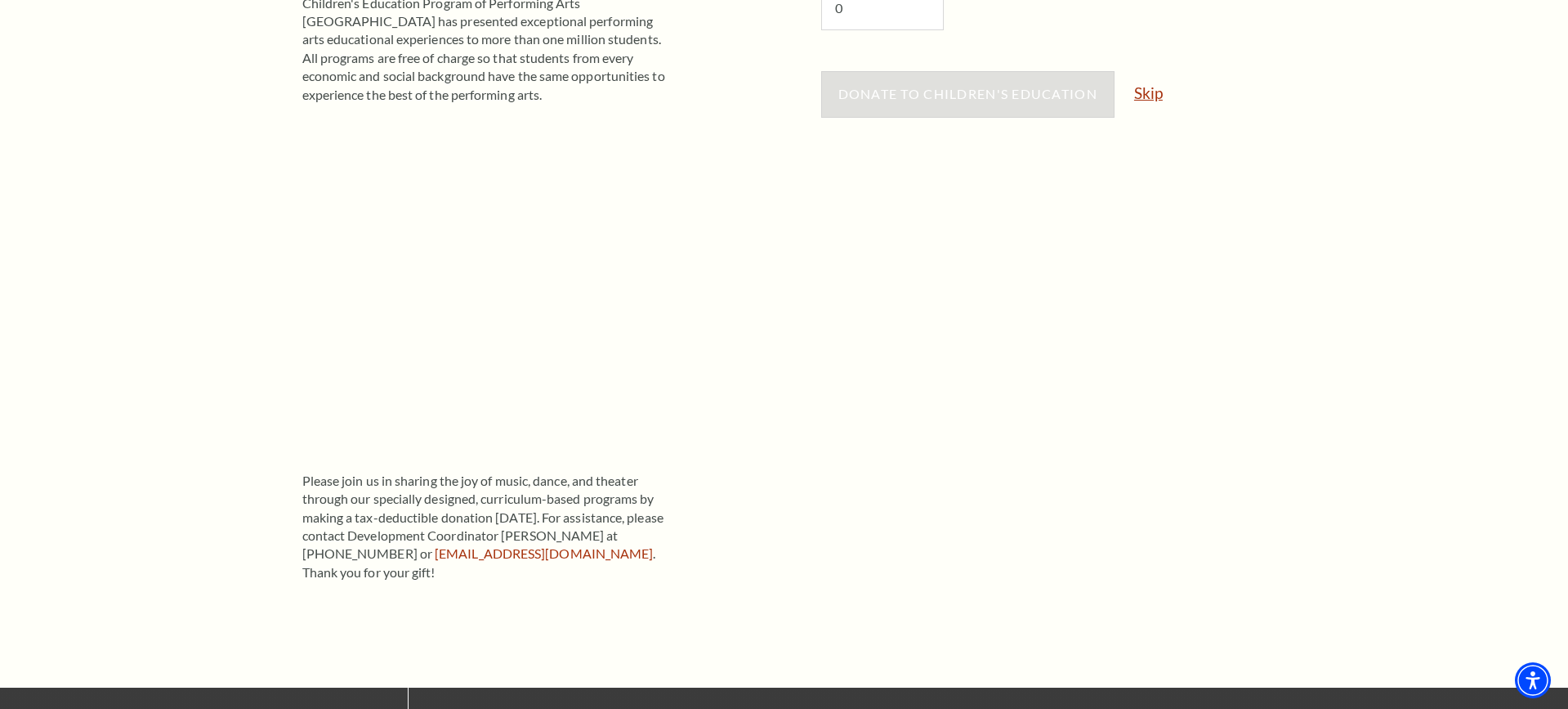
click at [1145, 90] on link "Skip" at bounding box center [1148, 93] width 28 height 15
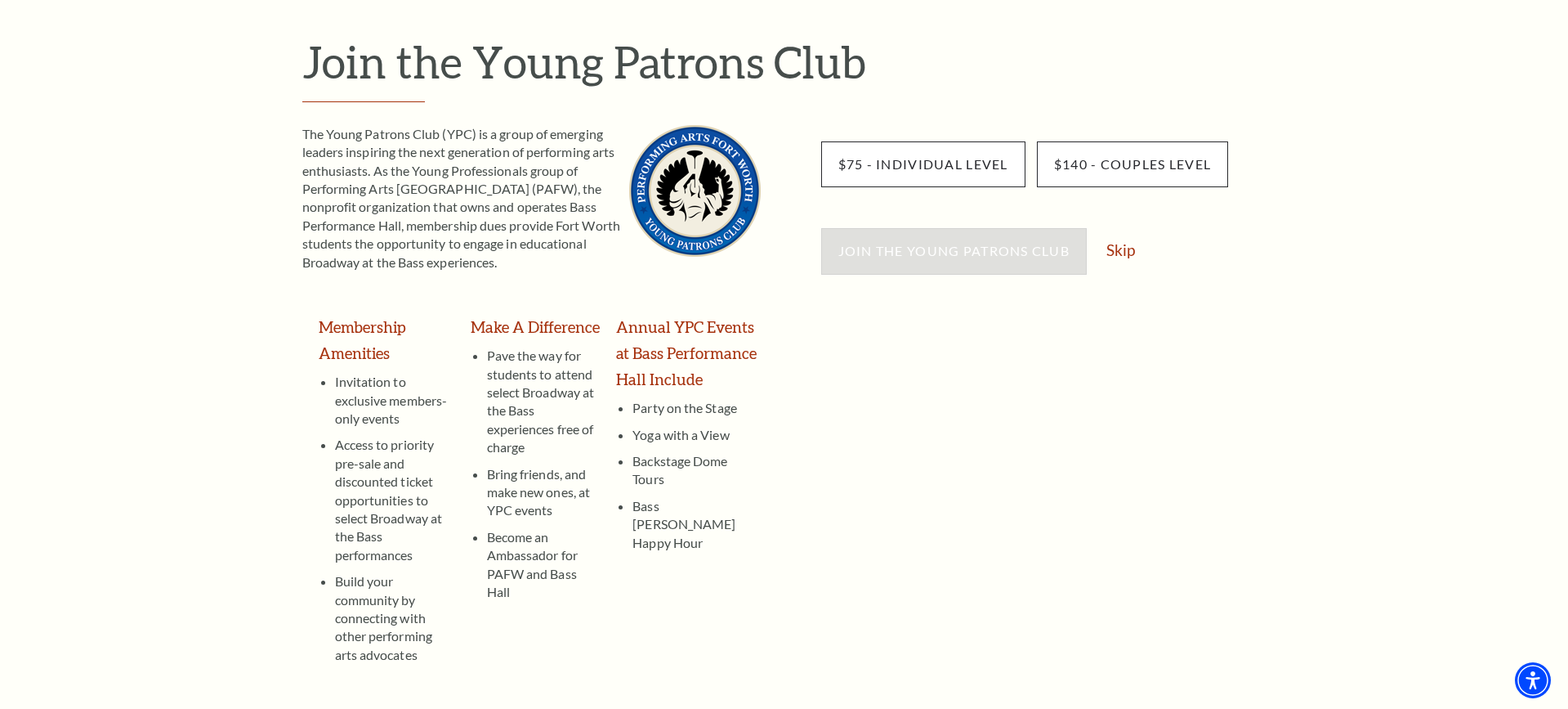
scroll to position [243, 0]
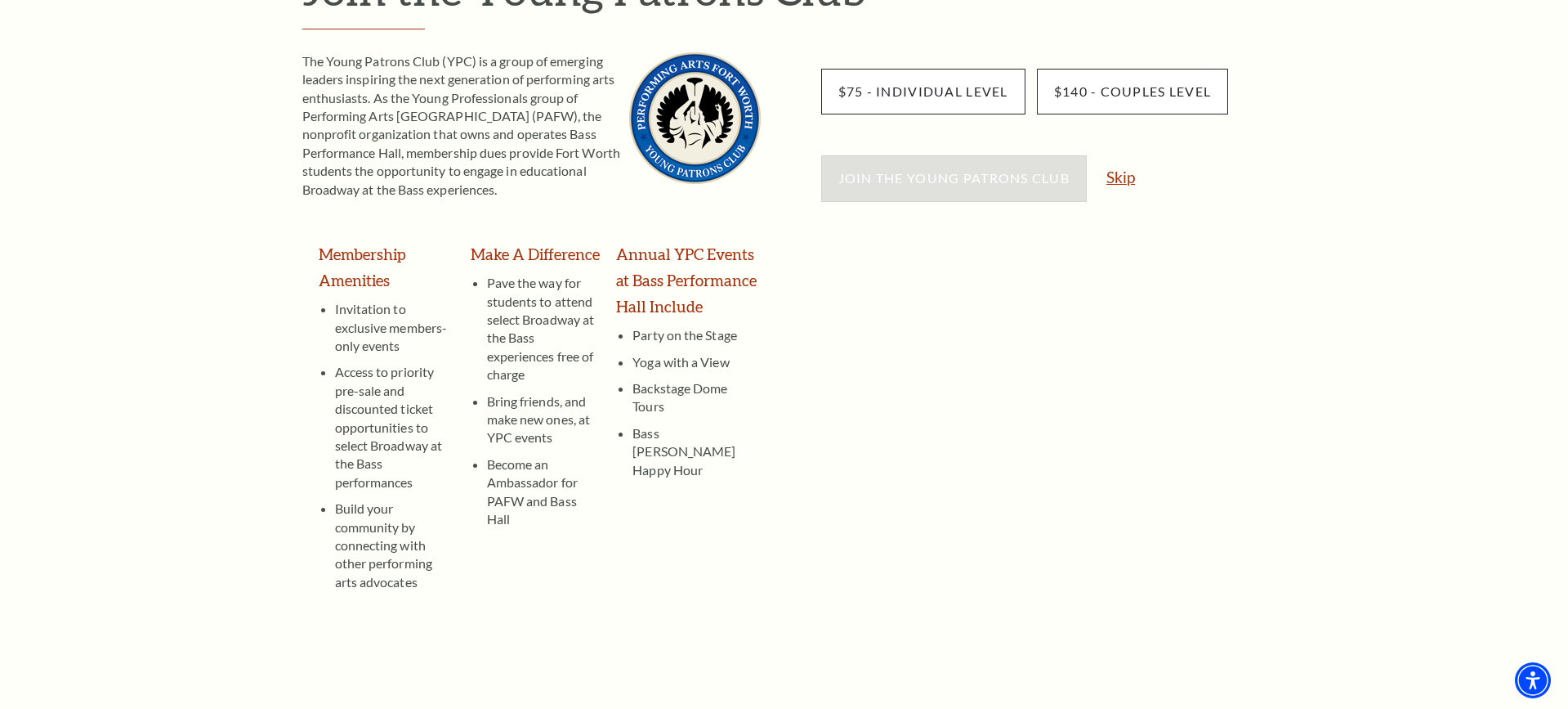
click at [1124, 176] on link "Skip" at bounding box center [1120, 177] width 28 height 15
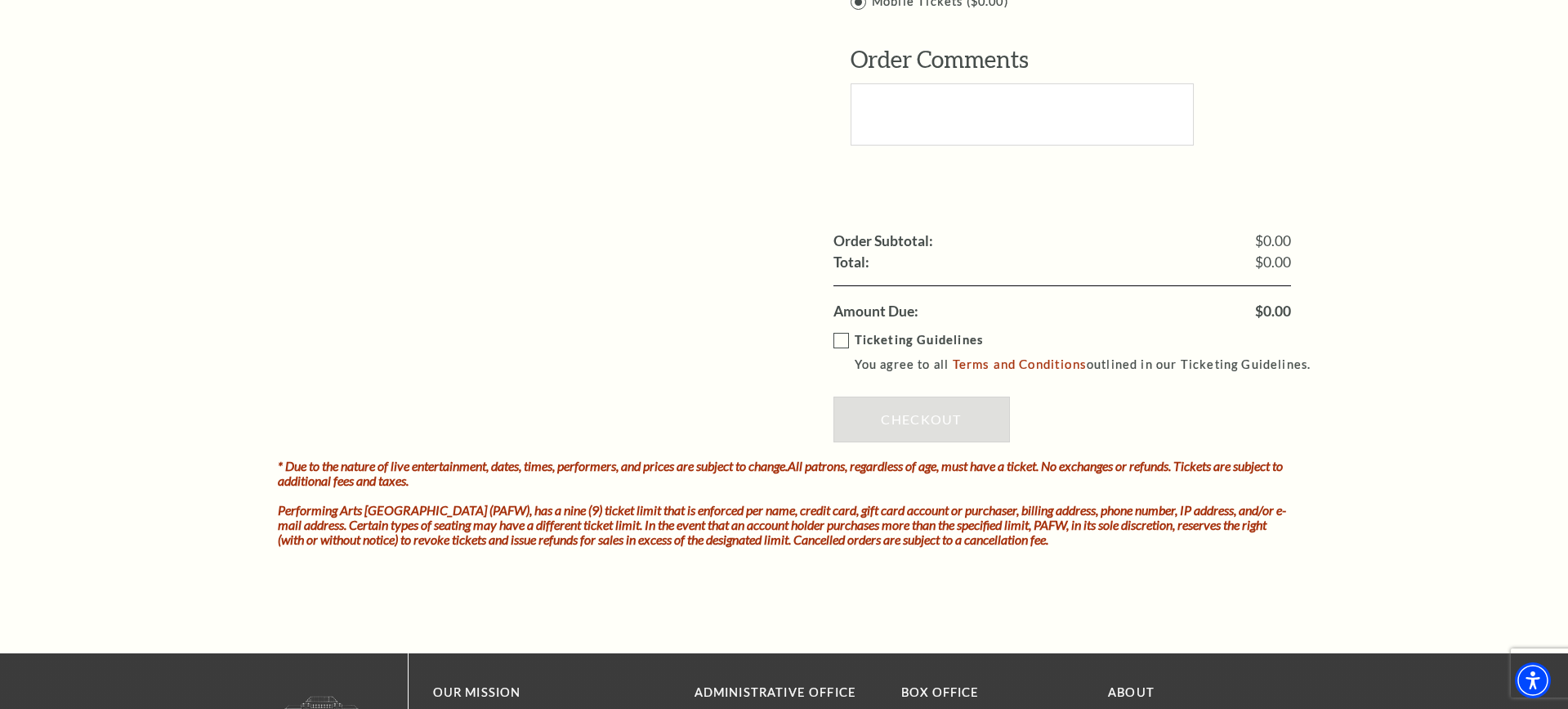
scroll to position [1753, 0]
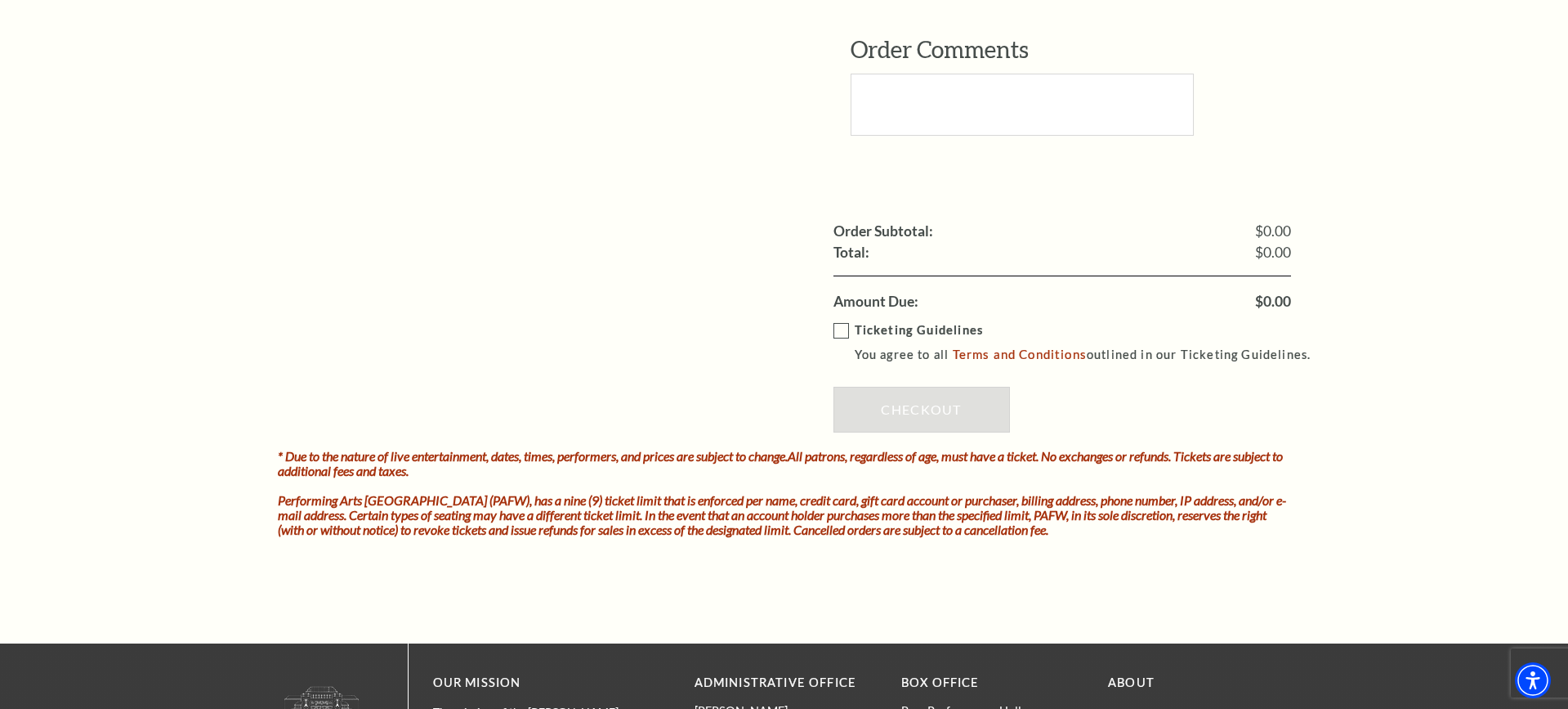
click at [839, 320] on label "Ticketing Guidelines You agree to all Terms and Conditions outlined in our Tick…" at bounding box center [1079, 343] width 493 height 45
click at [0, 0] on input "Ticketing Guidelines You agree to all Terms and Conditions outlined in our Tick…" at bounding box center [0, 0] width 0 height 0
click at [906, 387] on link "Checkout" at bounding box center [921, 410] width 177 height 46
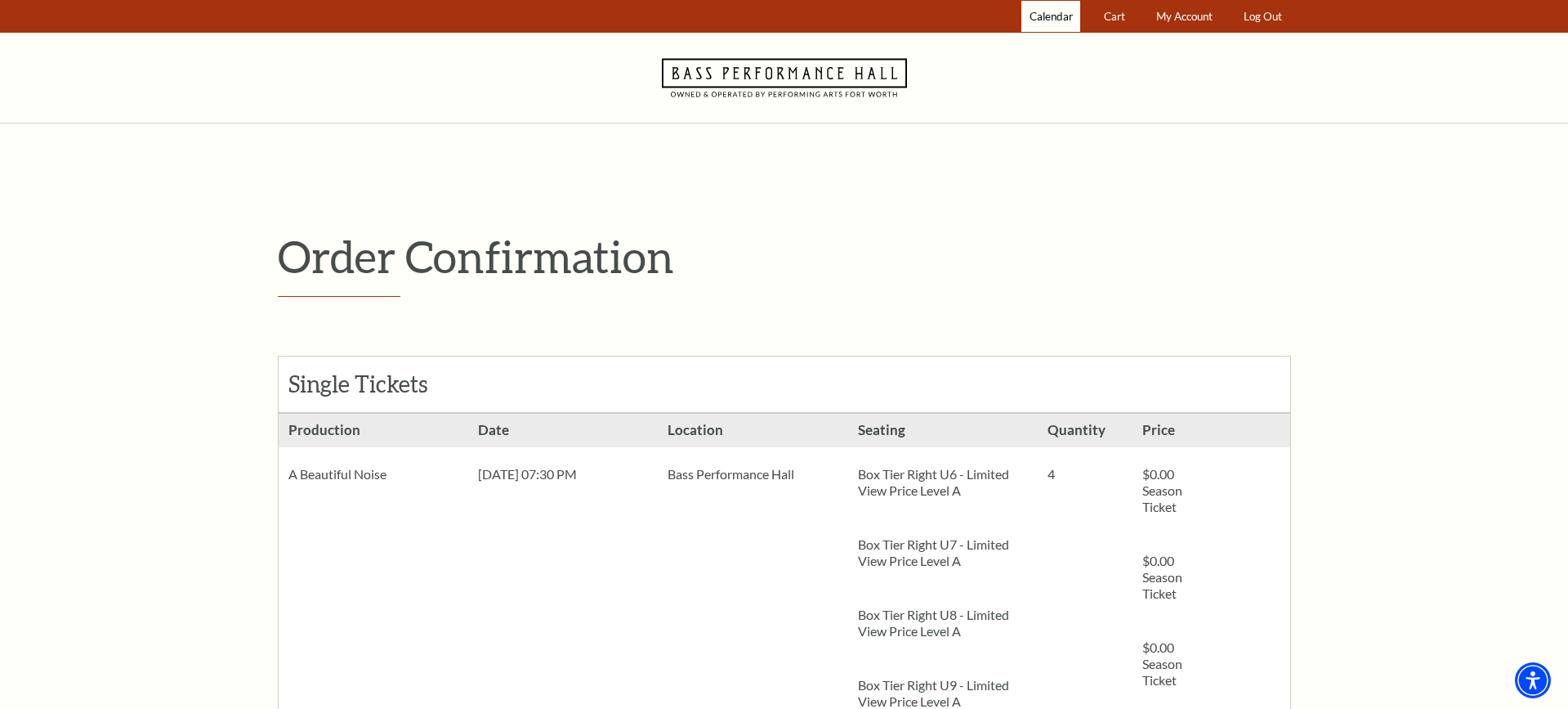
click at [1041, 15] on span "Calendar" at bounding box center [1051, 15] width 44 height 13
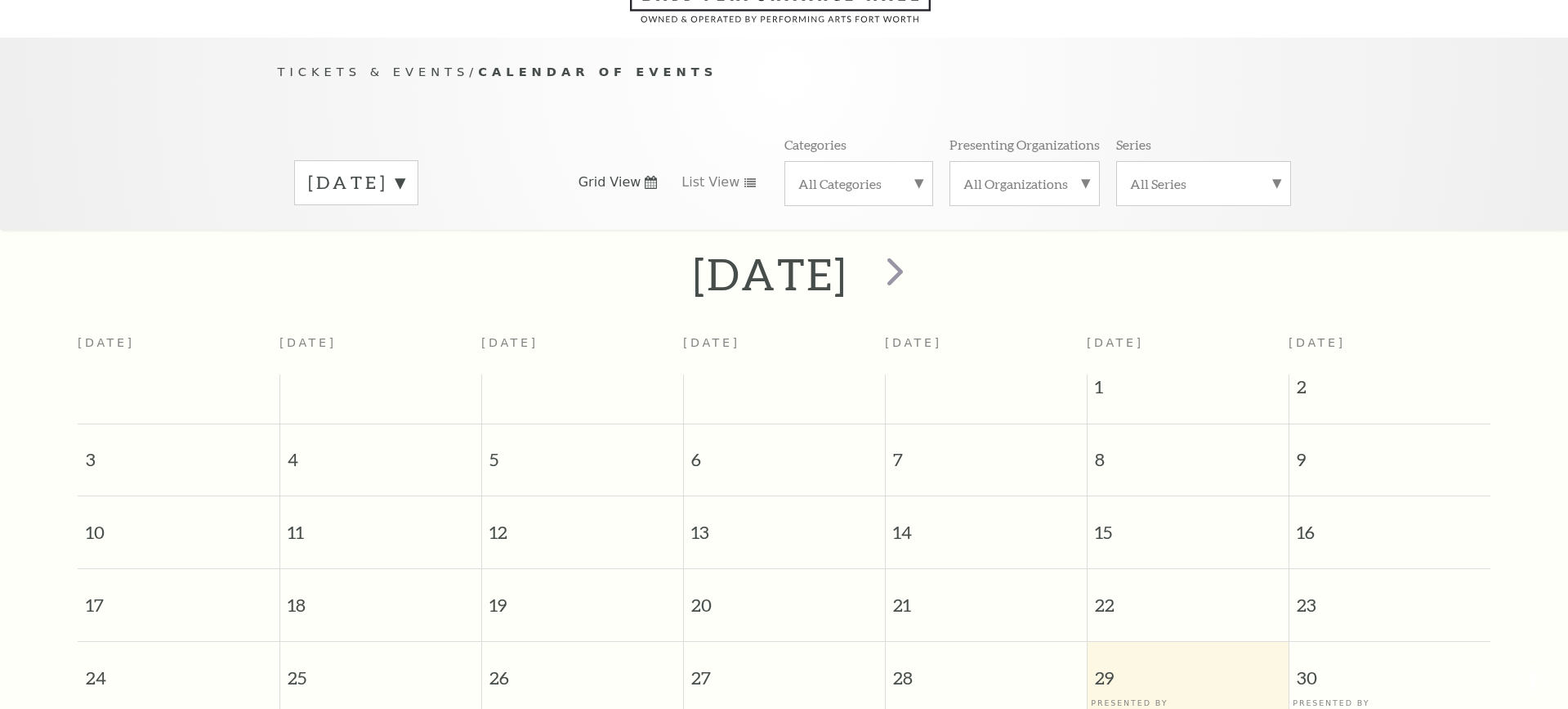
scroll to position [144, 0]
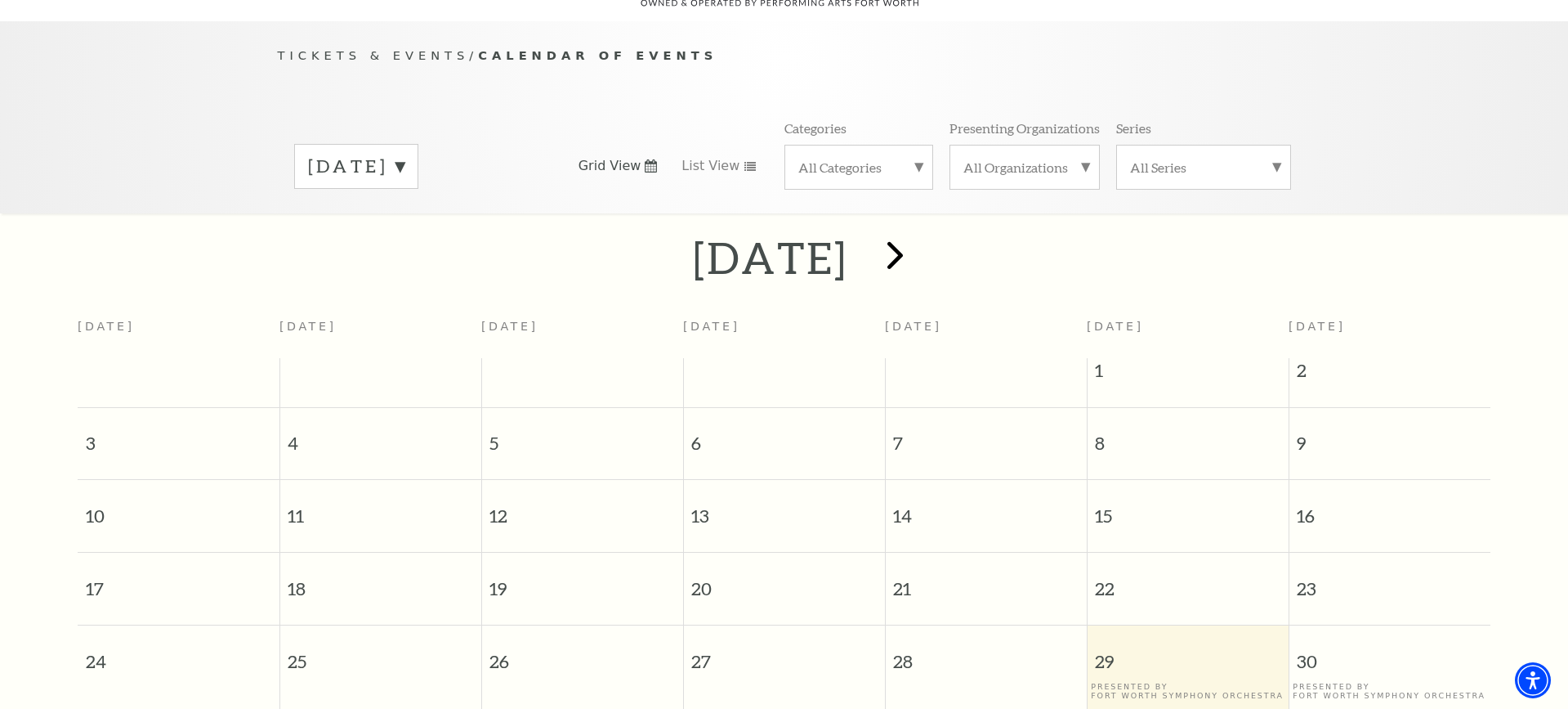
click at [919, 231] on span "next" at bounding box center [895, 255] width 47 height 47
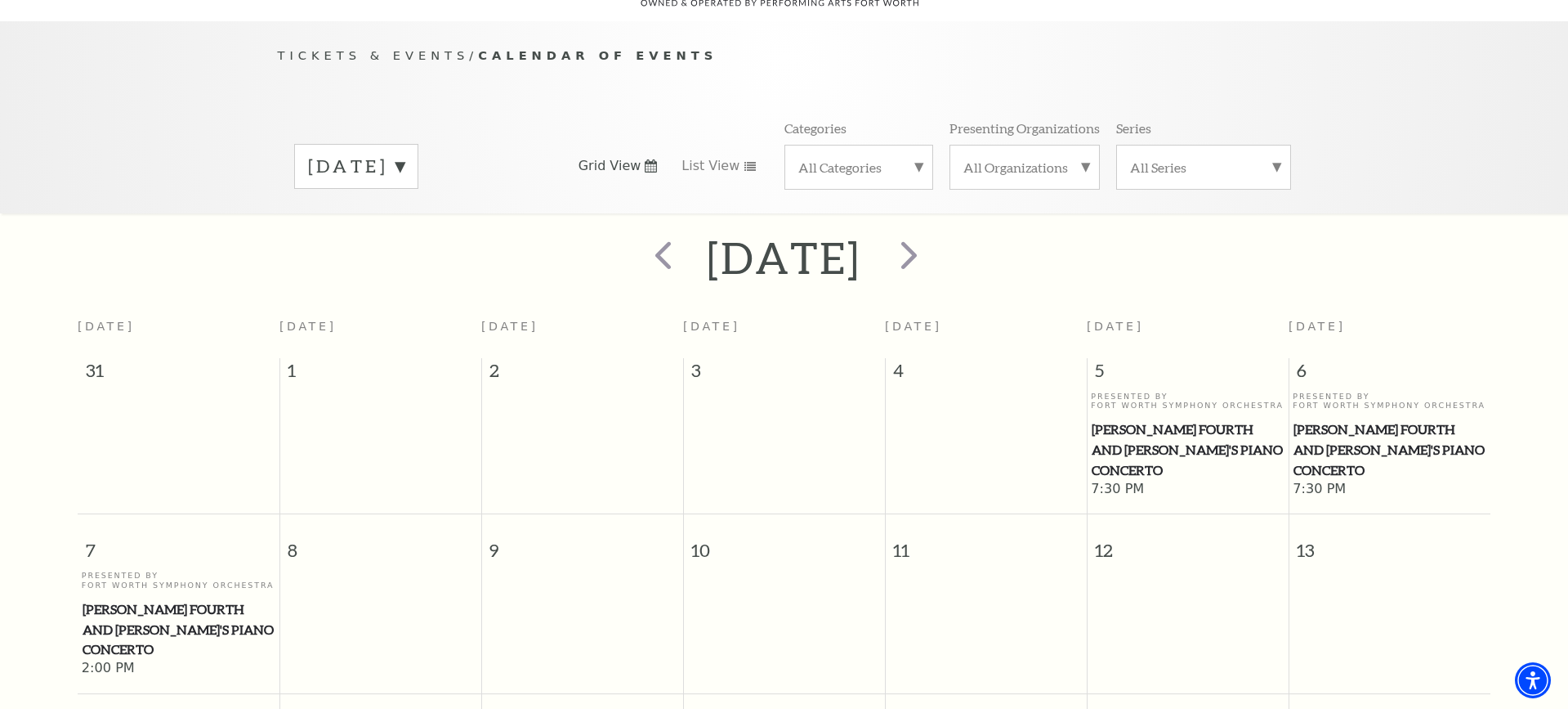
click at [862, 231] on h2 "September 2025" at bounding box center [784, 257] width 155 height 52
click at [933, 231] on span "next" at bounding box center [909, 255] width 47 height 47
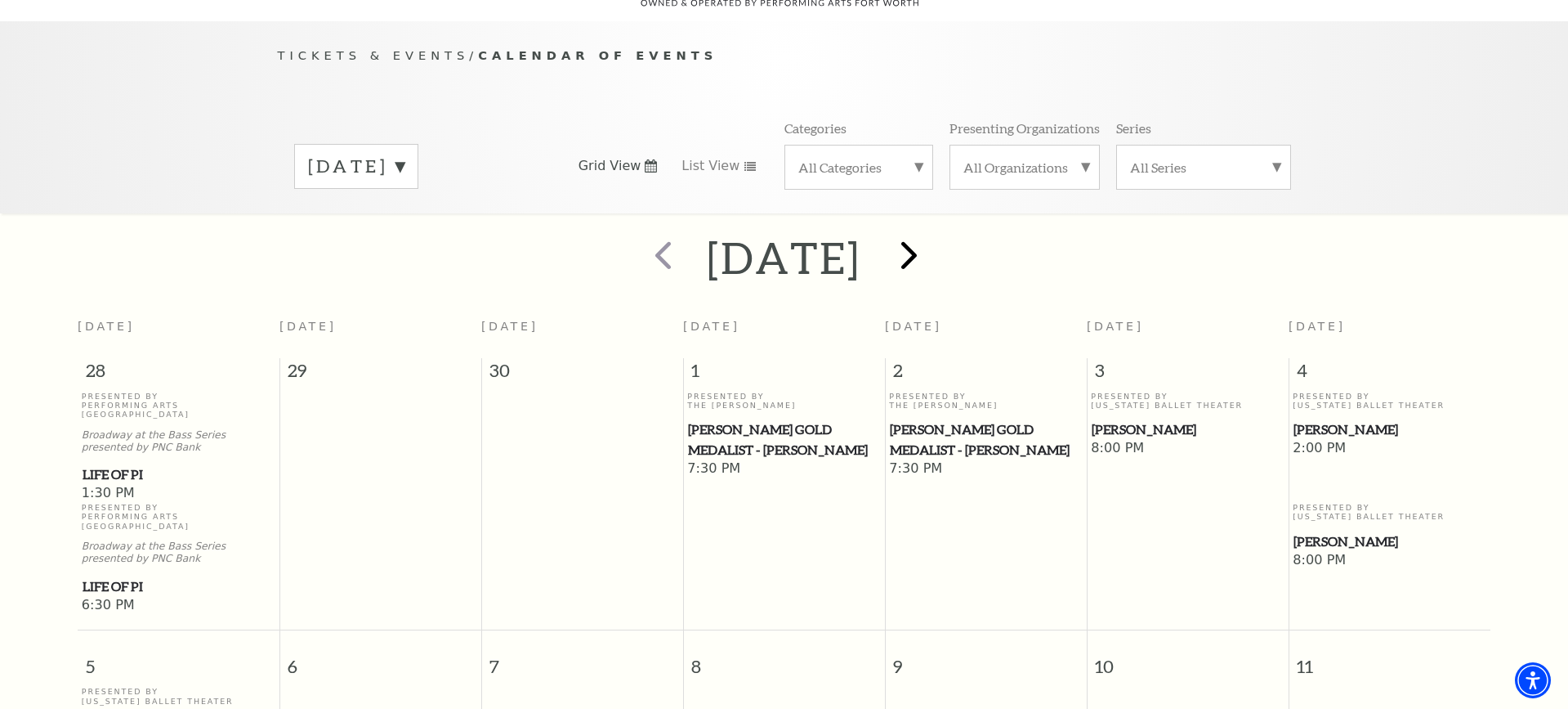
click at [933, 231] on span "next" at bounding box center [909, 255] width 47 height 47
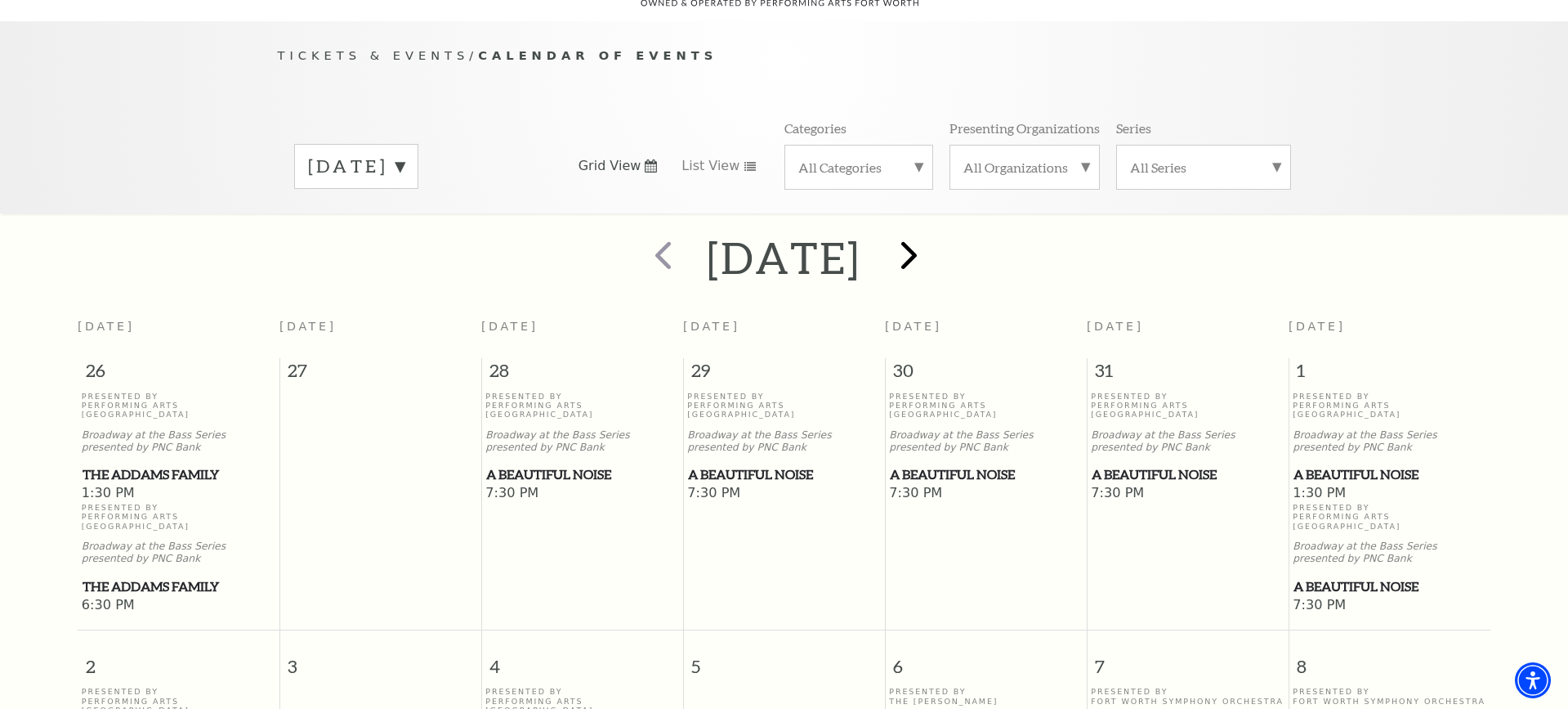
click at [933, 234] on span "next" at bounding box center [909, 255] width 47 height 47
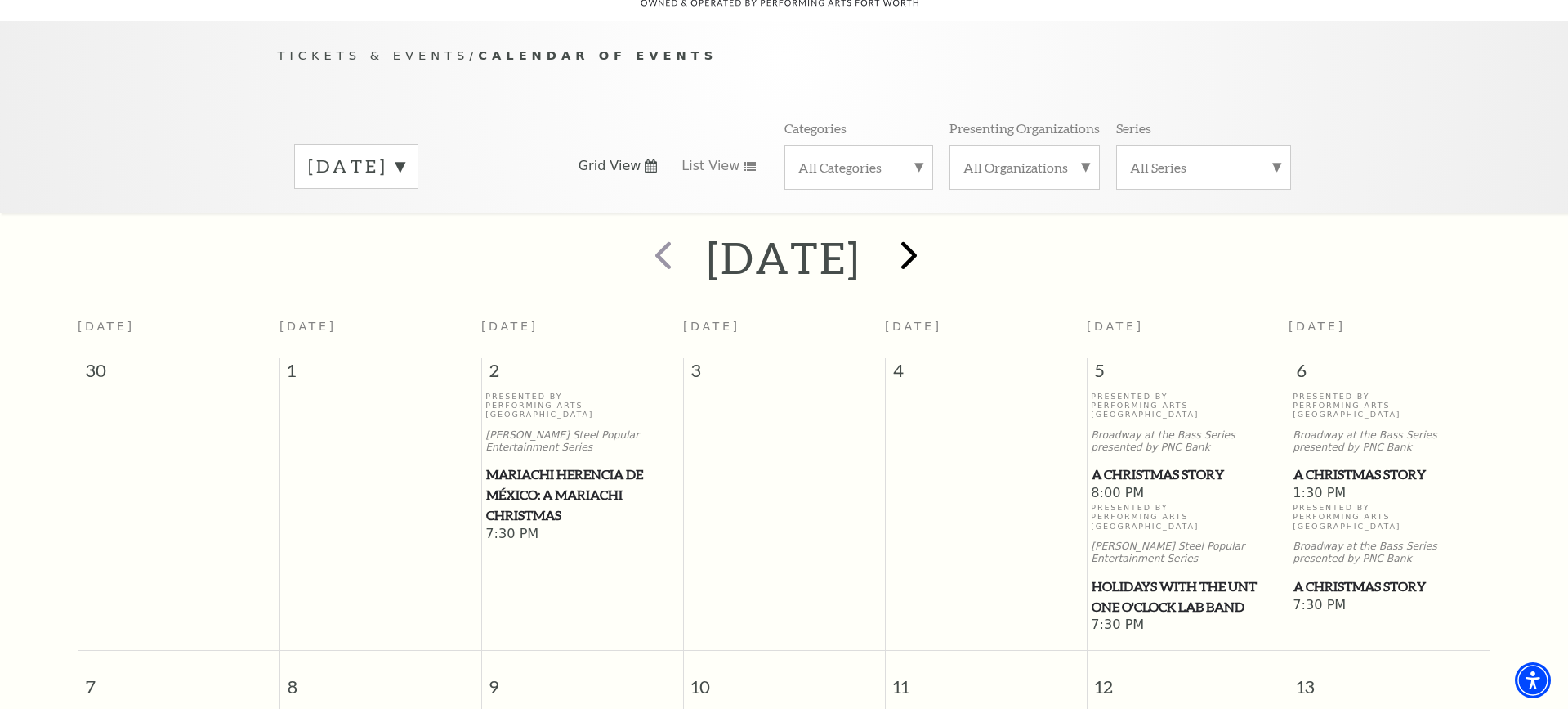
click at [933, 234] on span "next" at bounding box center [909, 255] width 47 height 47
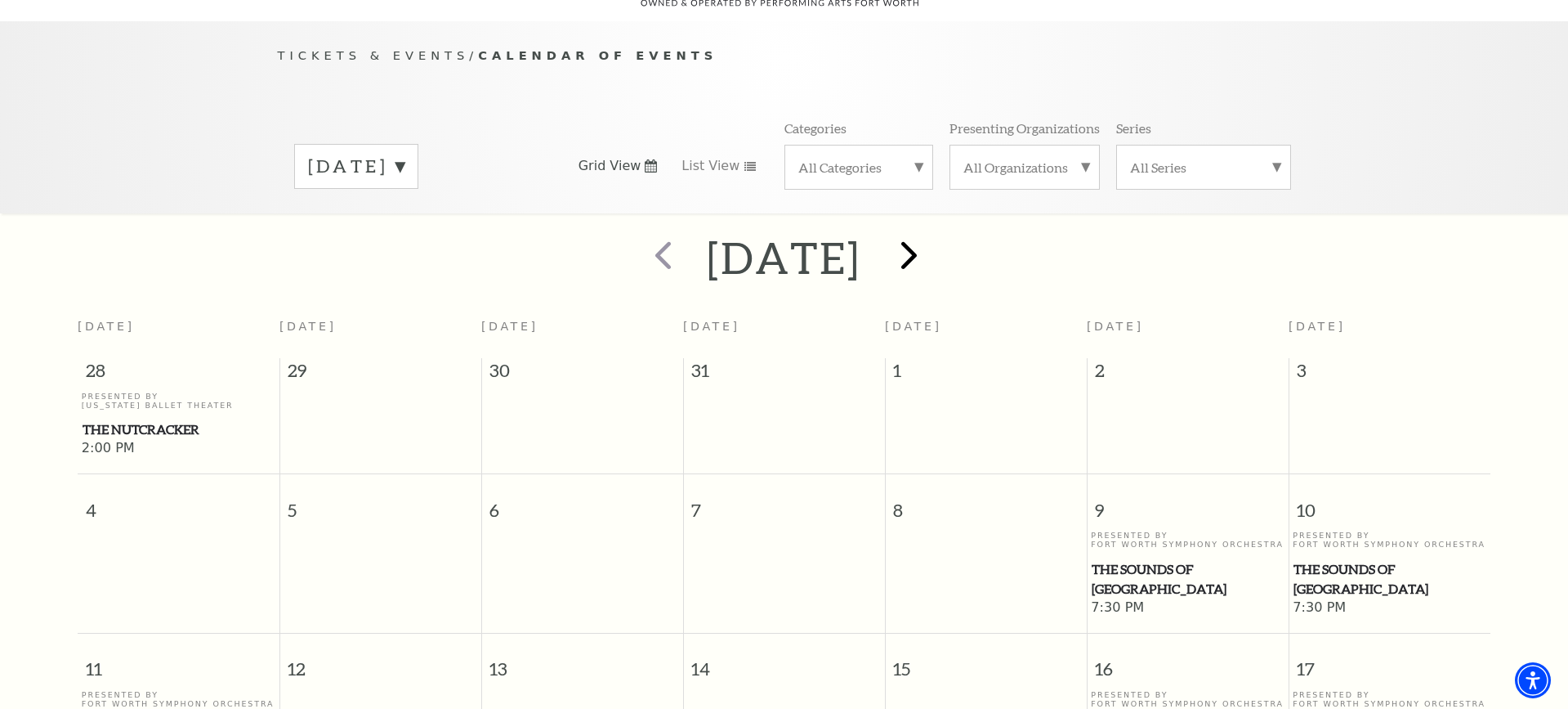
click at [933, 237] on span "next" at bounding box center [909, 255] width 47 height 47
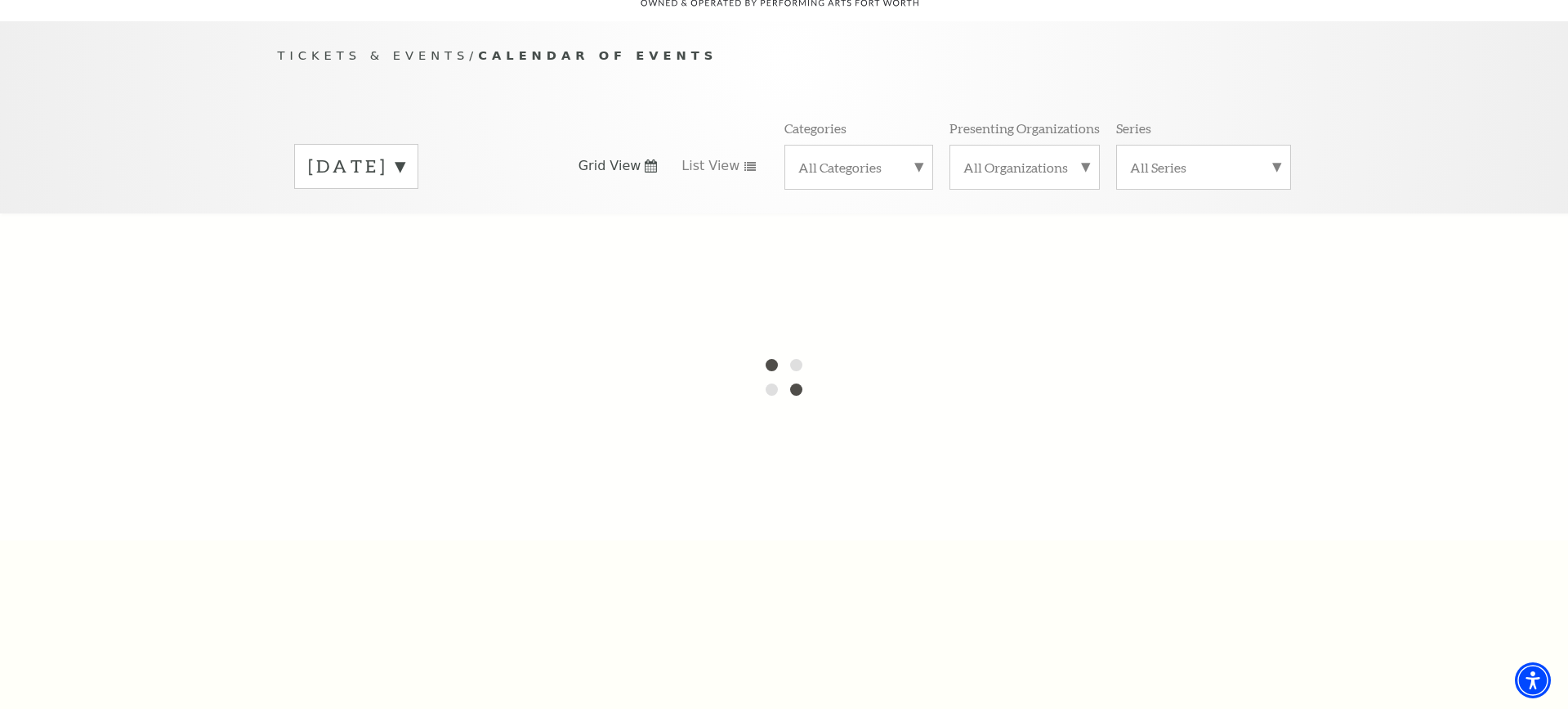
click at [405, 154] on label "January 2026" at bounding box center [356, 167] width 97 height 26
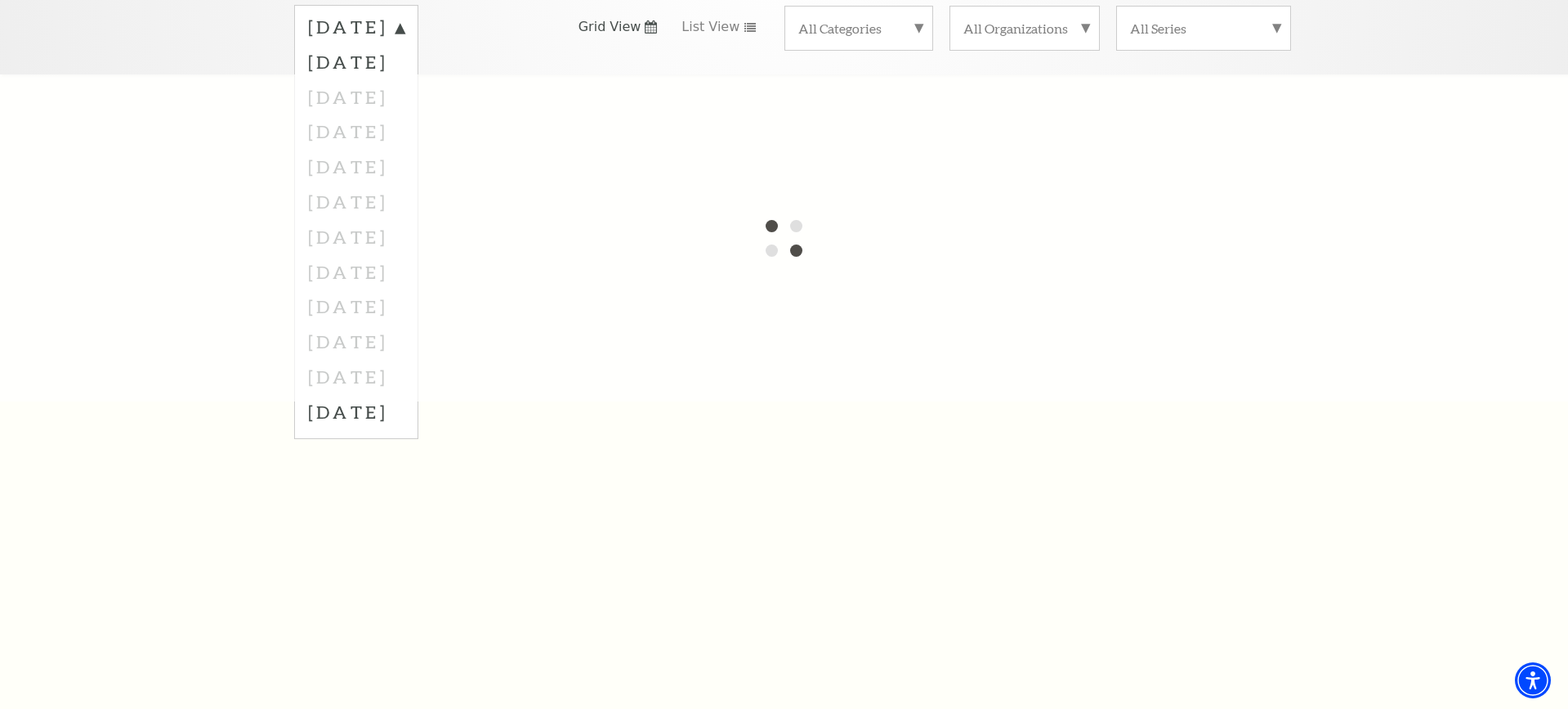
scroll to position [289, 0]
click at [389, 389] on label "July 2026" at bounding box center [356, 406] width 97 height 35
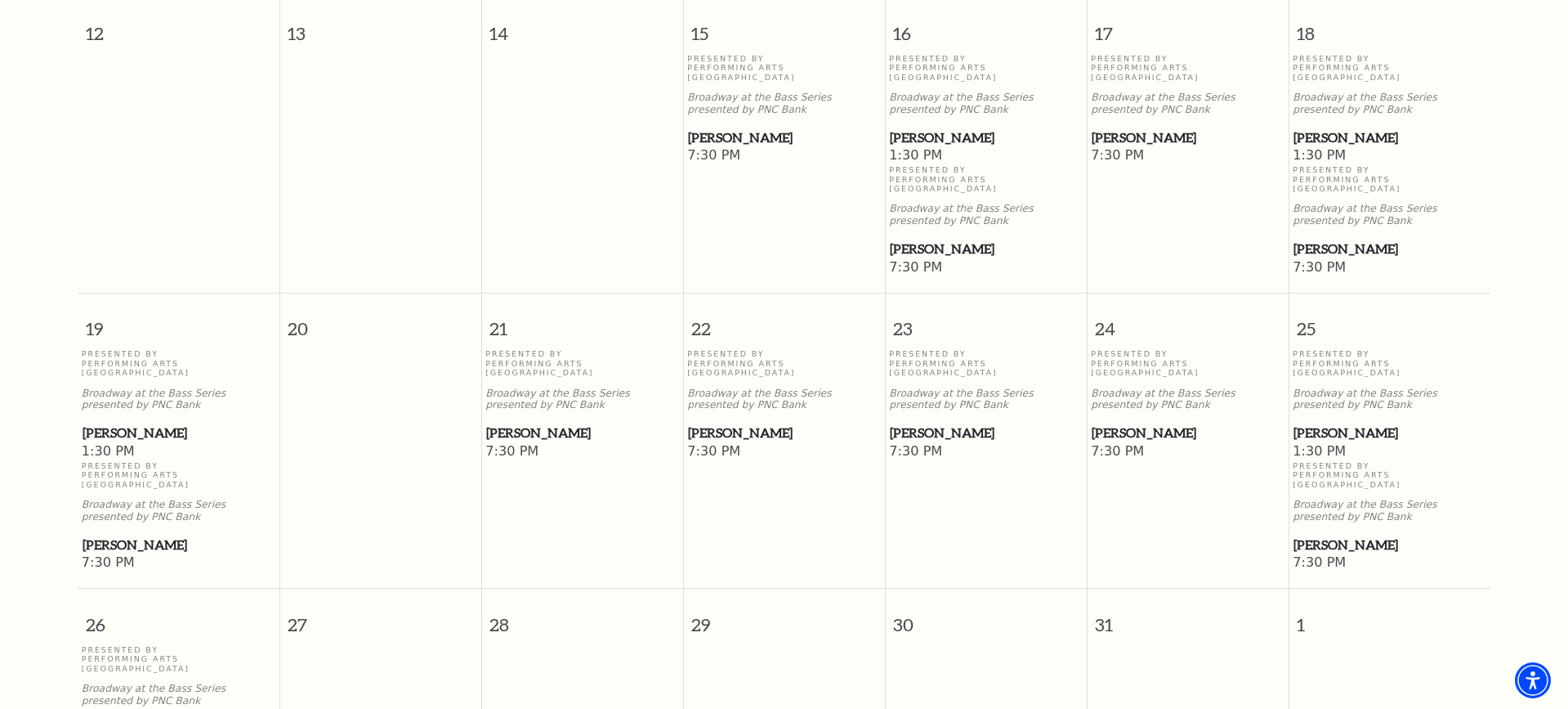
scroll to position [794, 0]
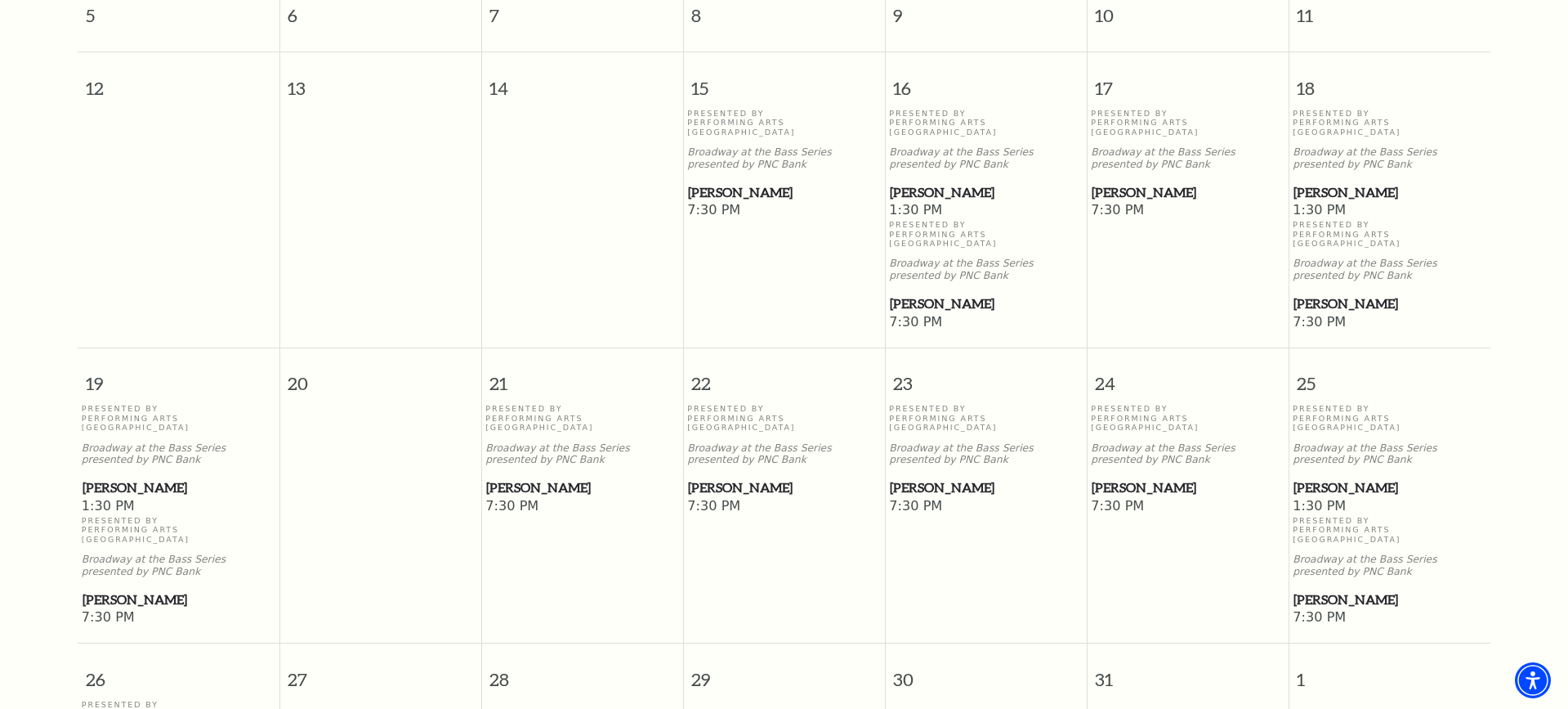
click at [1321, 188] on span "[PERSON_NAME]" at bounding box center [1390, 192] width 192 height 21
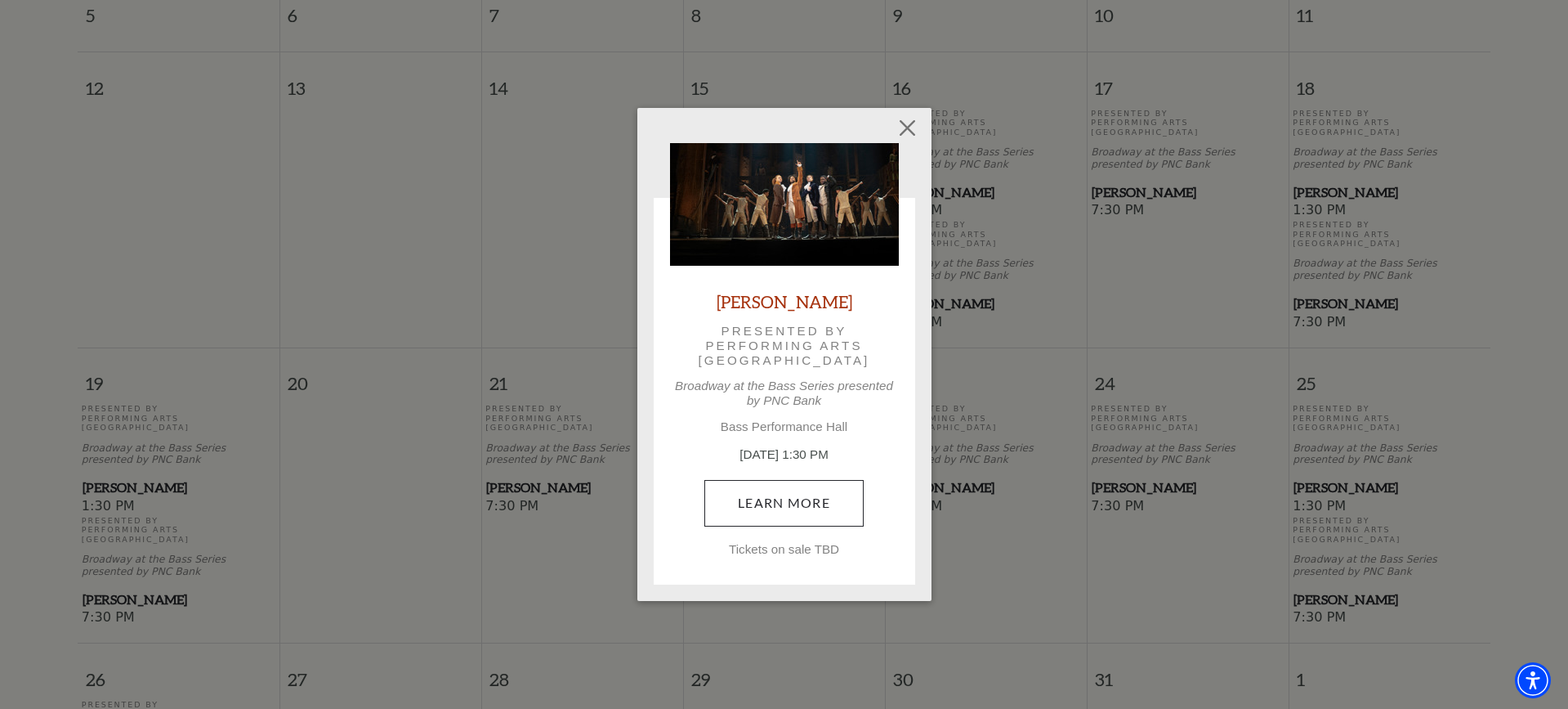
click at [766, 499] on link "Learn More" at bounding box center [784, 503] width 160 height 46
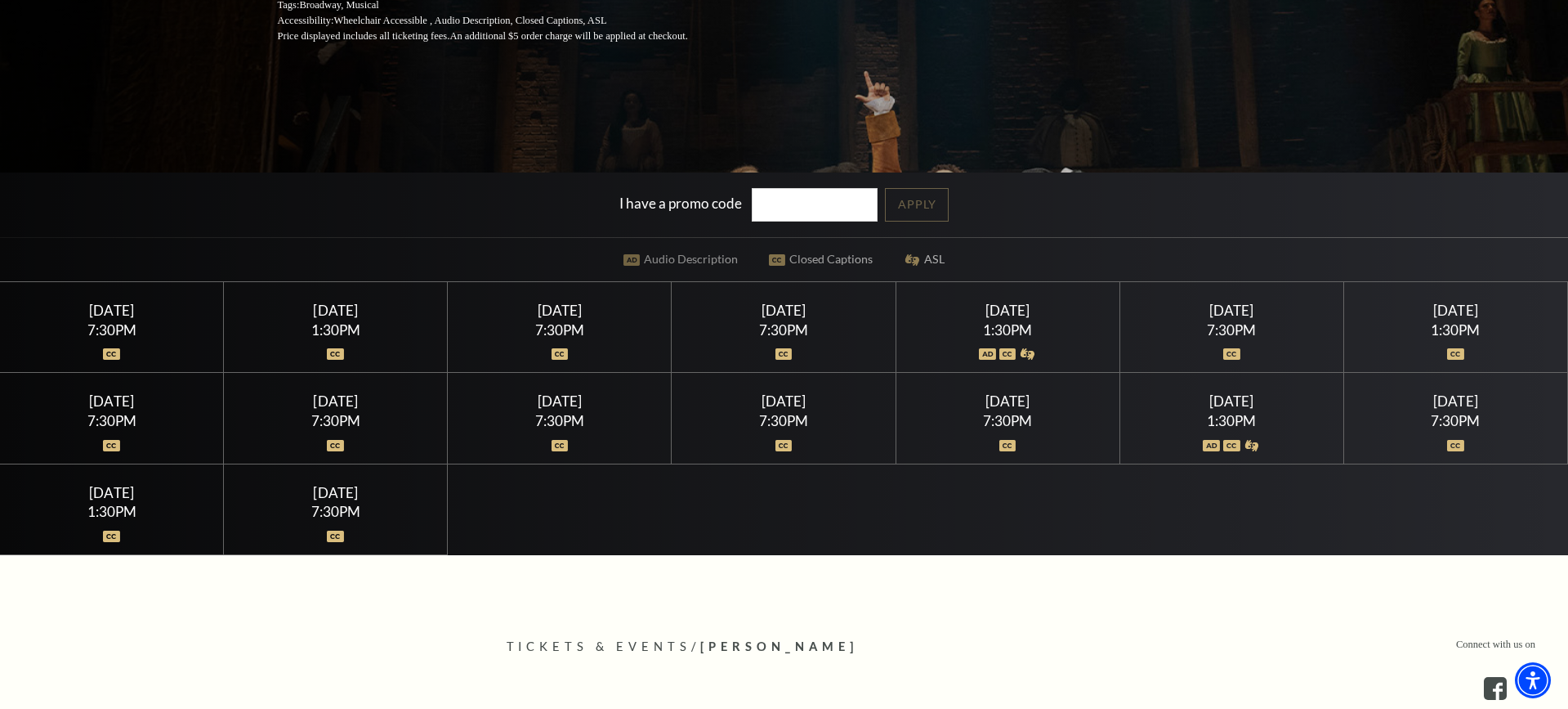
scroll to position [431, 0]
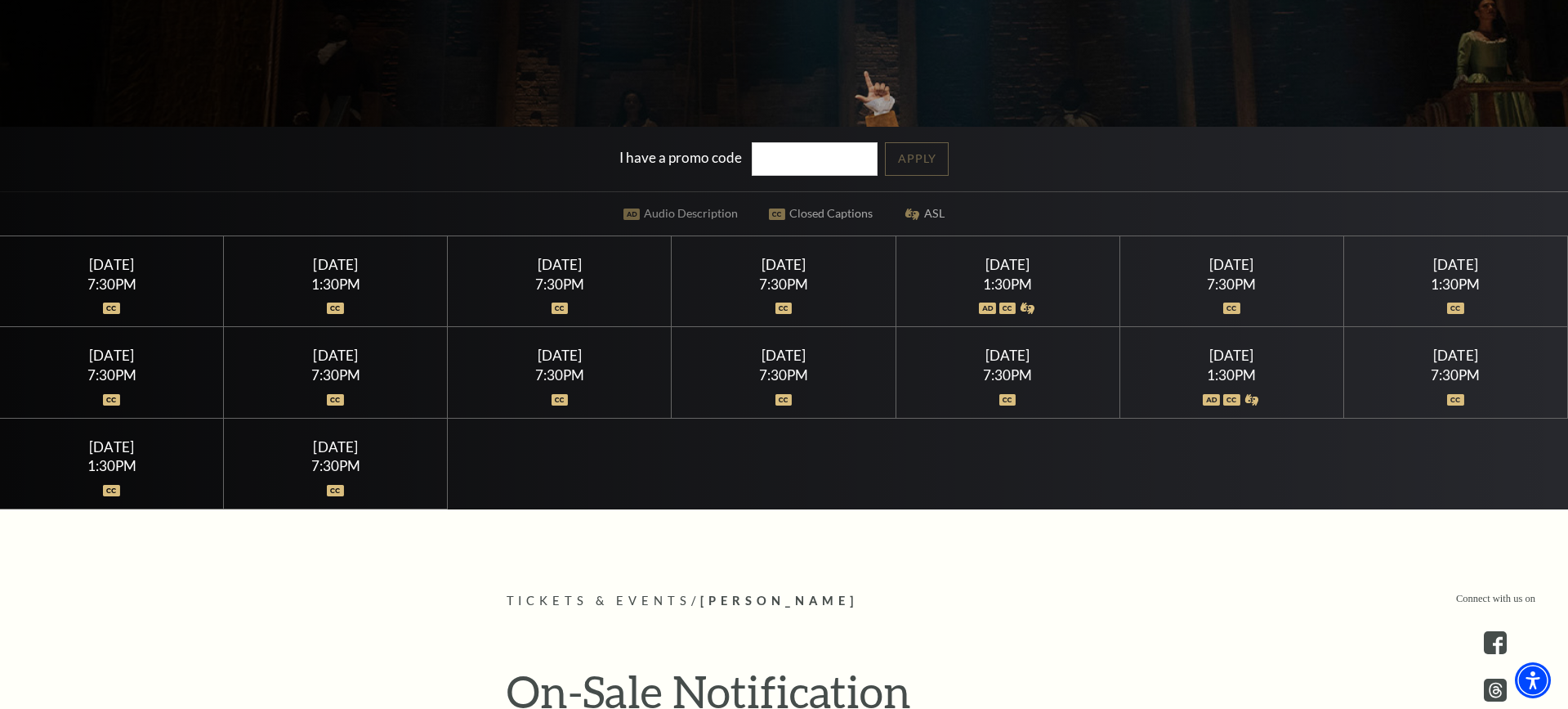
click at [1457, 277] on div "1:30PM" at bounding box center [1456, 284] width 184 height 14
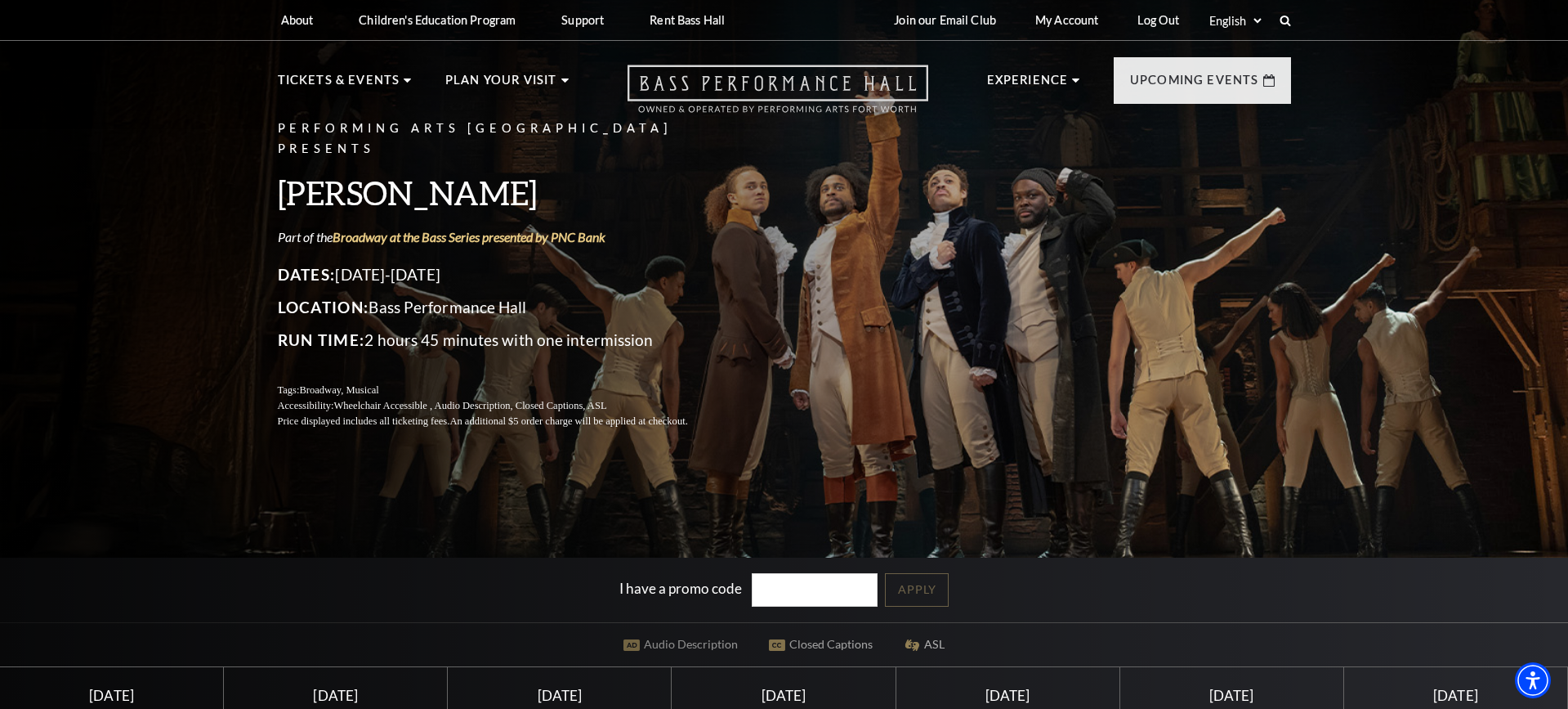
scroll to position [0, 0]
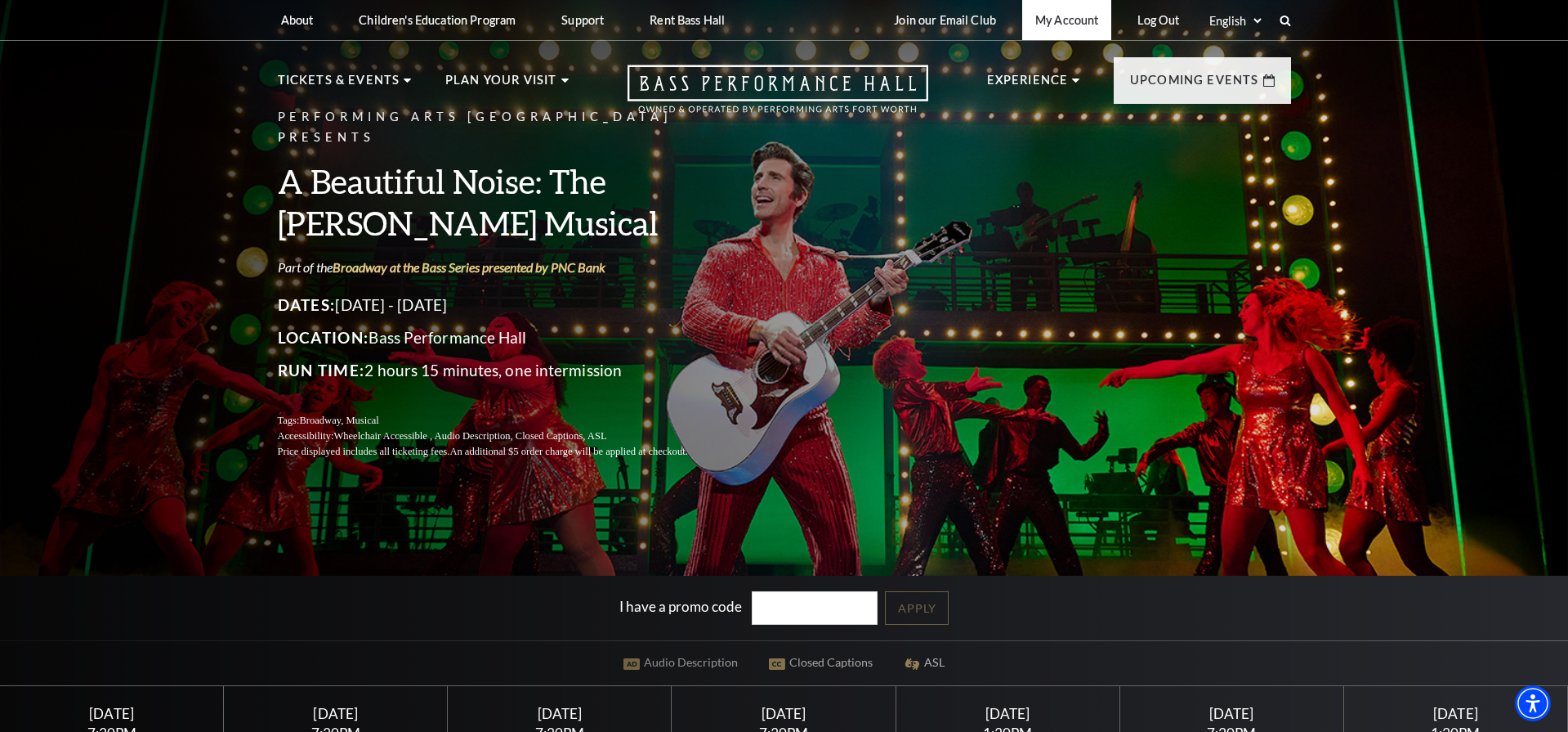
click at [1048, 20] on link "My Account" at bounding box center [1067, 20] width 89 height 40
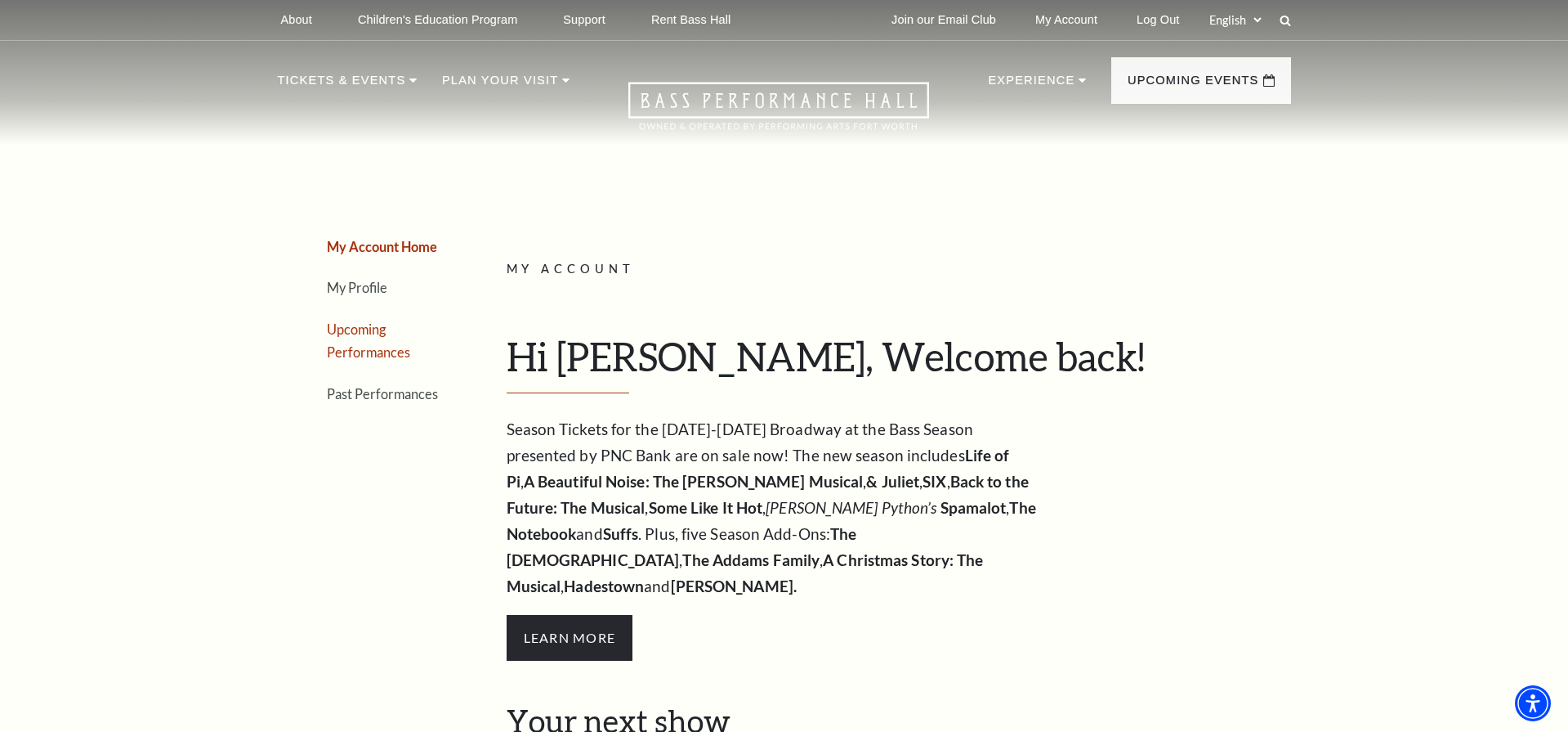
click at [352, 344] on link "Upcoming Performances" at bounding box center [369, 341] width 84 height 39
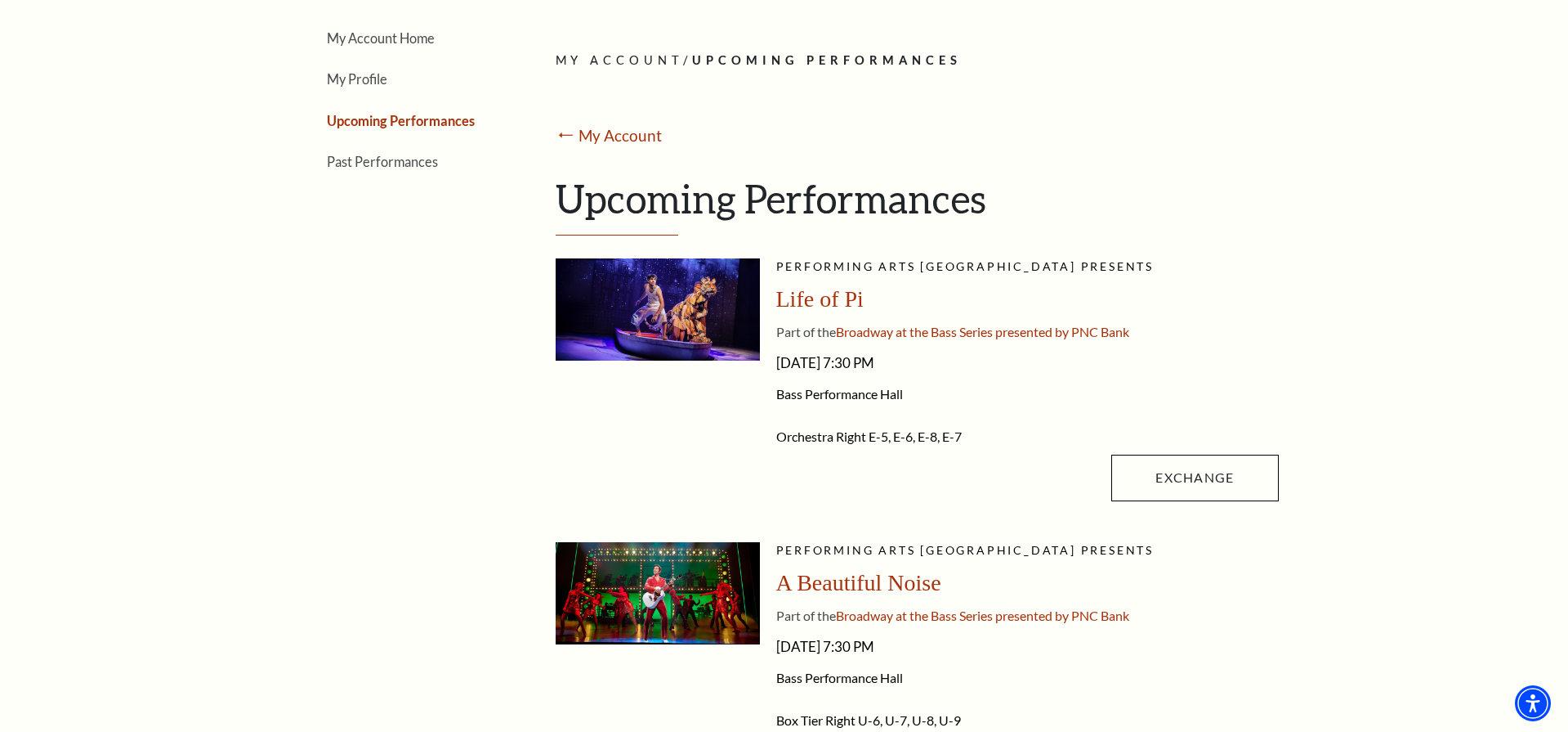
scroll to position [302, 0]
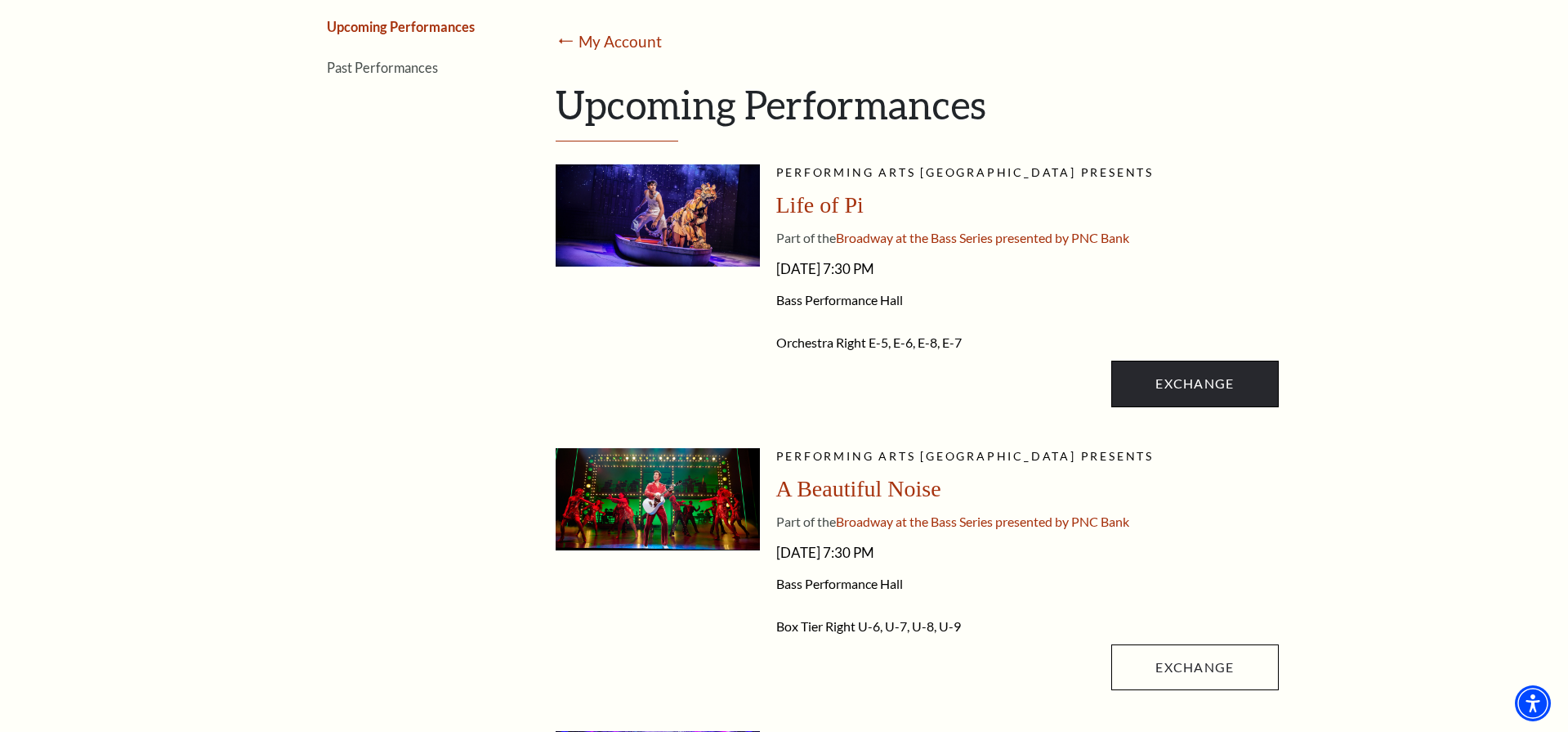
click at [1166, 376] on link "Exchange" at bounding box center [1195, 384] width 167 height 46
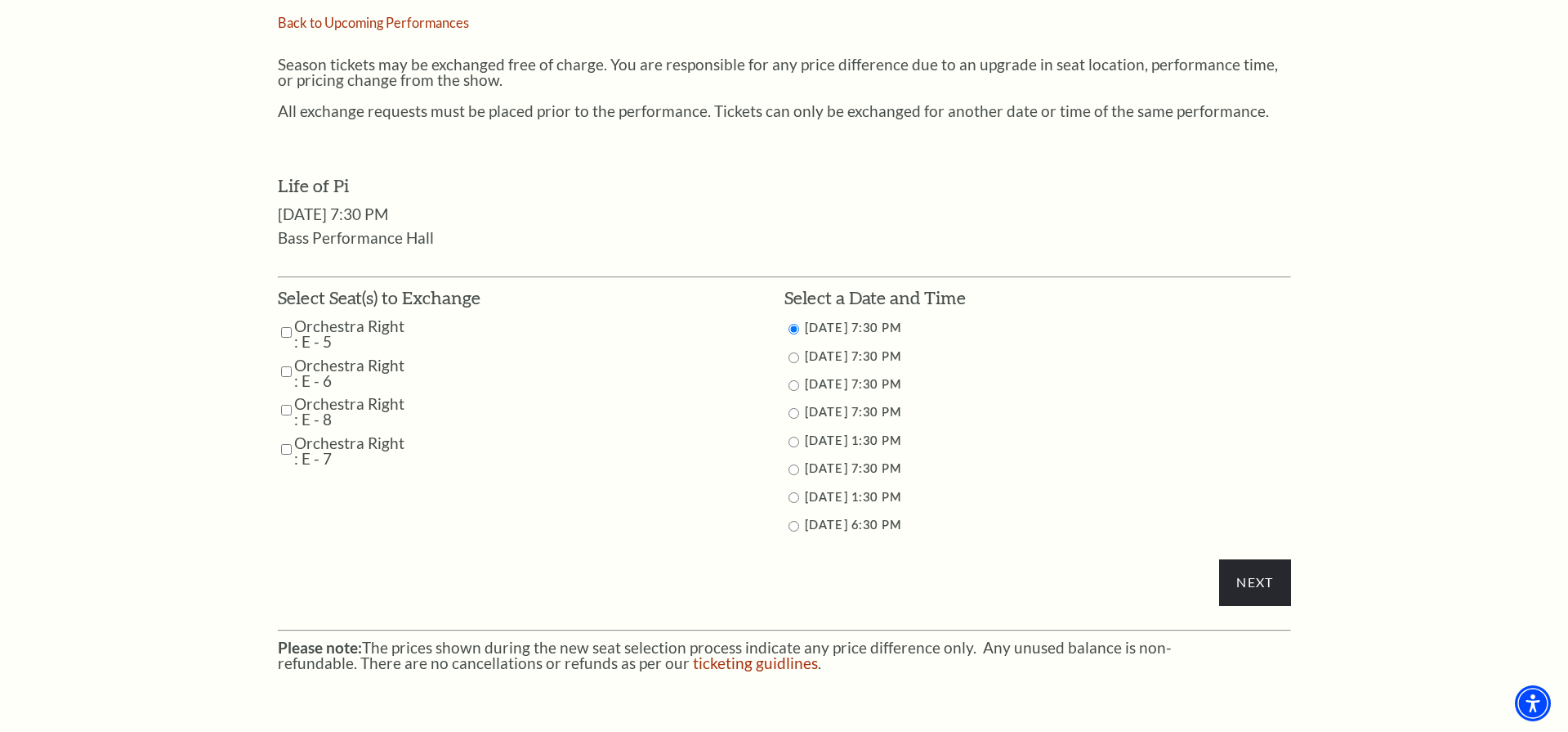
scroll to position [712, 0]
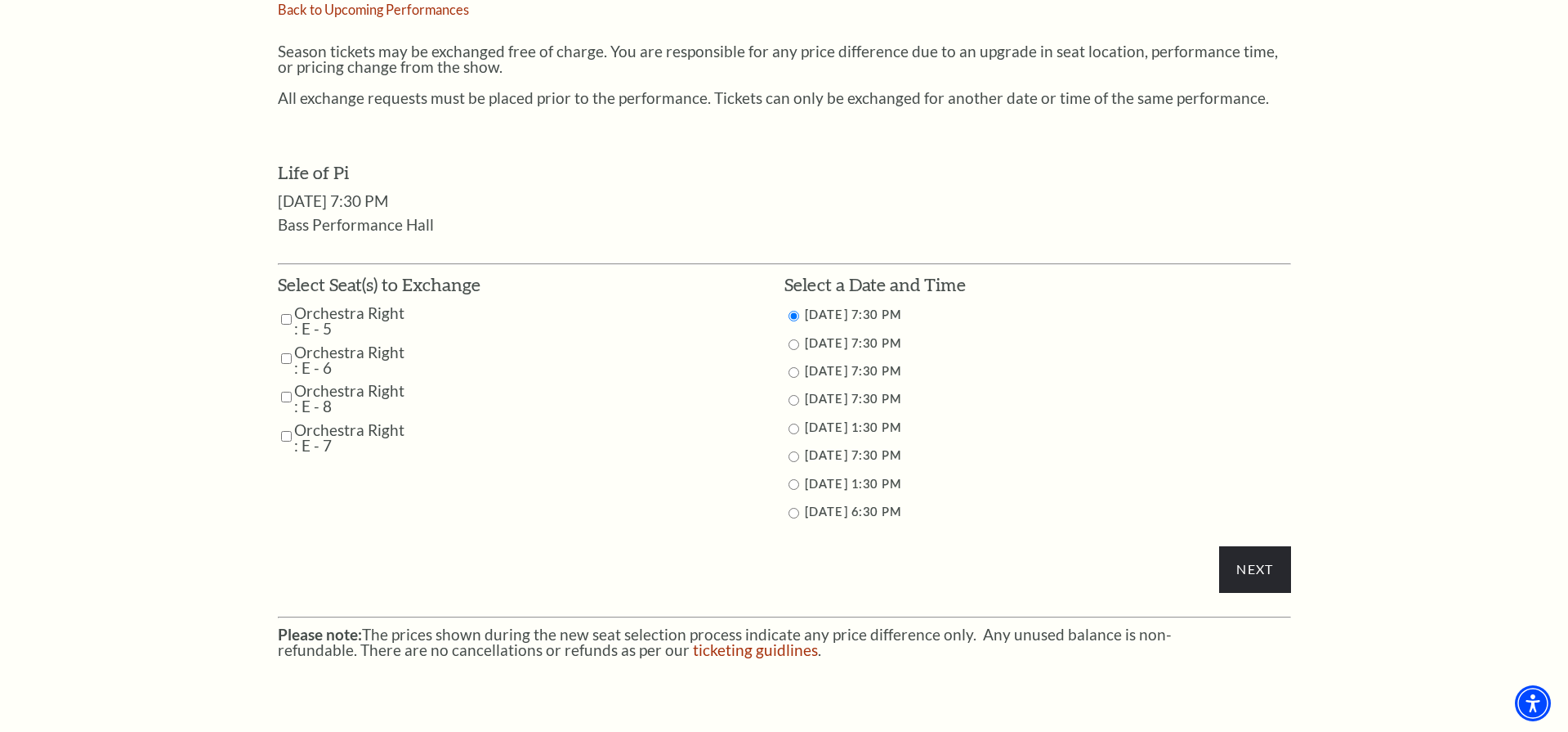
click at [281, 306] on input "Orchestra Right : E - 5" at bounding box center [286, 319] width 10 height 28
checkbox input "true"
click at [284, 349] on input "Orchestra Right : E - 6" at bounding box center [286, 358] width 10 height 28
checkbox input "true"
click at [284, 383] on input "Orchestra Right : E - 8" at bounding box center [286, 396] width 10 height 28
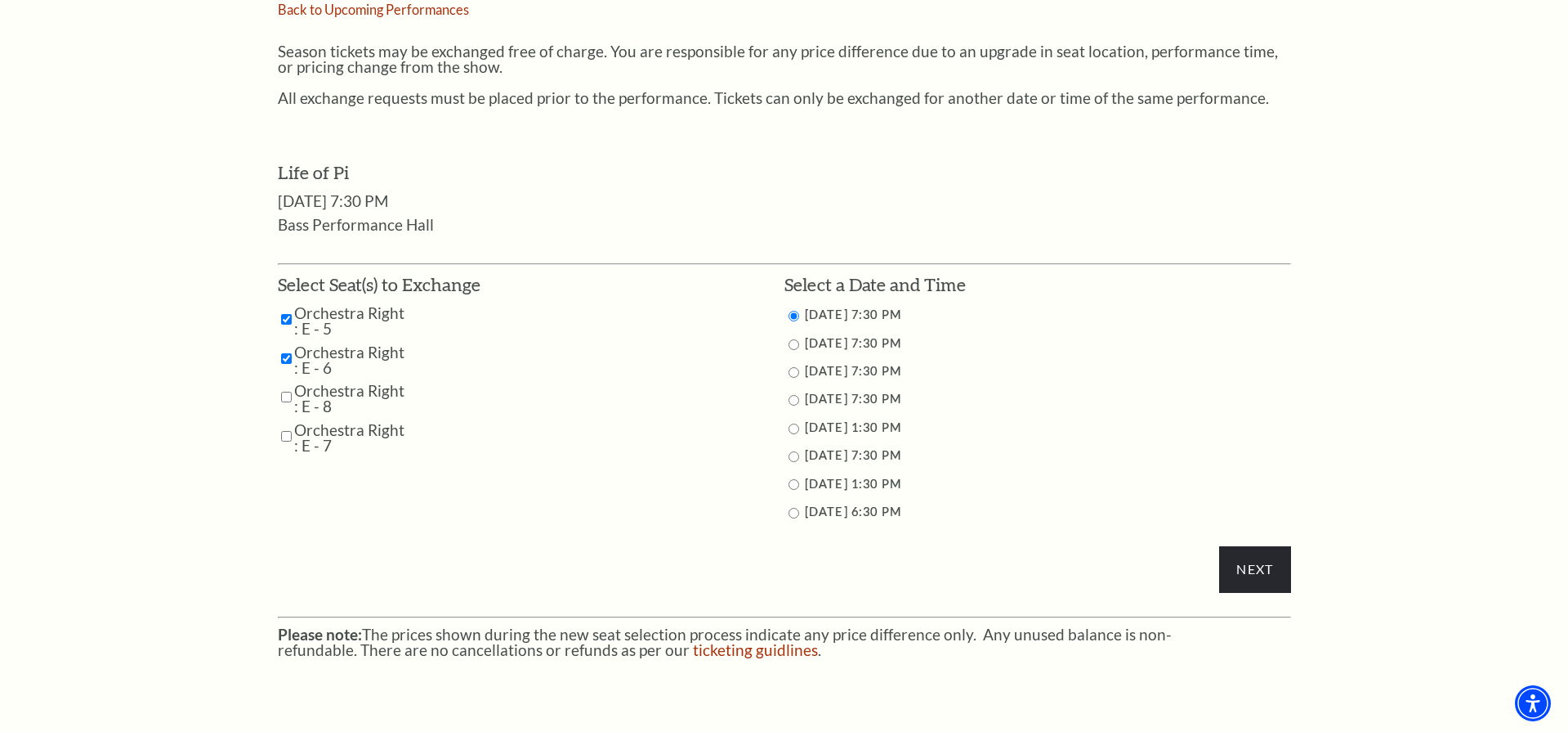
checkbox input "true"
click at [284, 424] on input "Orchestra Right : E - 7" at bounding box center [286, 436] width 10 height 28
checkbox input "true"
click at [791, 424] on input "9/27/2025 1:30 PM" at bounding box center [794, 429] width 10 height 10
radio input "true"
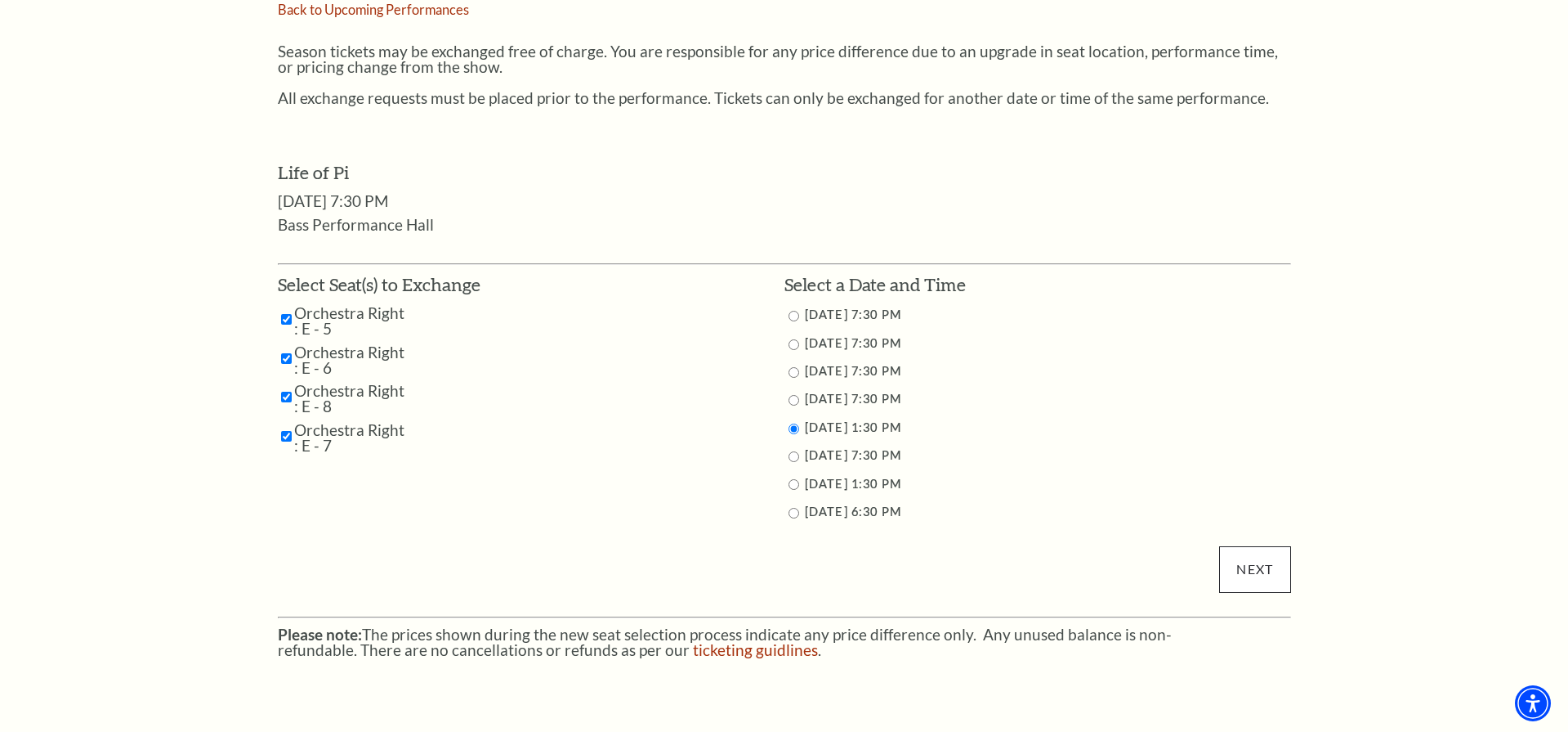
click at [1249, 553] on input "Next" at bounding box center [1255, 569] width 71 height 46
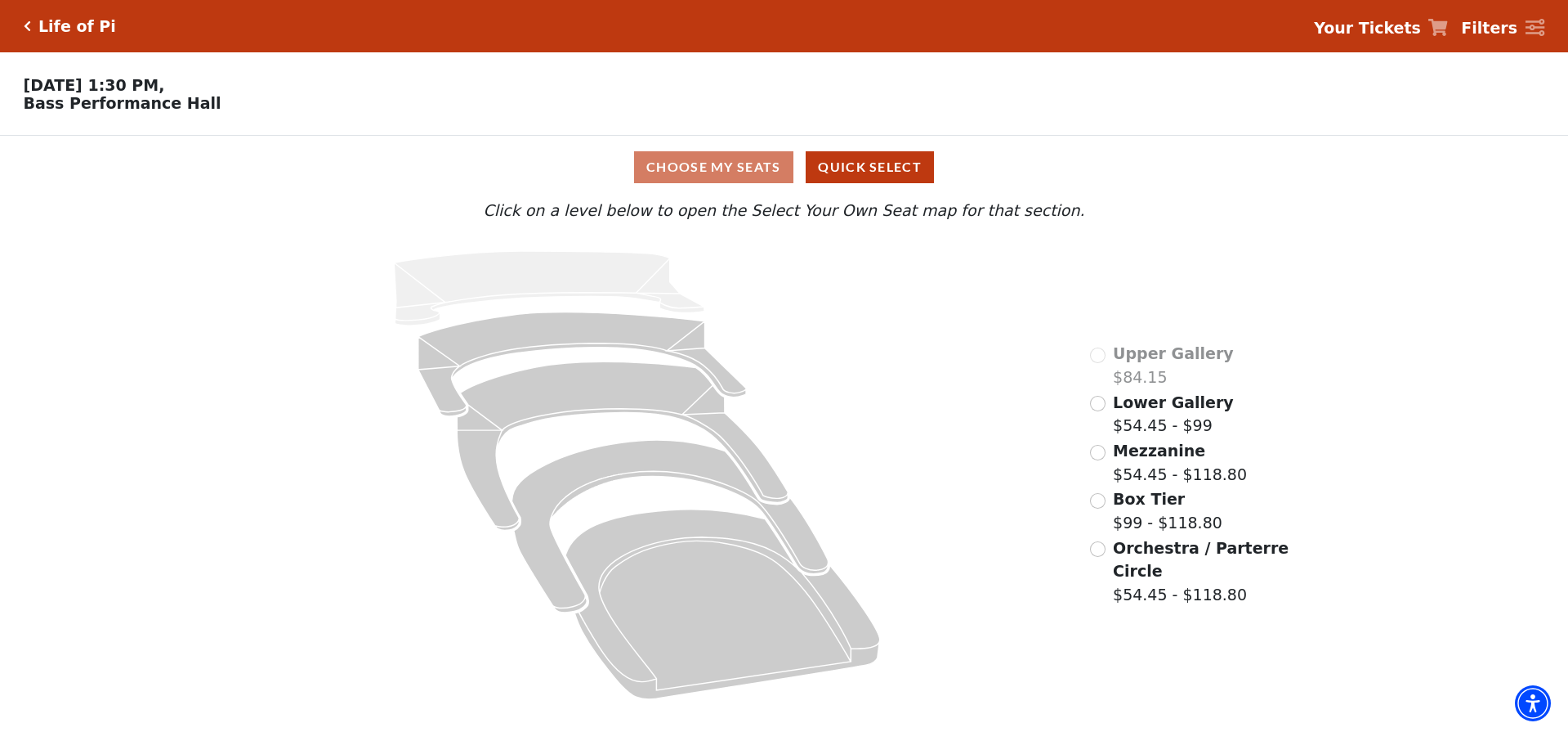
click at [1093, 548] on input "Orchestra / Parterre Circle$54.45 - $118.80\a" at bounding box center [1098, 549] width 15 height 15
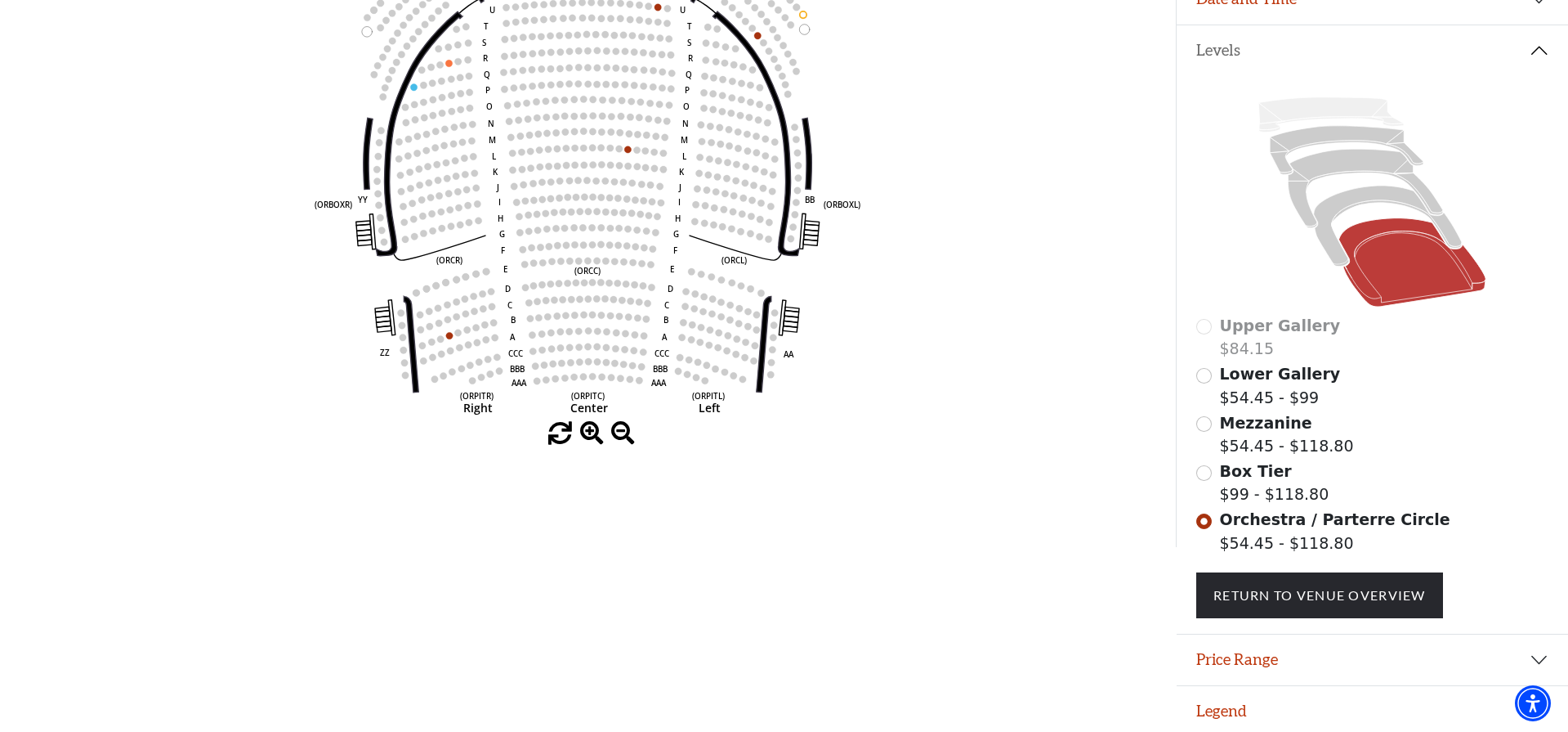
scroll to position [316, 0]
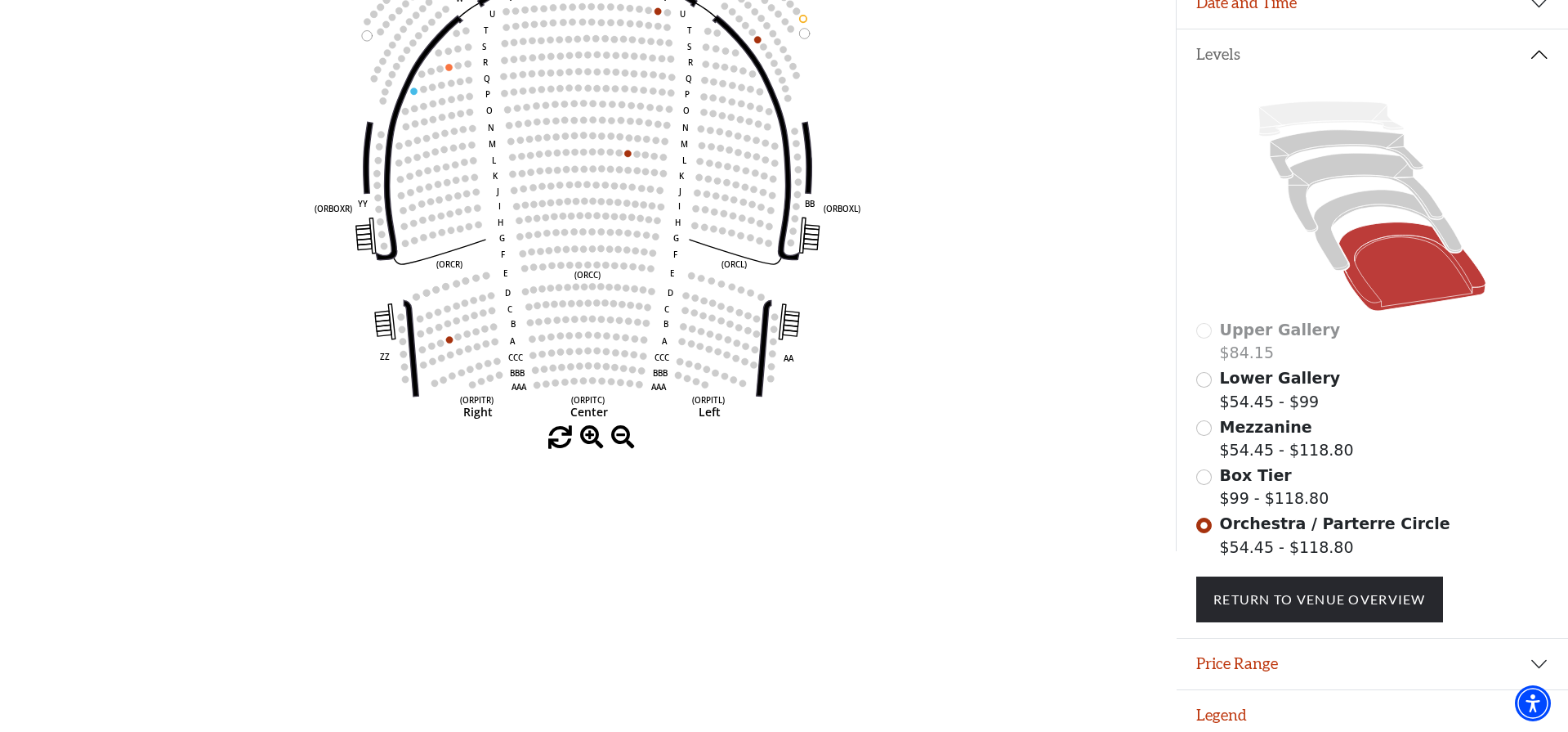
click at [1207, 475] on input "Box Tier$99 - $118.80\a" at bounding box center [1204, 477] width 15 height 15
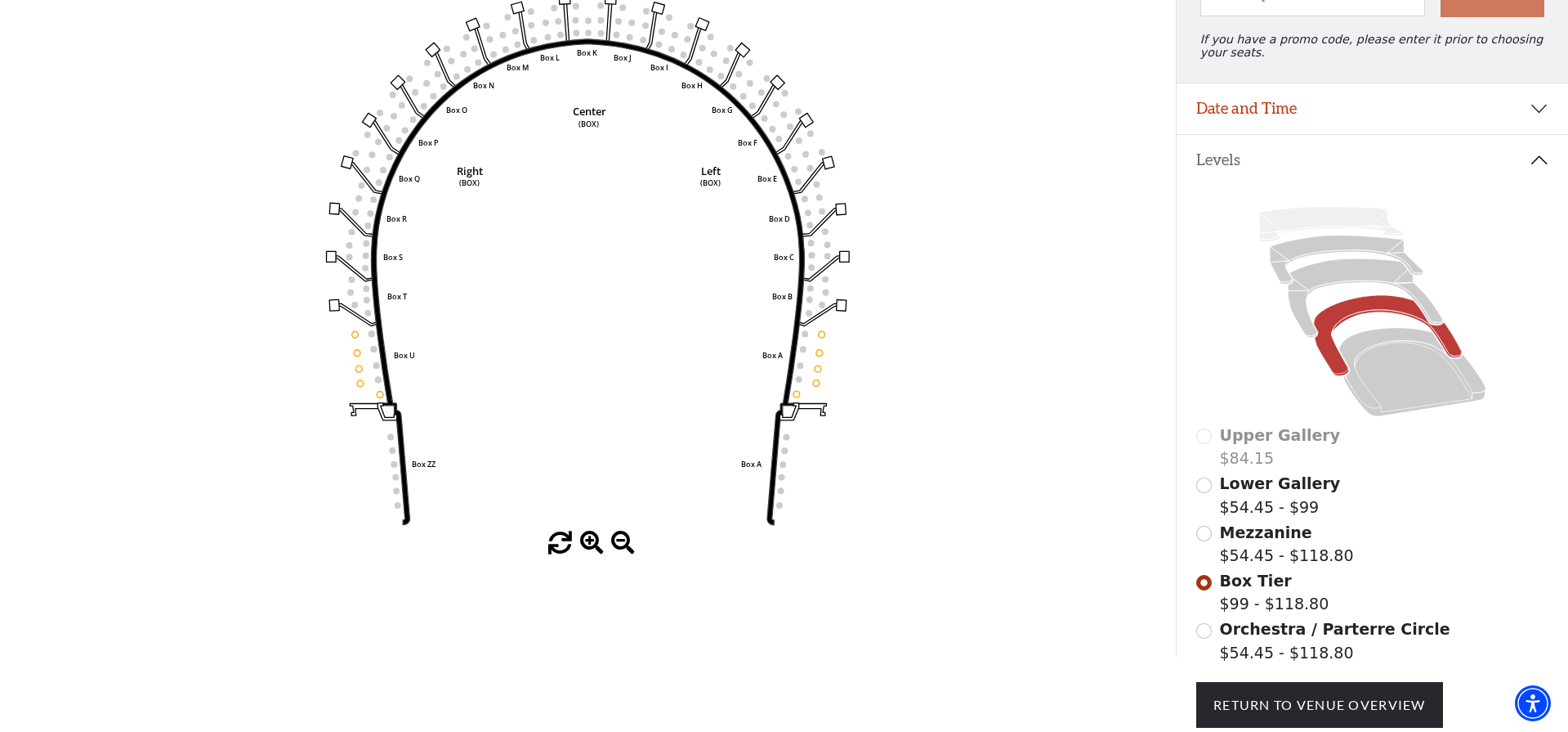
scroll to position [63, 0]
